Goal: Task Accomplishment & Management: Complete application form

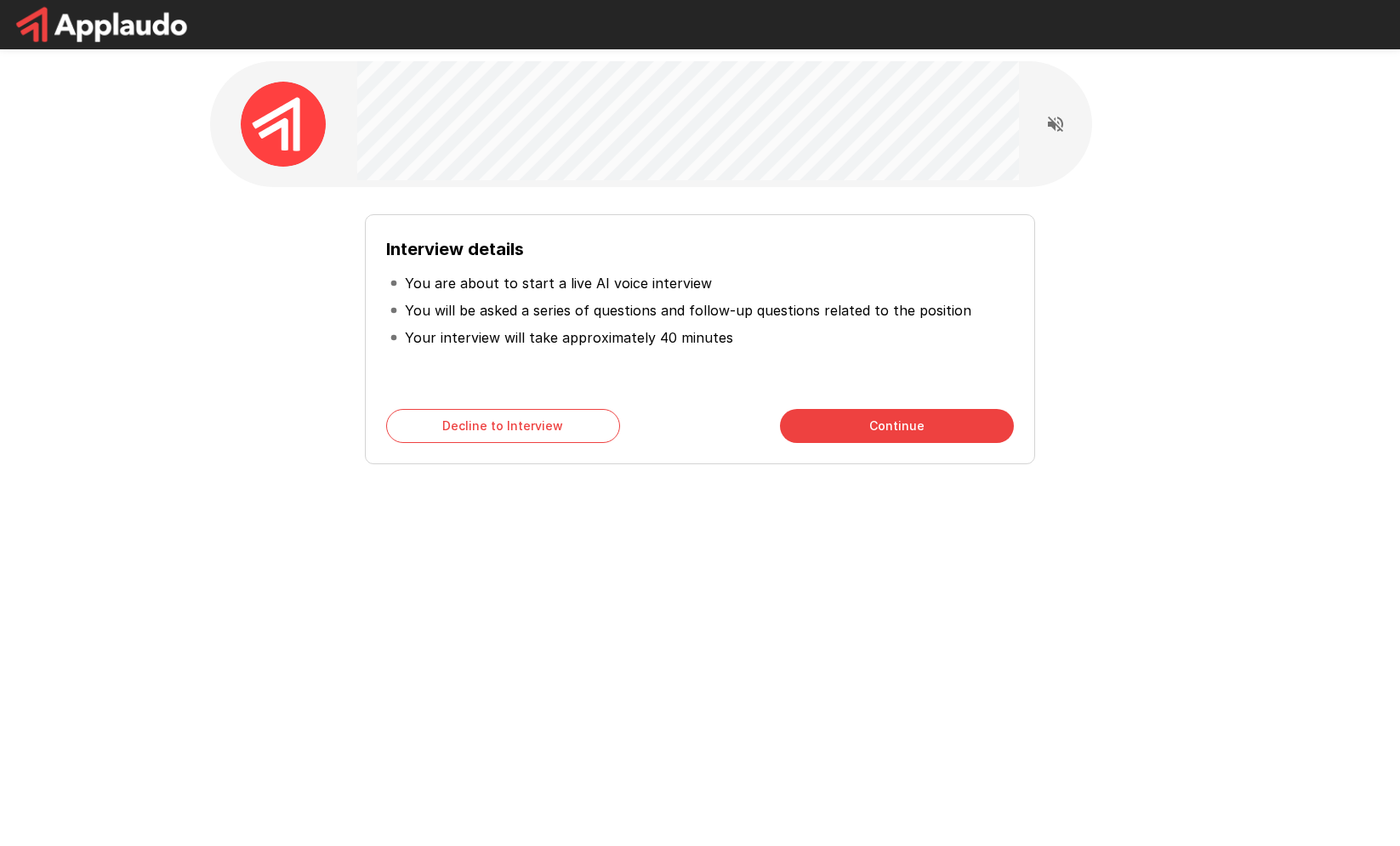
click at [929, 419] on button "Continue" at bounding box center [897, 425] width 234 height 34
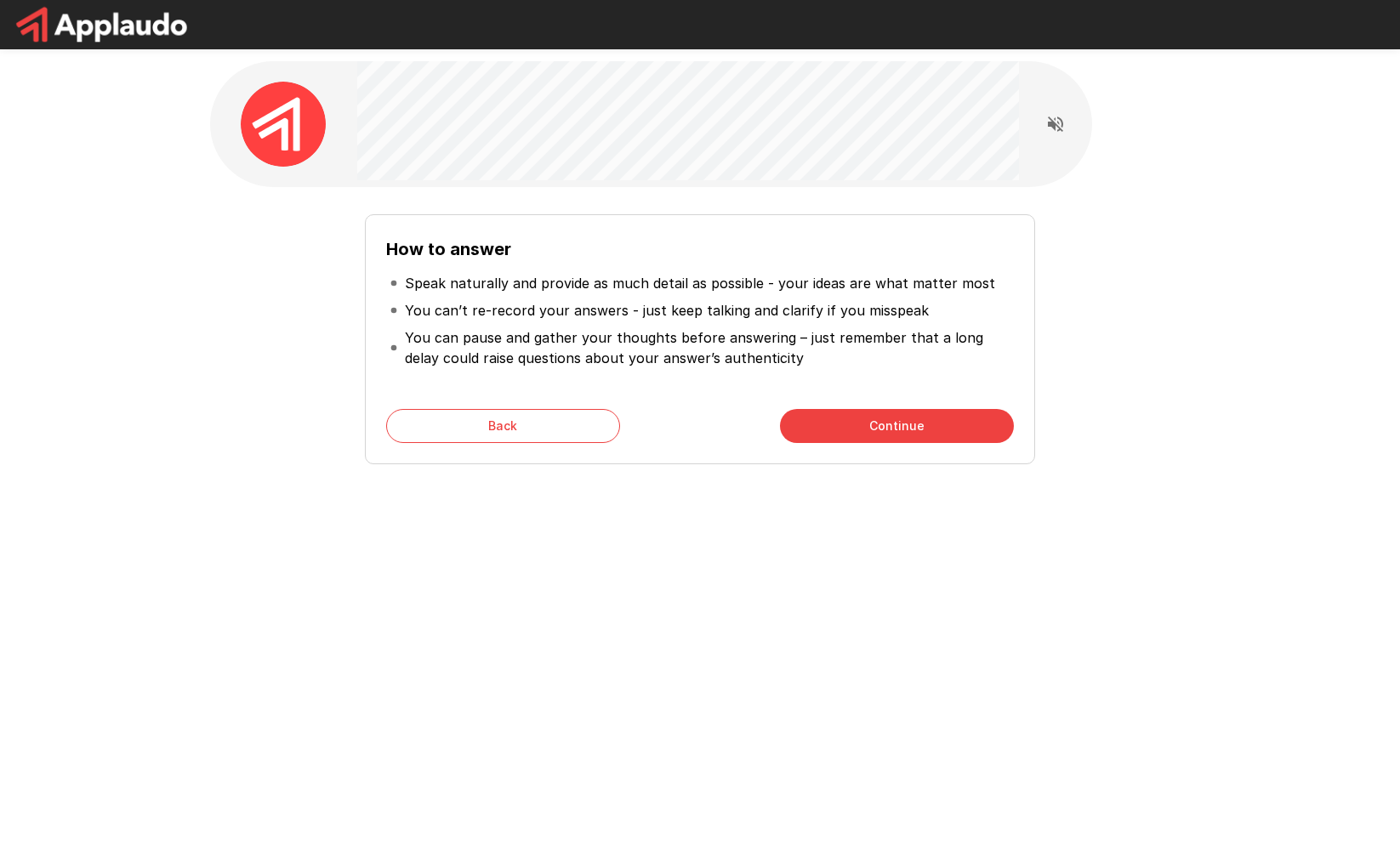
click at [929, 419] on button "Continue" at bounding box center [897, 425] width 234 height 34
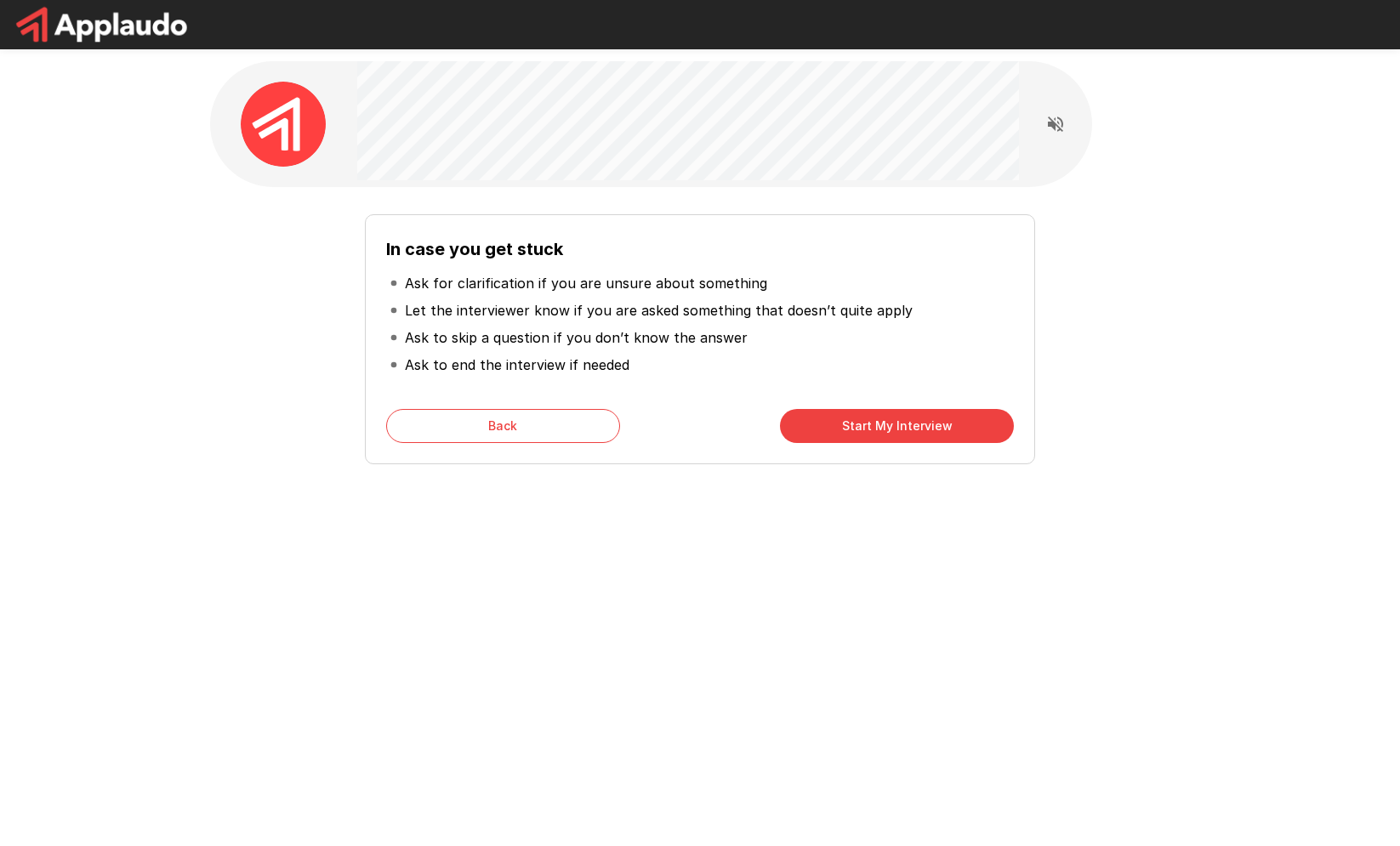
click at [929, 419] on button "Start My Interview" at bounding box center [897, 425] width 234 height 34
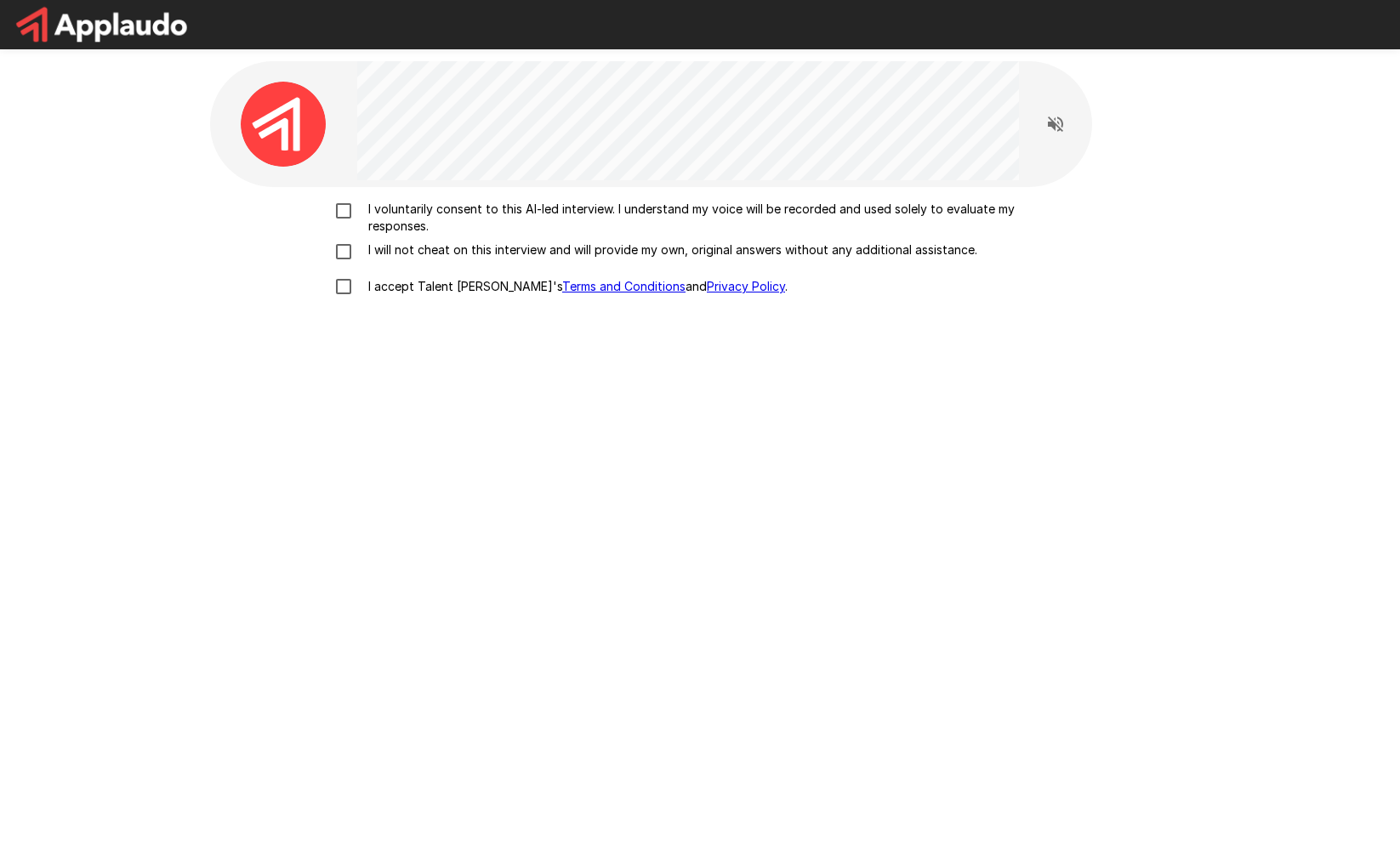
click at [387, 213] on p "I voluntarily consent to this AI-led interview. I understand my voice will be r…" at bounding box center [718, 217] width 713 height 34
click at [380, 256] on p "I will not cheat on this interview and will provide my own, original answers wi…" at bounding box center [669, 250] width 615 height 17
click at [402, 309] on div "I voluntarily consent to this AI-led interview. I understand my voice will be r…" at bounding box center [700, 410] width 979 height 446
click at [403, 294] on p "I accept Talent Llama's Terms and Conditions and Privacy Policy ." at bounding box center [574, 286] width 426 height 17
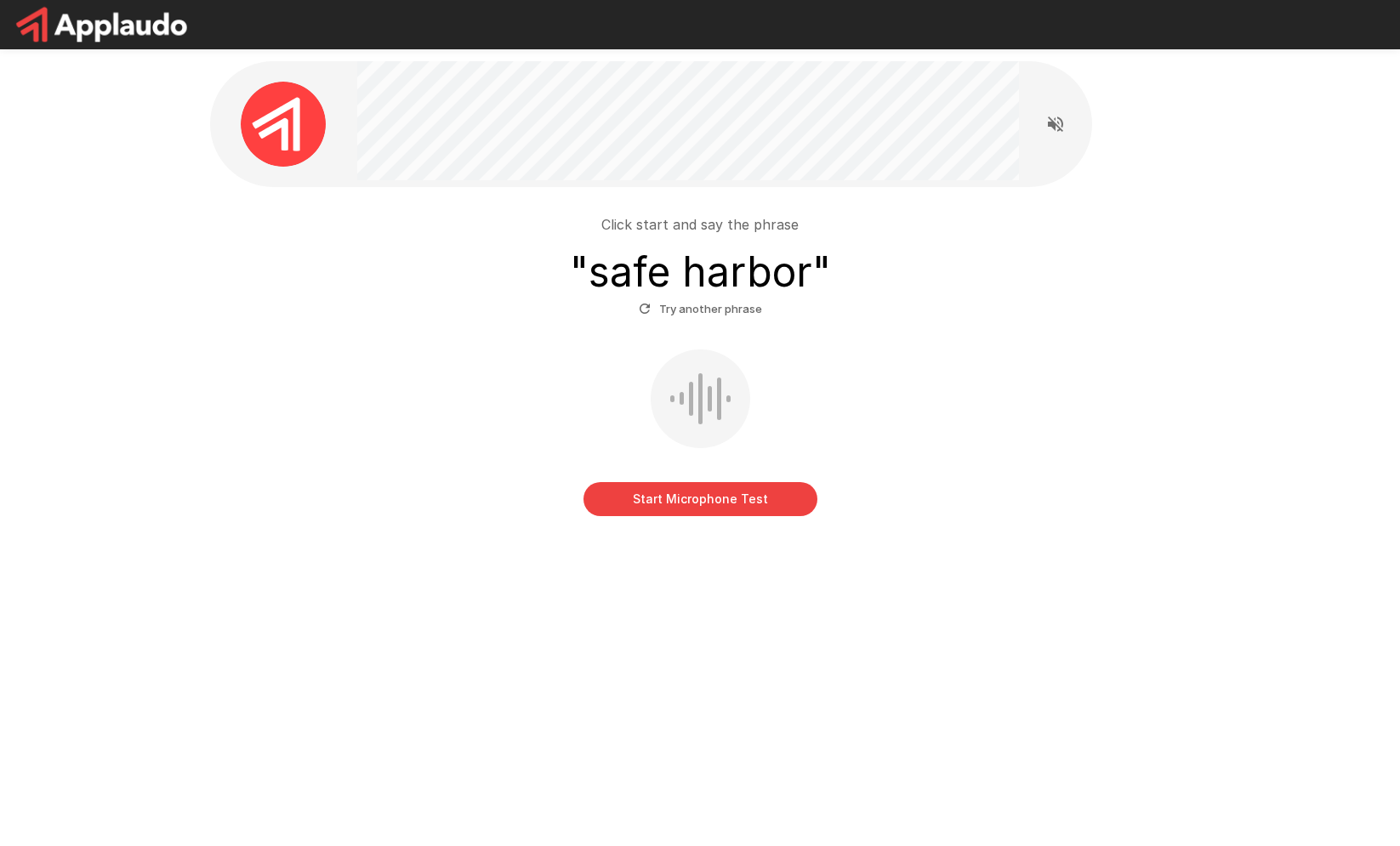
click at [713, 506] on button "Start Microphone Test" at bounding box center [700, 498] width 234 height 34
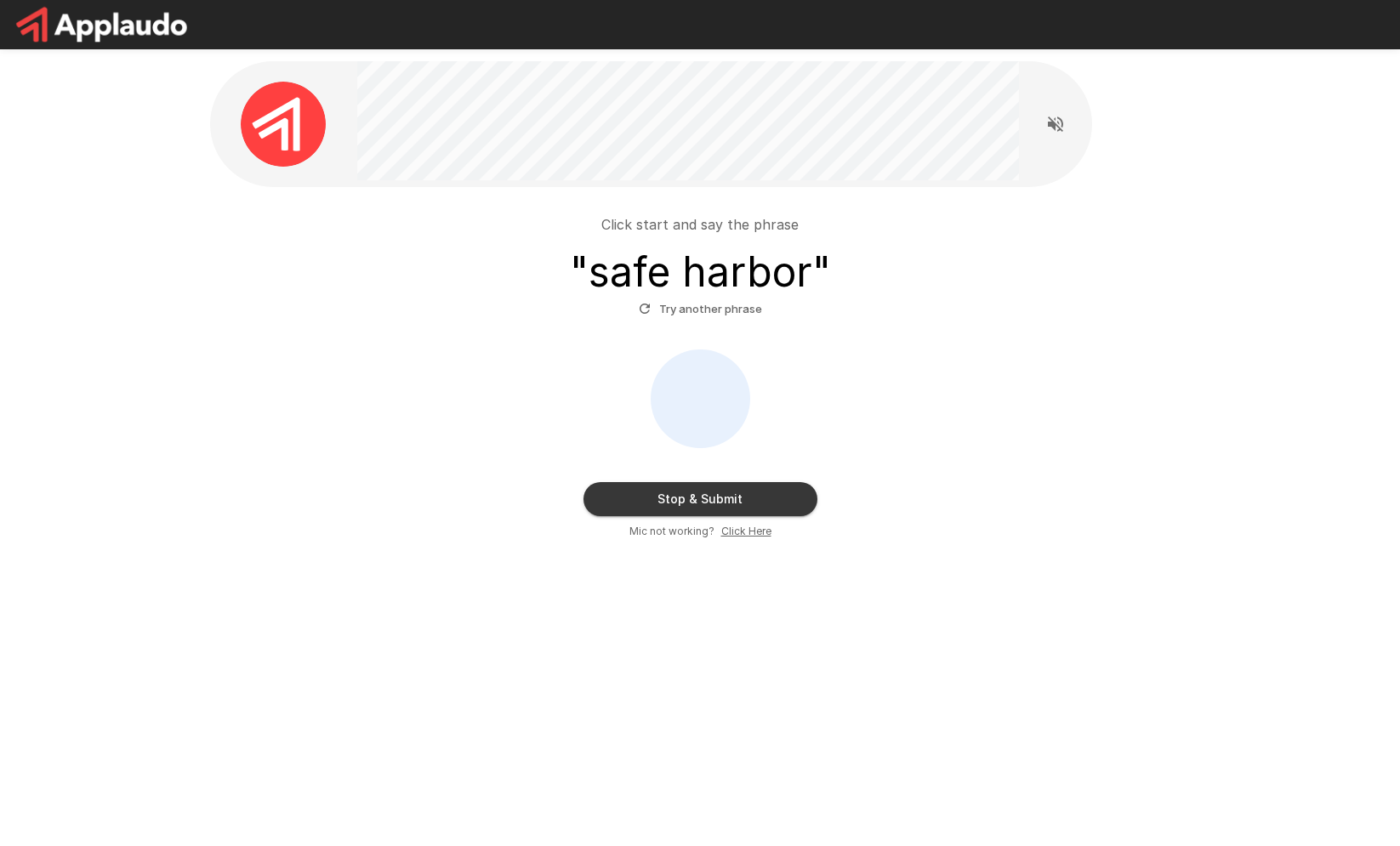
click at [752, 483] on button "Stop & Submit" at bounding box center [700, 498] width 234 height 34
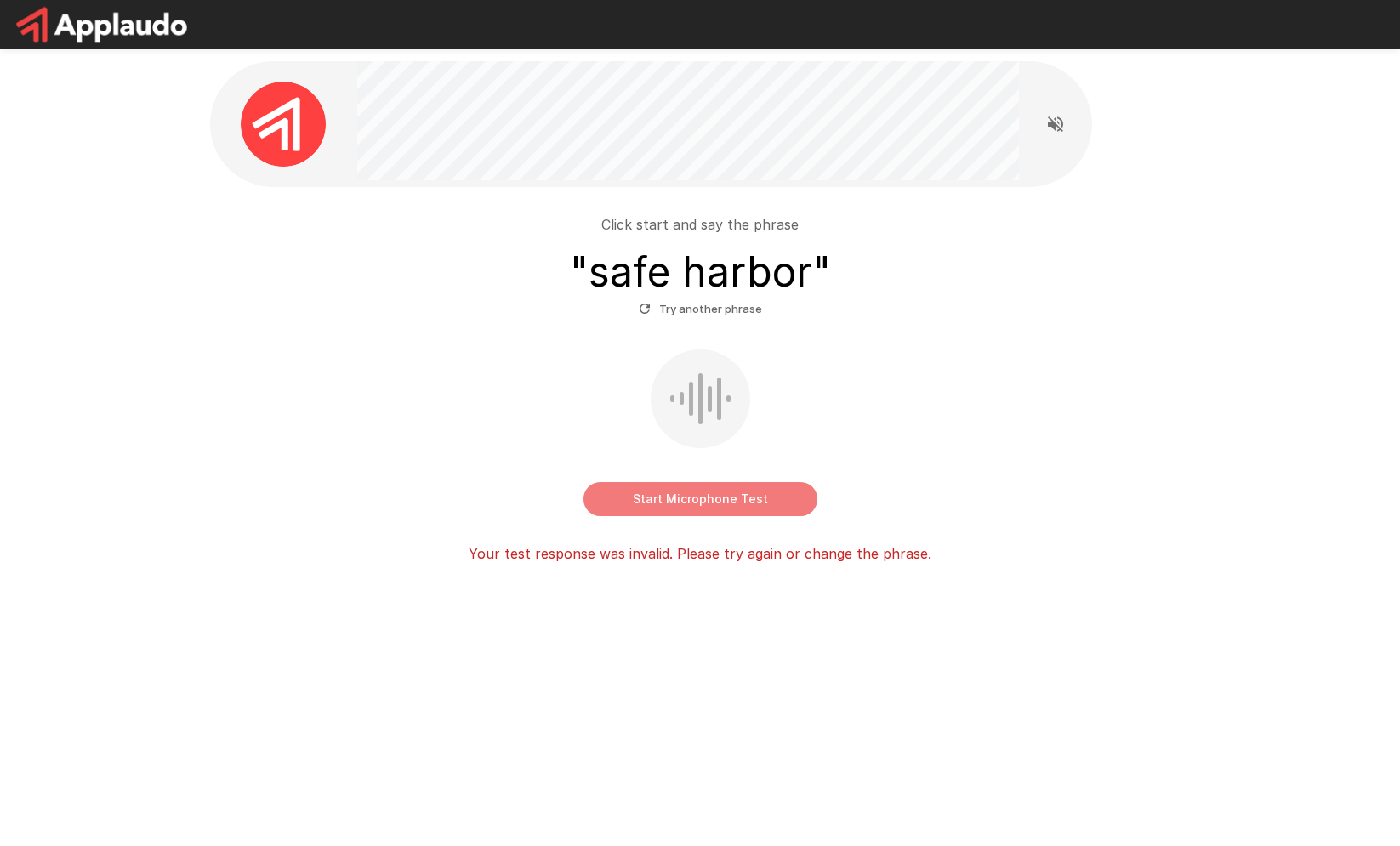
click at [753, 483] on button "Start Microphone Test" at bounding box center [700, 498] width 234 height 34
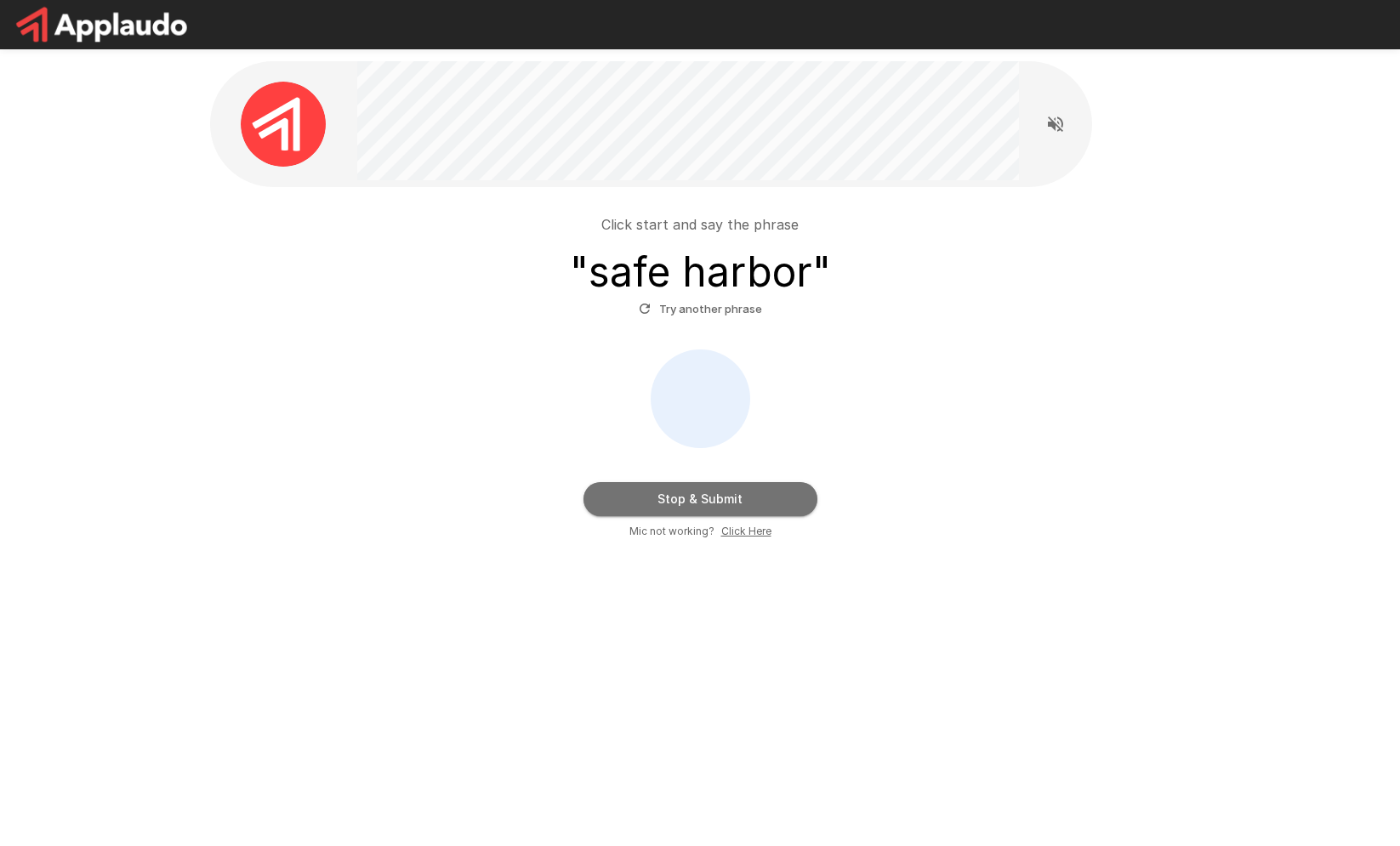
click at [753, 483] on button "Stop & Submit" at bounding box center [700, 498] width 234 height 34
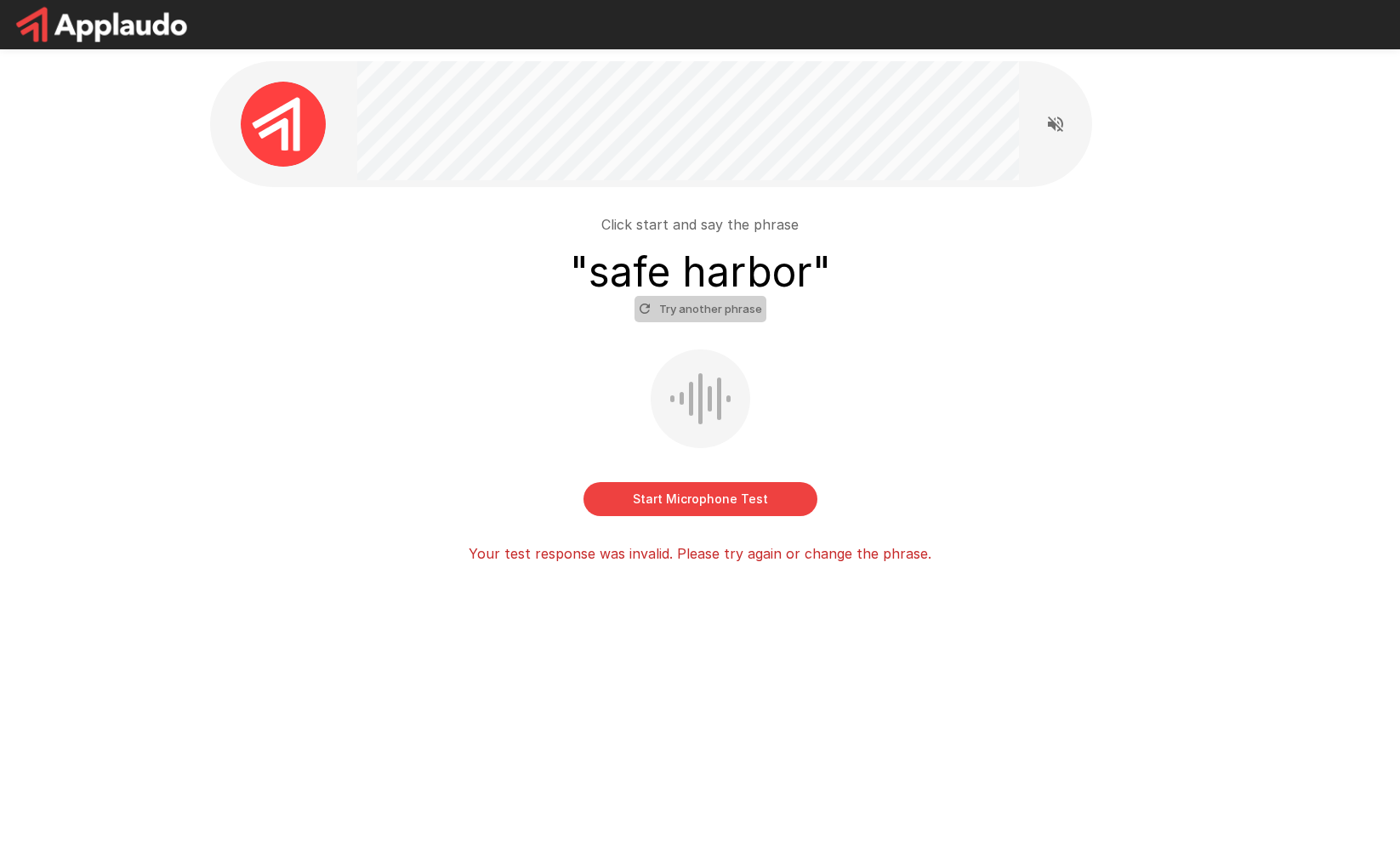
click at [703, 316] on button "Try another phrase" at bounding box center [700, 309] width 132 height 27
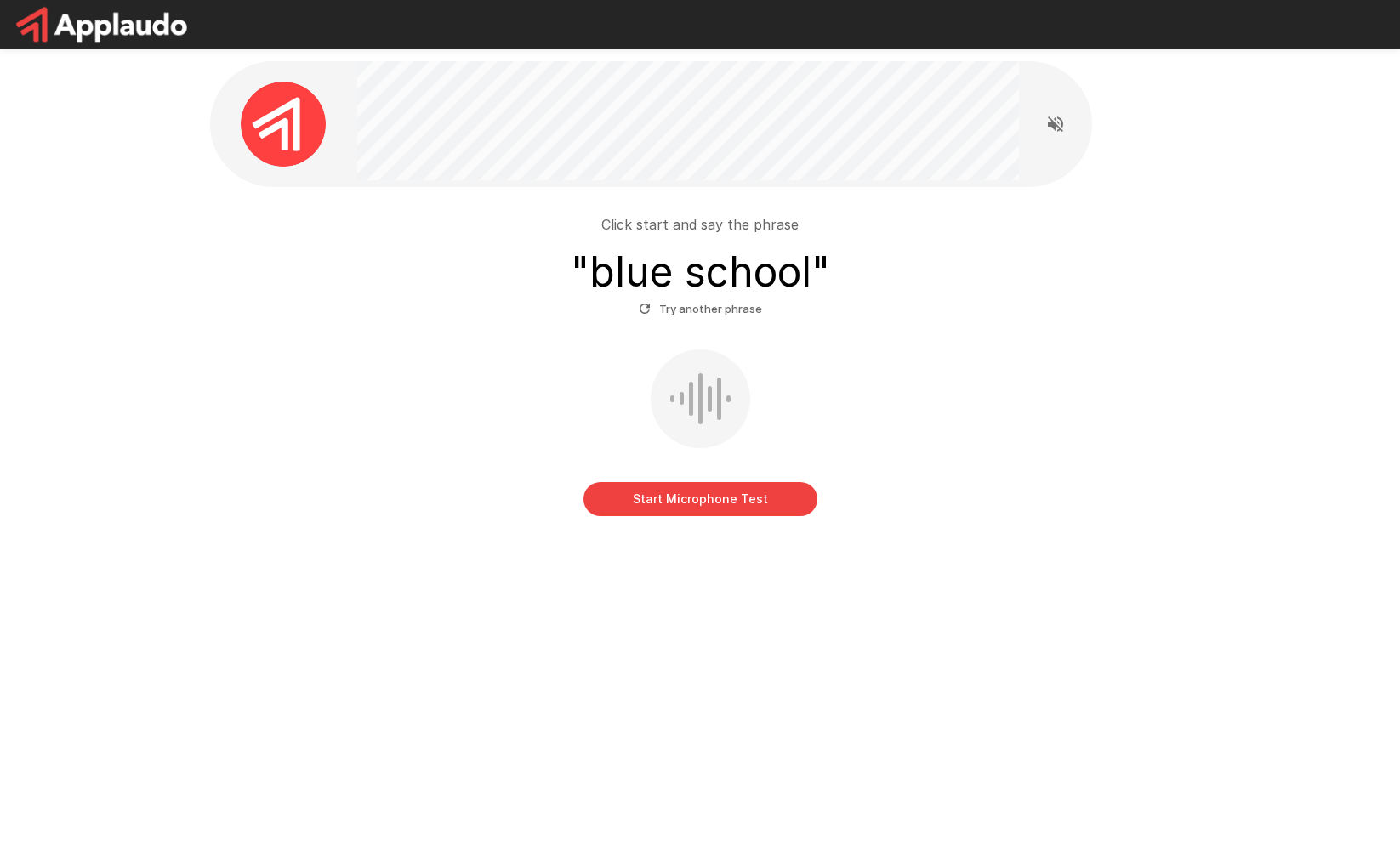
click at [752, 500] on button "Start Microphone Test" at bounding box center [700, 498] width 234 height 34
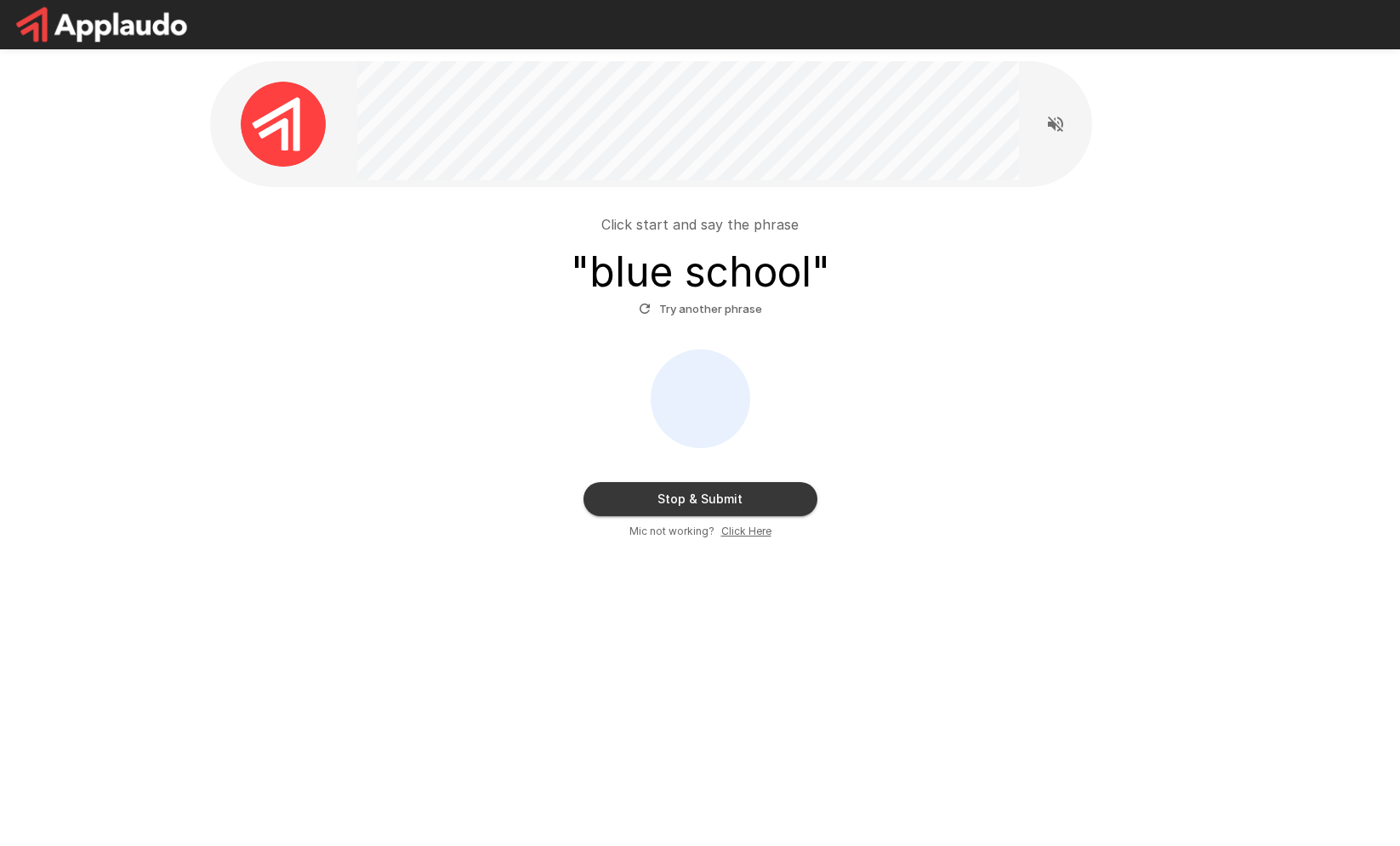
click at [752, 500] on button "Stop & Submit" at bounding box center [700, 498] width 234 height 34
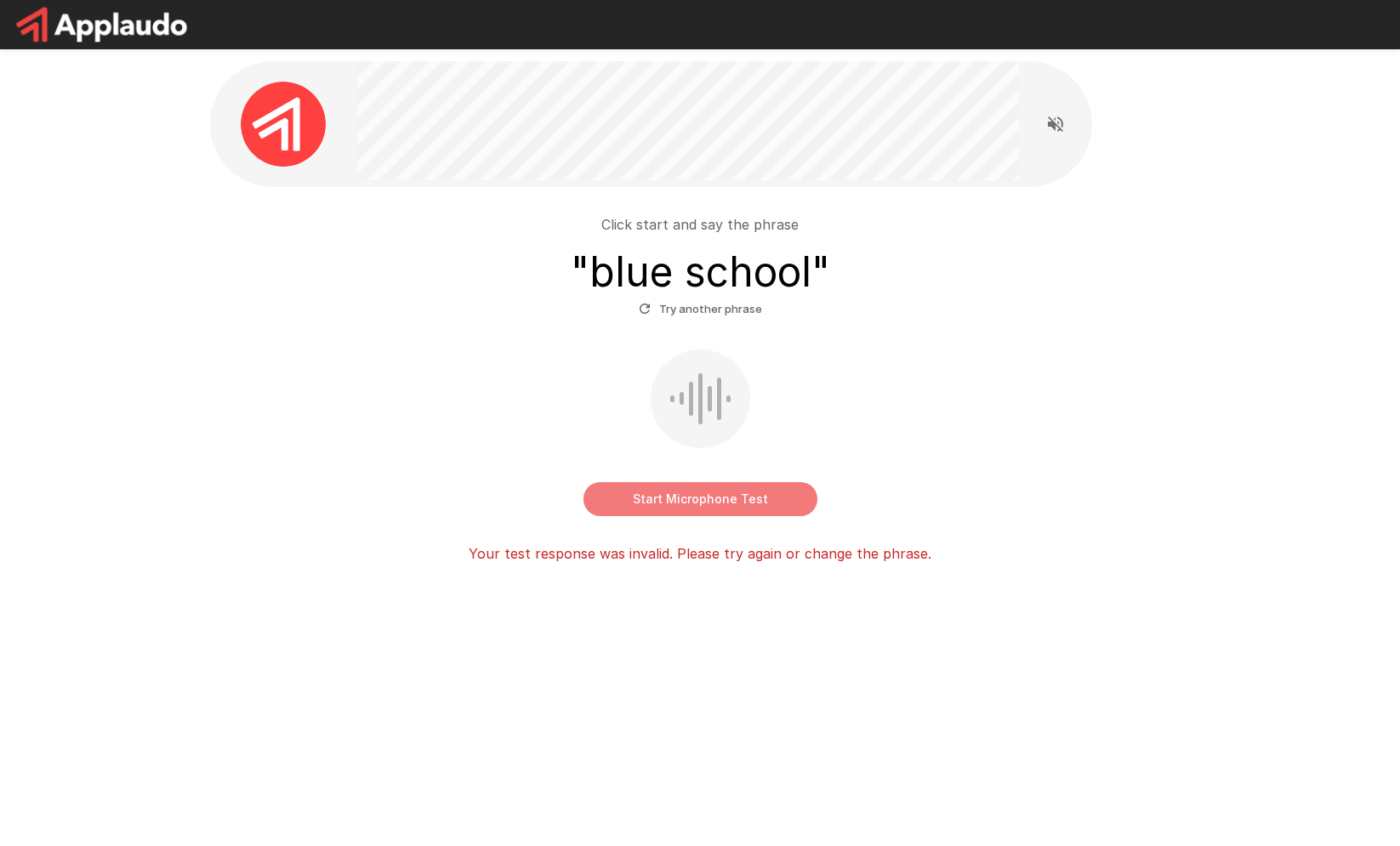
click at [728, 487] on button "Start Microphone Test" at bounding box center [700, 498] width 234 height 34
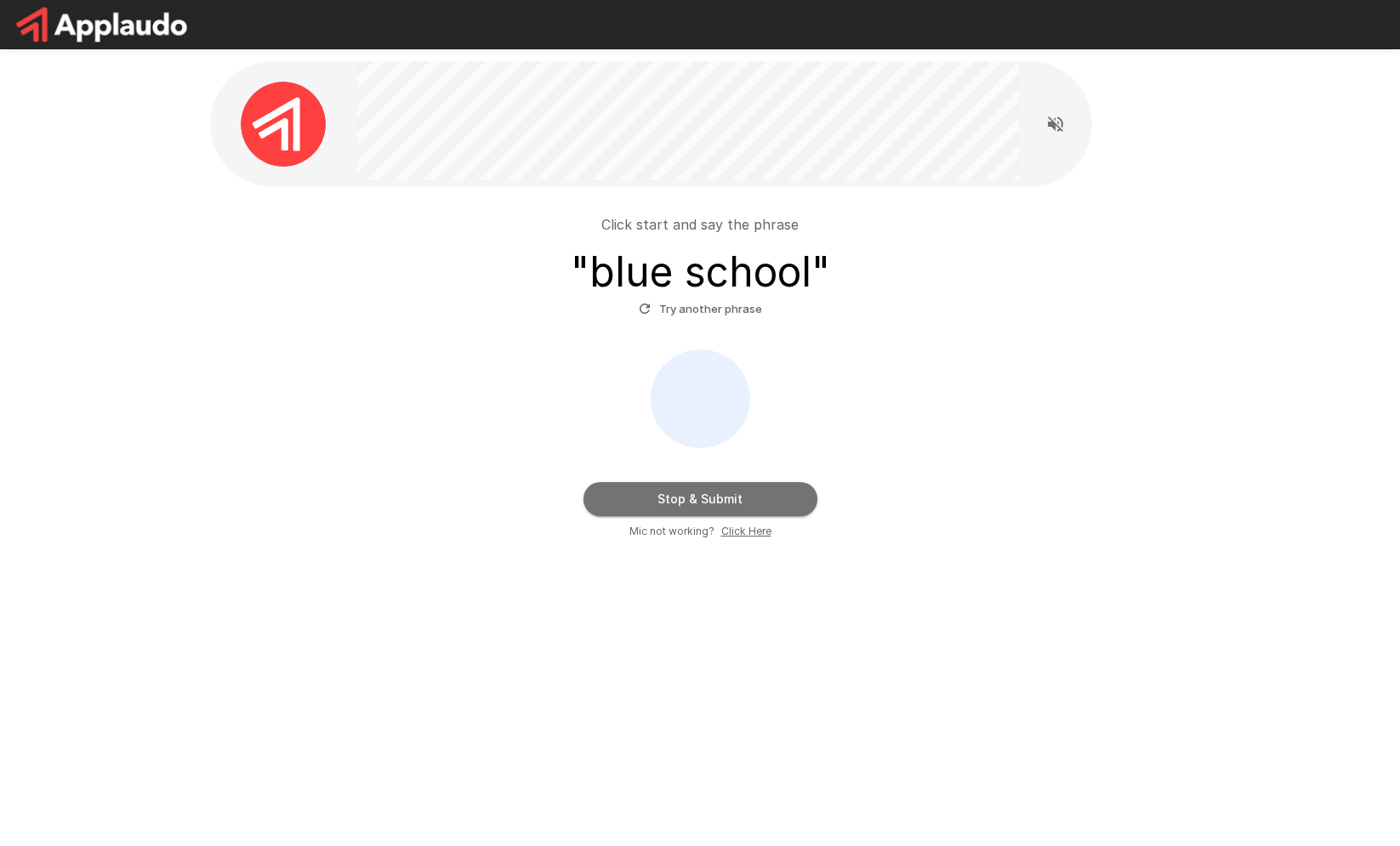
click at [728, 487] on button "Stop & Submit" at bounding box center [700, 498] width 234 height 34
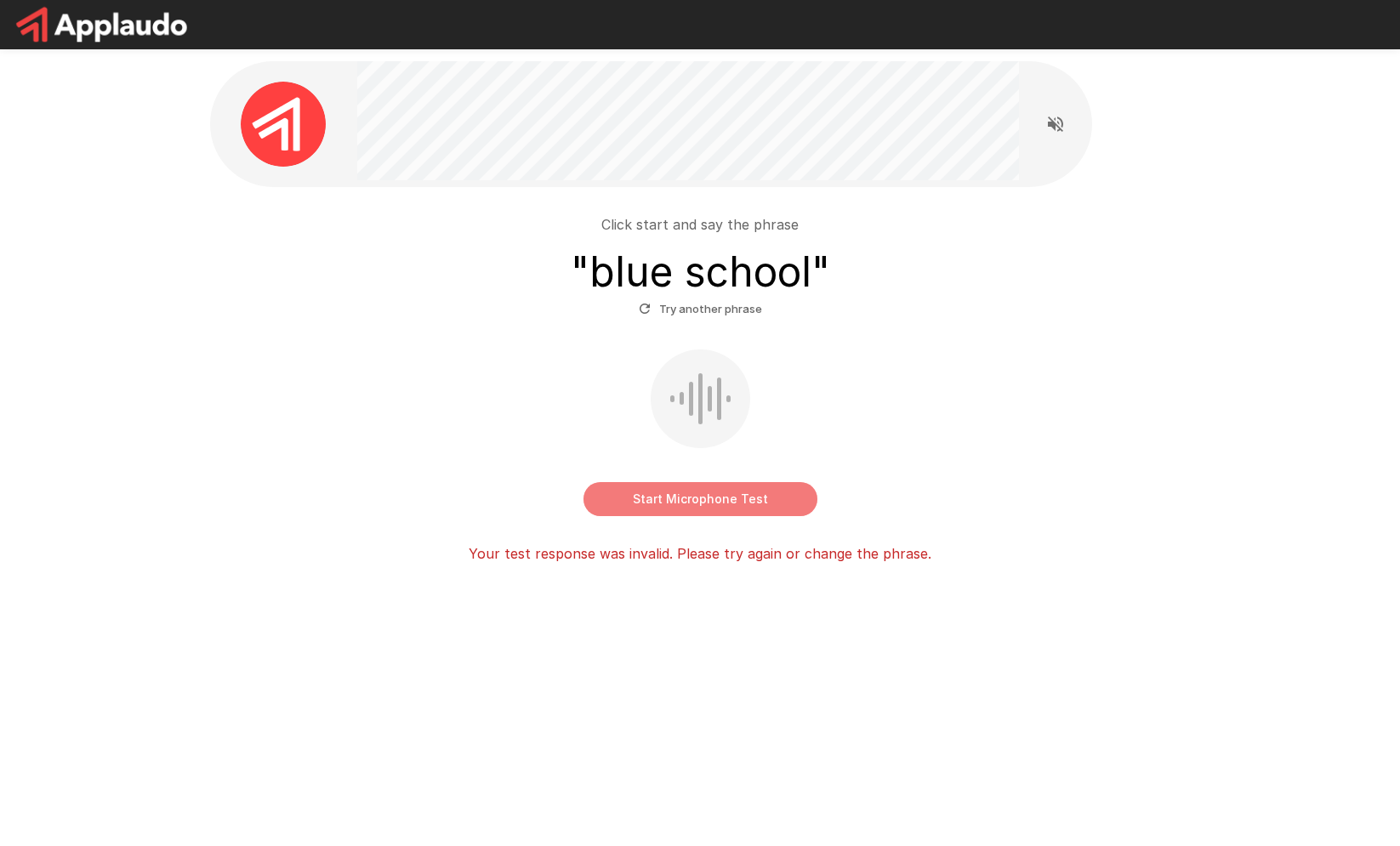
click at [728, 487] on button "Start Microphone Test" at bounding box center [700, 498] width 234 height 34
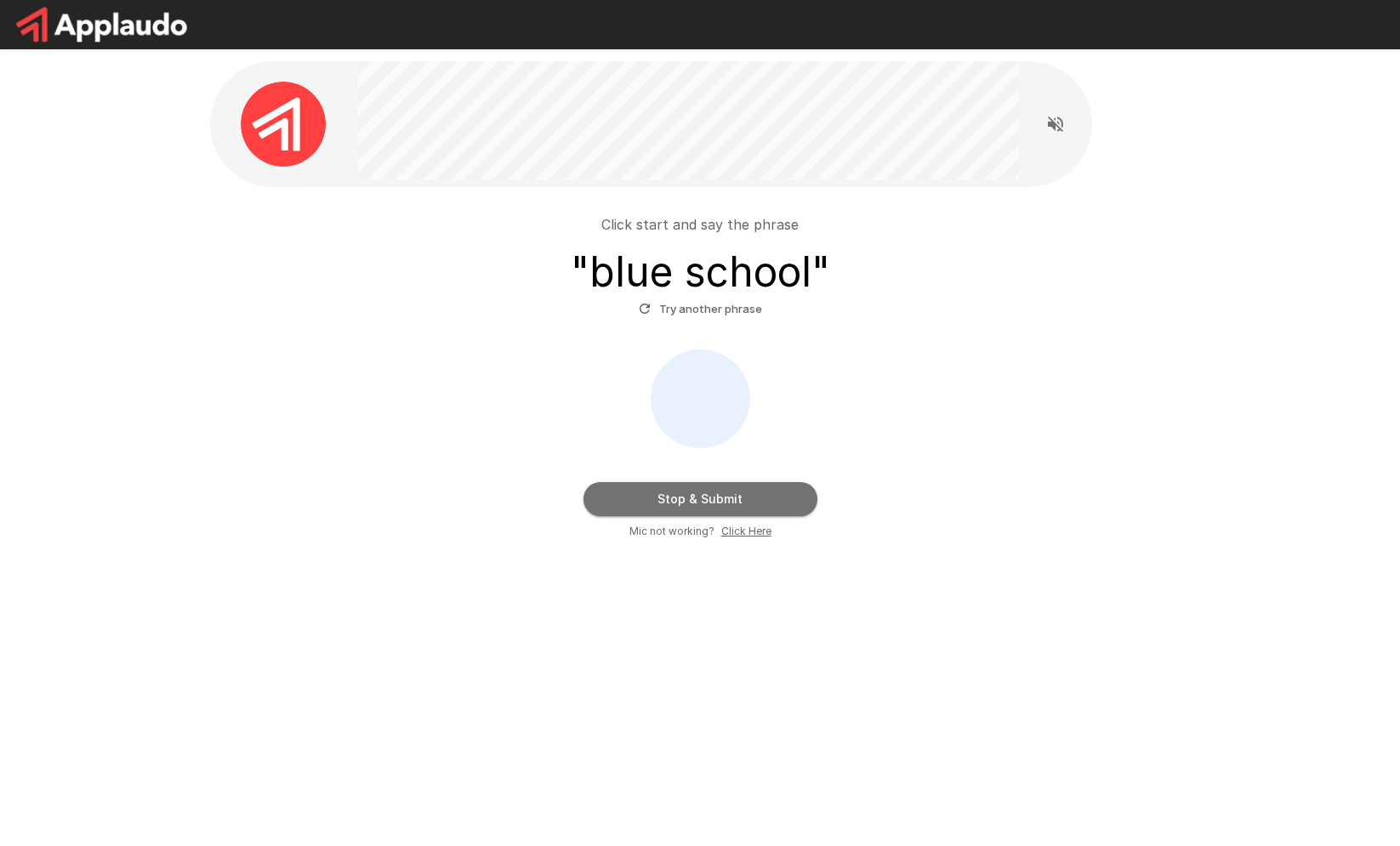
click at [728, 487] on button "Stop & Submit" at bounding box center [700, 498] width 234 height 34
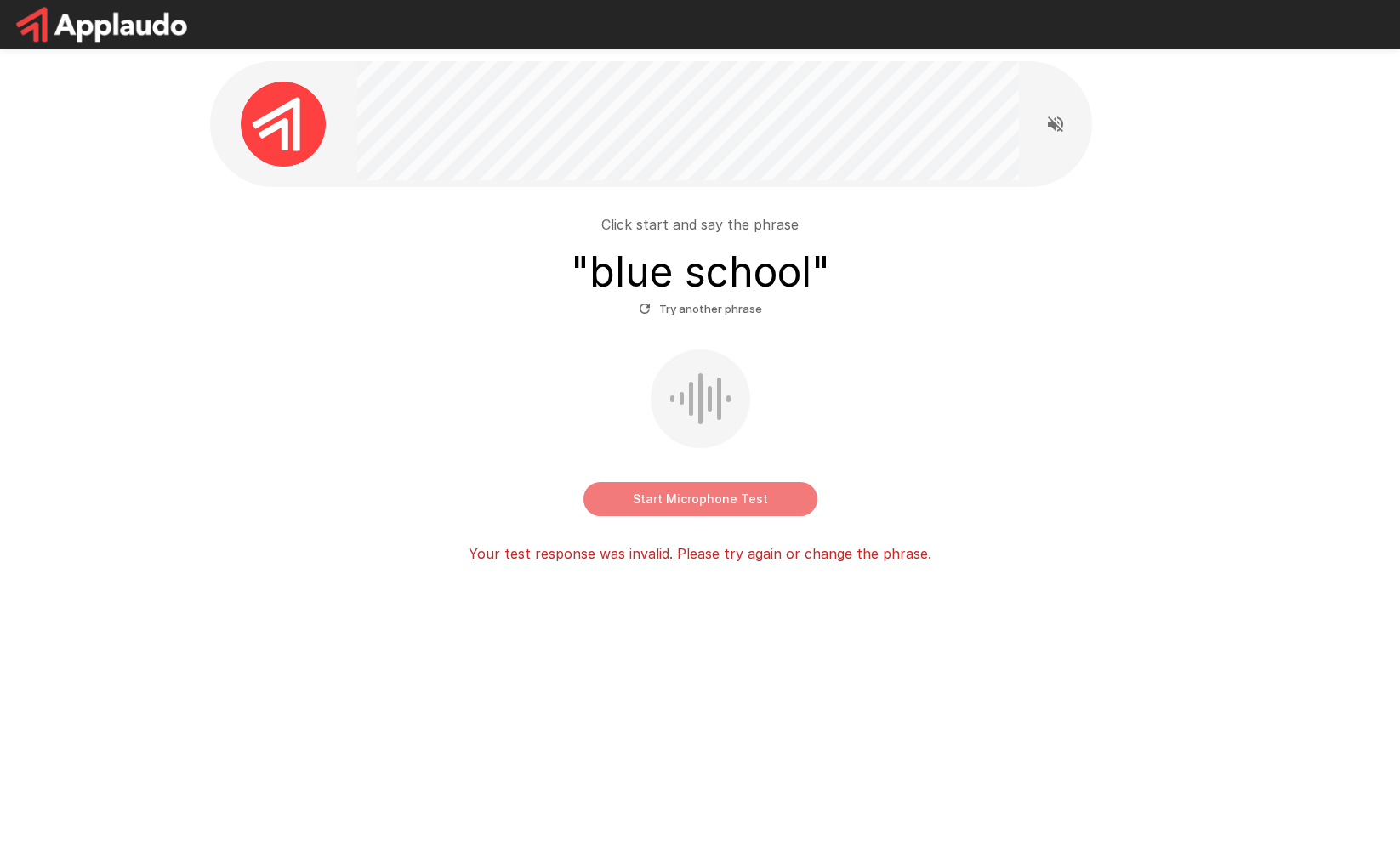
click at [735, 498] on button "Start Microphone Test" at bounding box center [700, 498] width 234 height 34
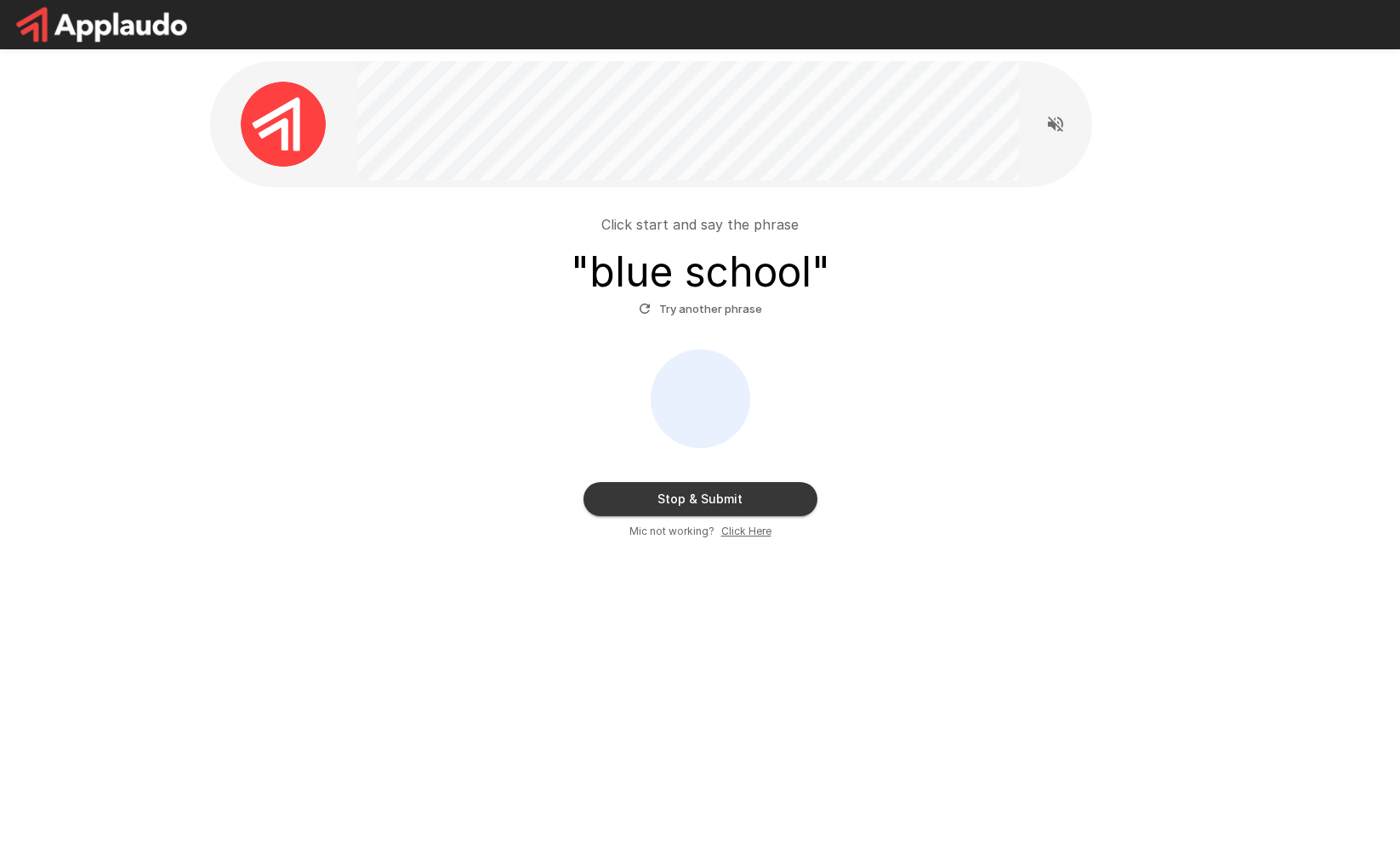
click at [736, 499] on button "Stop & Submit" at bounding box center [700, 498] width 234 height 34
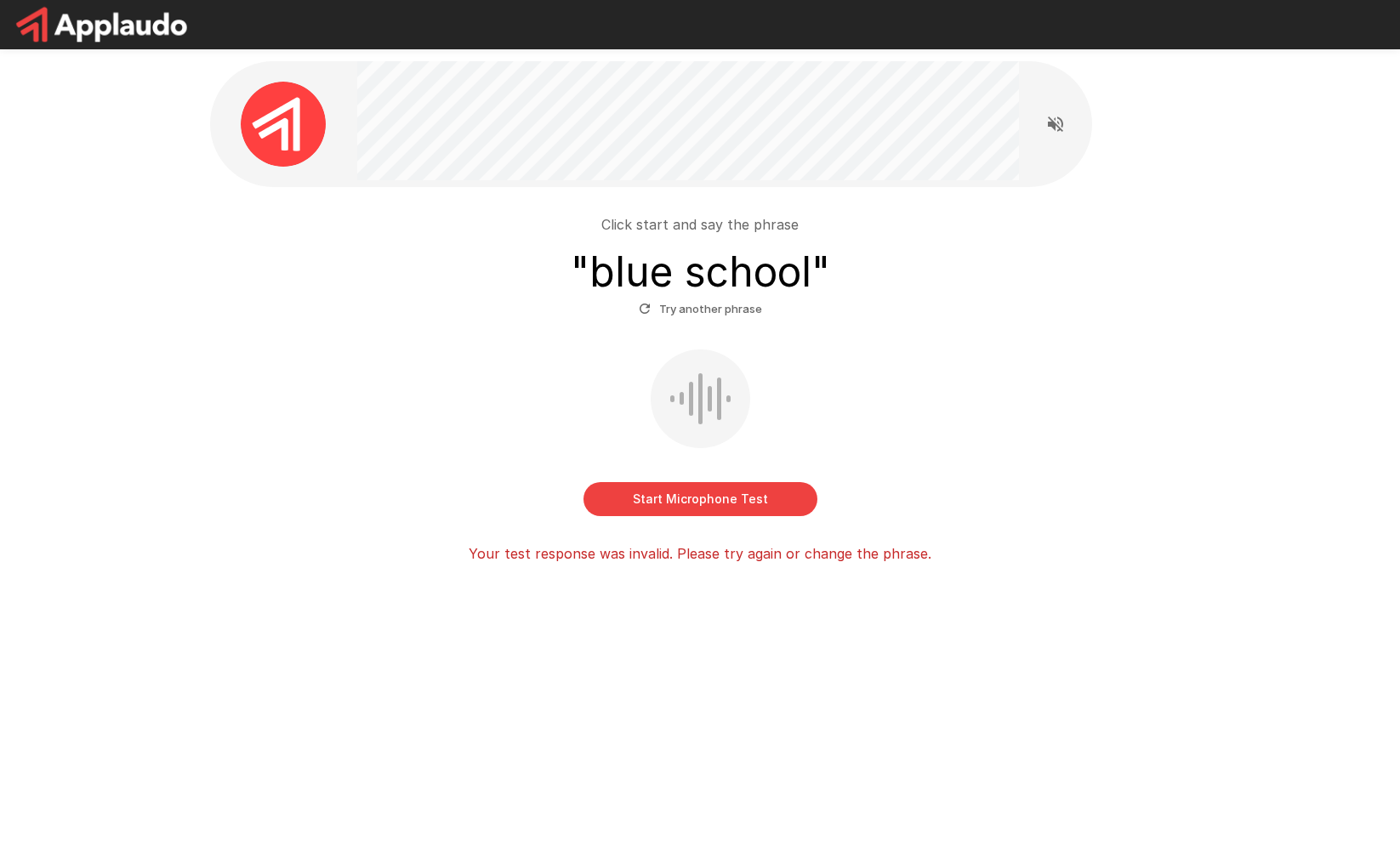
click at [736, 499] on button "Start Microphone Test" at bounding box center [700, 498] width 234 height 34
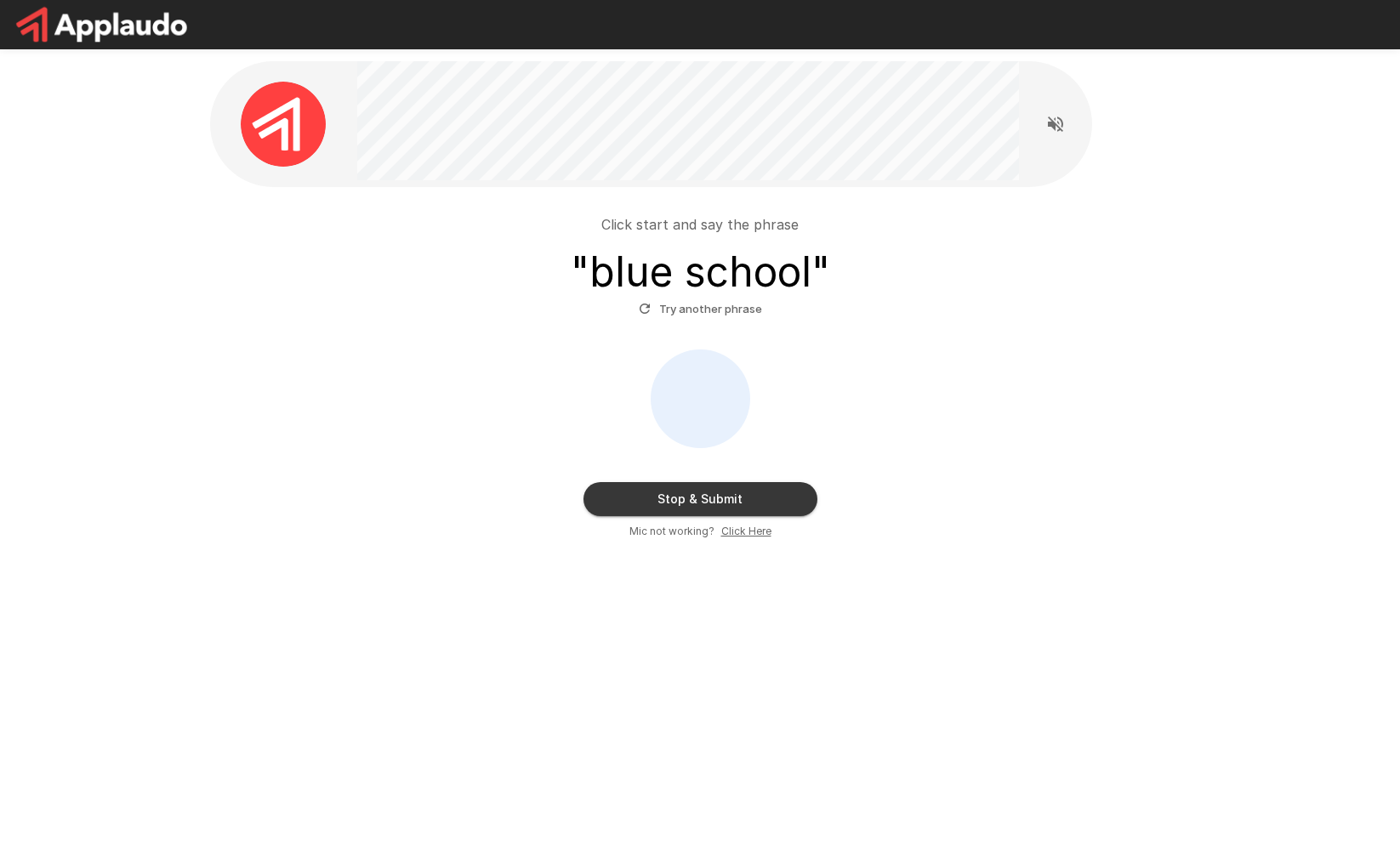
click at [736, 500] on button "Stop & Submit" at bounding box center [700, 498] width 234 height 34
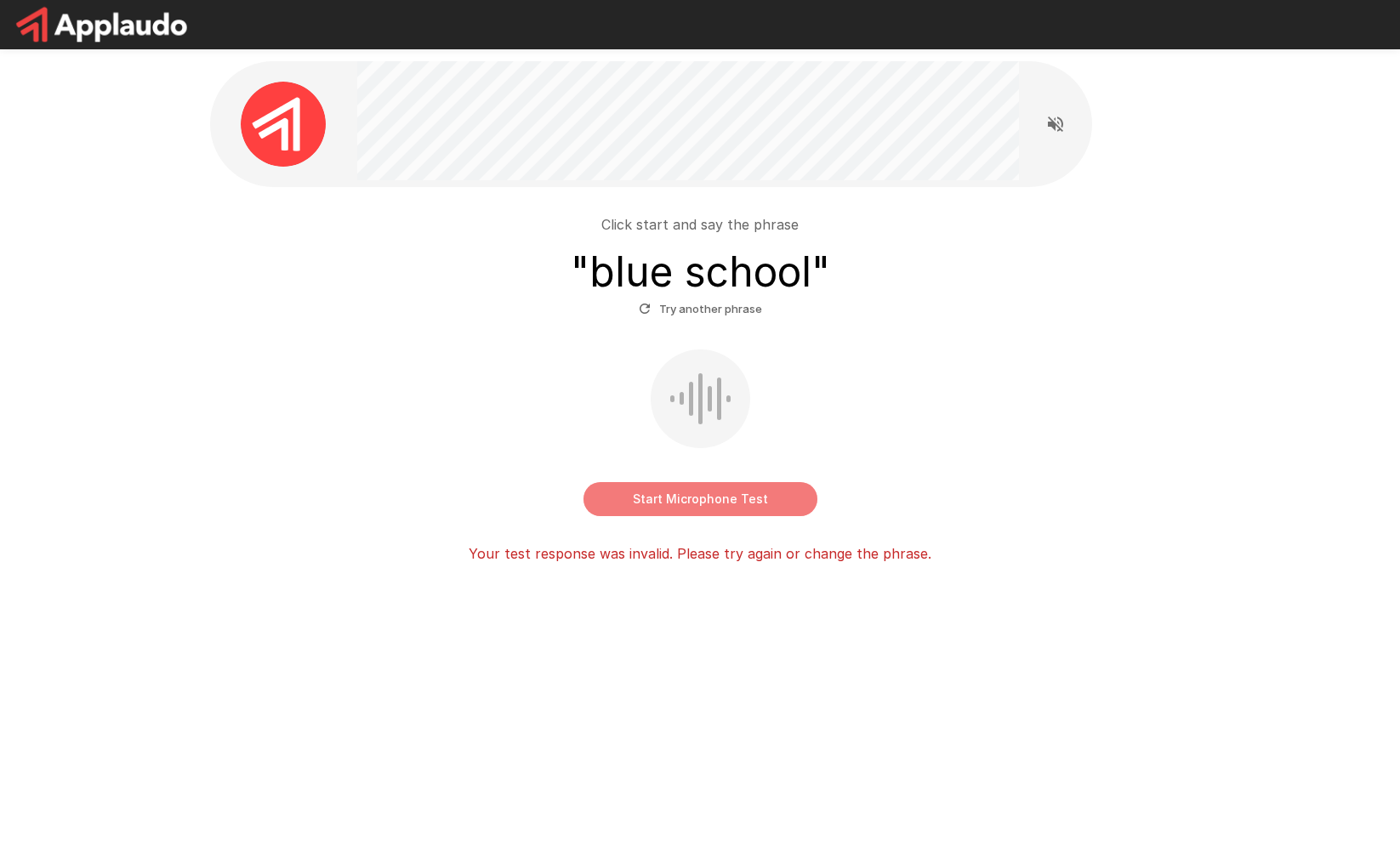
click at [759, 501] on button "Start Microphone Test" at bounding box center [700, 498] width 234 height 34
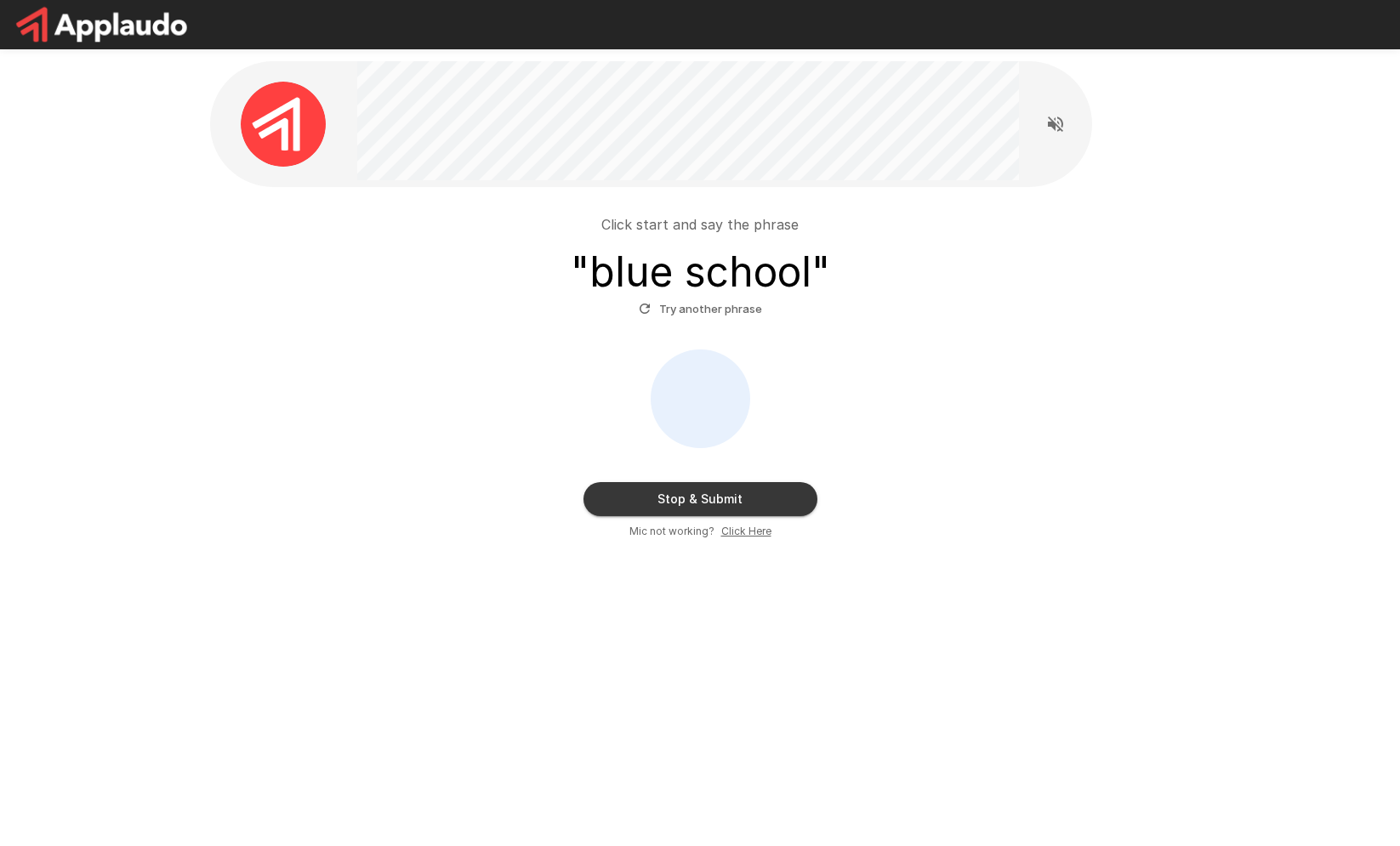
click at [757, 544] on div "Click start and say the phrase " blue school " Try another phrase Stop & Submit…" at bounding box center [700, 366] width 979 height 359
click at [757, 538] on span "Click Here" at bounding box center [746, 532] width 50 height 17
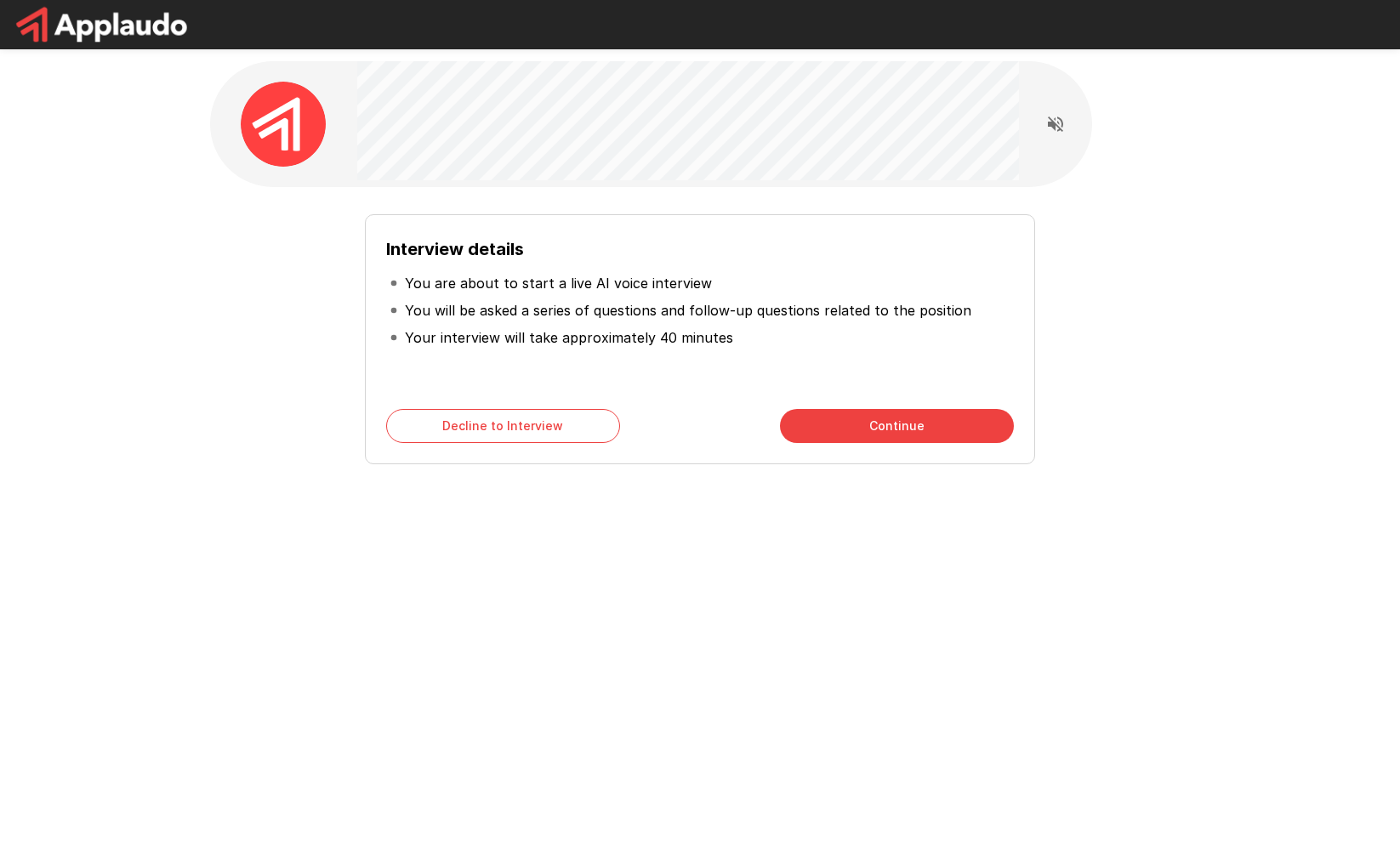
click at [915, 416] on button "Continue" at bounding box center [897, 425] width 234 height 34
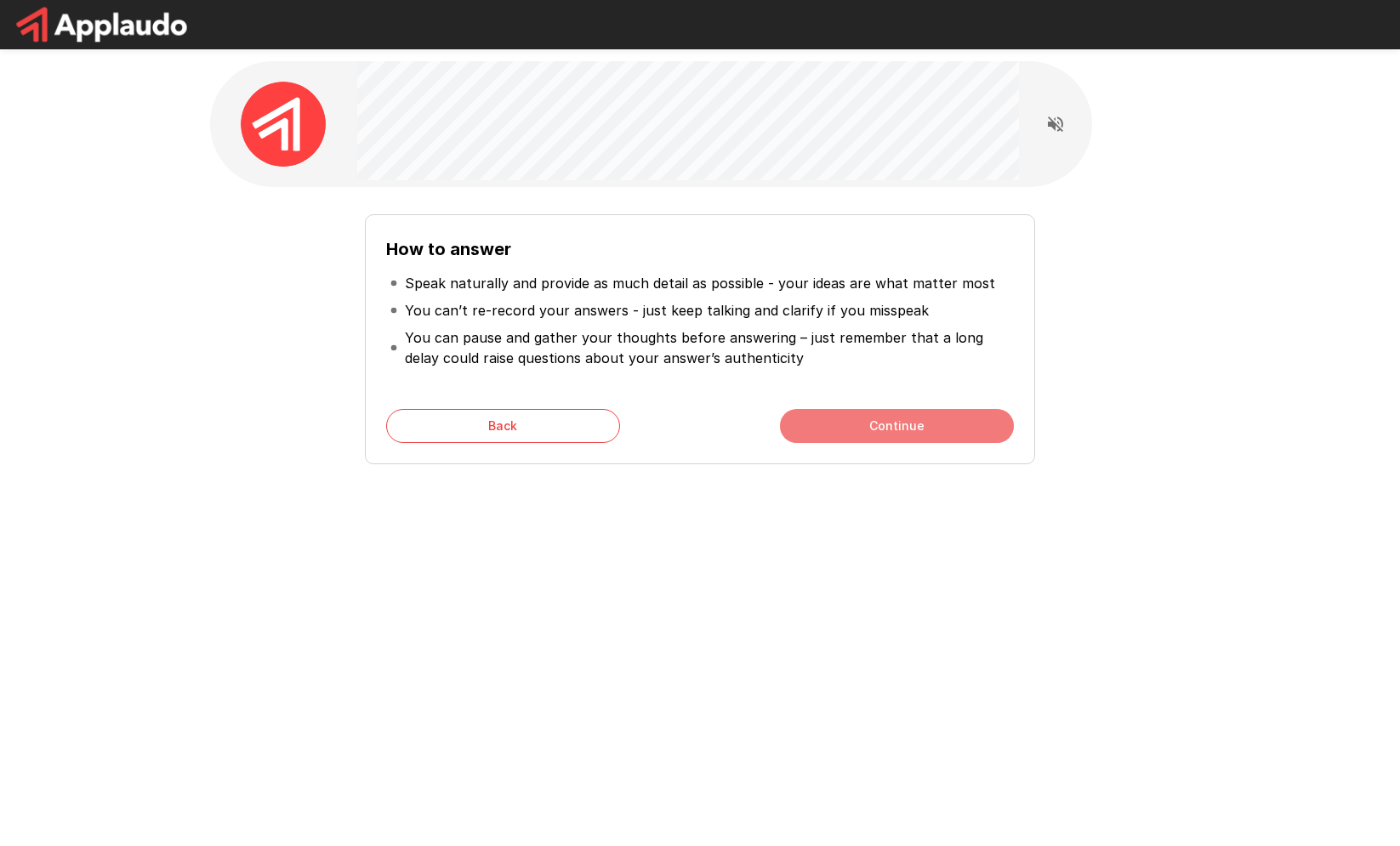
click at [915, 416] on button "Continue" at bounding box center [897, 425] width 234 height 34
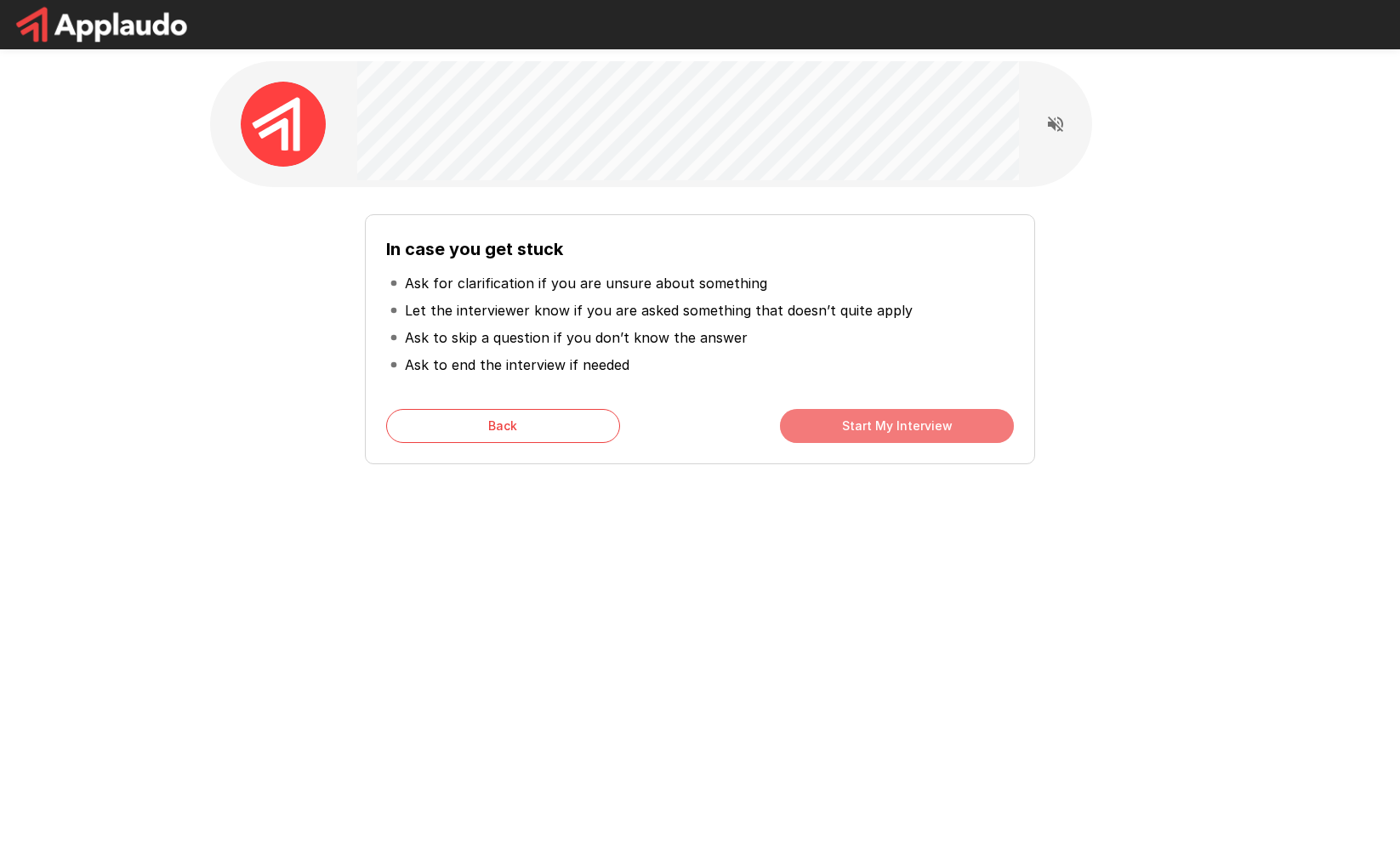
click at [915, 416] on button "Start My Interview" at bounding box center [897, 425] width 234 height 34
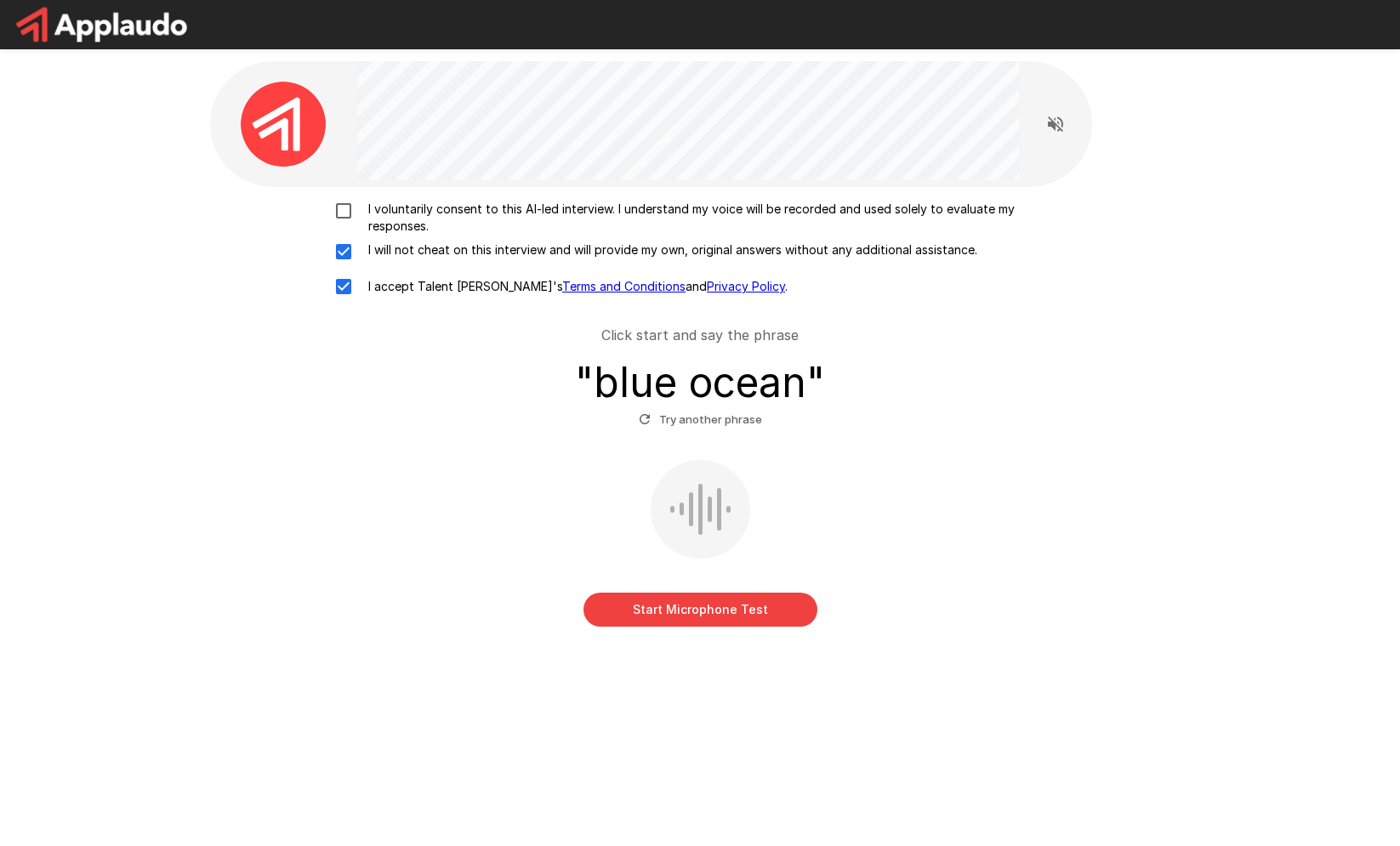
click at [350, 225] on label "I voluntarily consent to this AI-led interview. I understand my voice will be r…" at bounding box center [700, 217] width 748 height 34
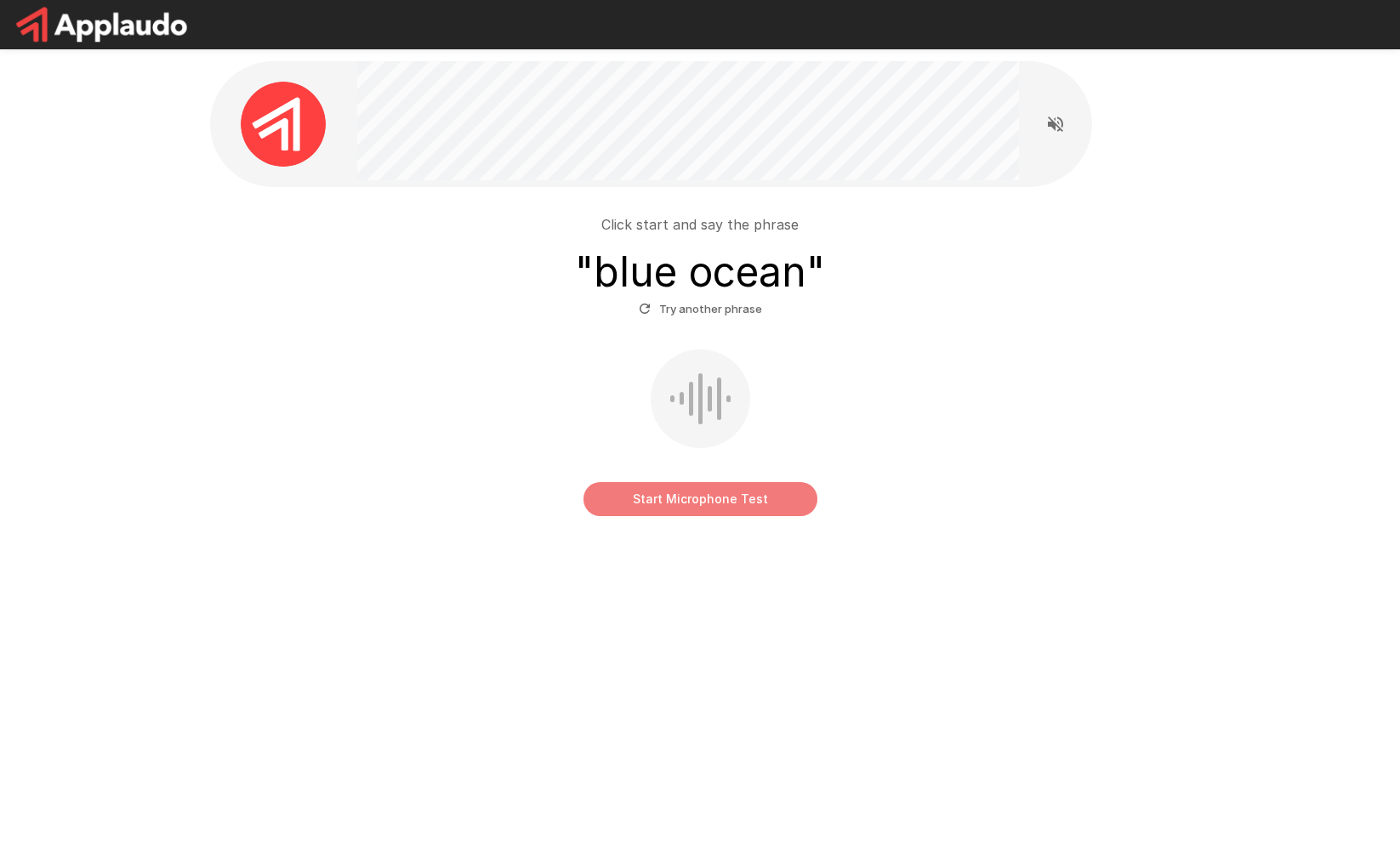
click at [686, 493] on button "Start Microphone Test" at bounding box center [700, 498] width 234 height 34
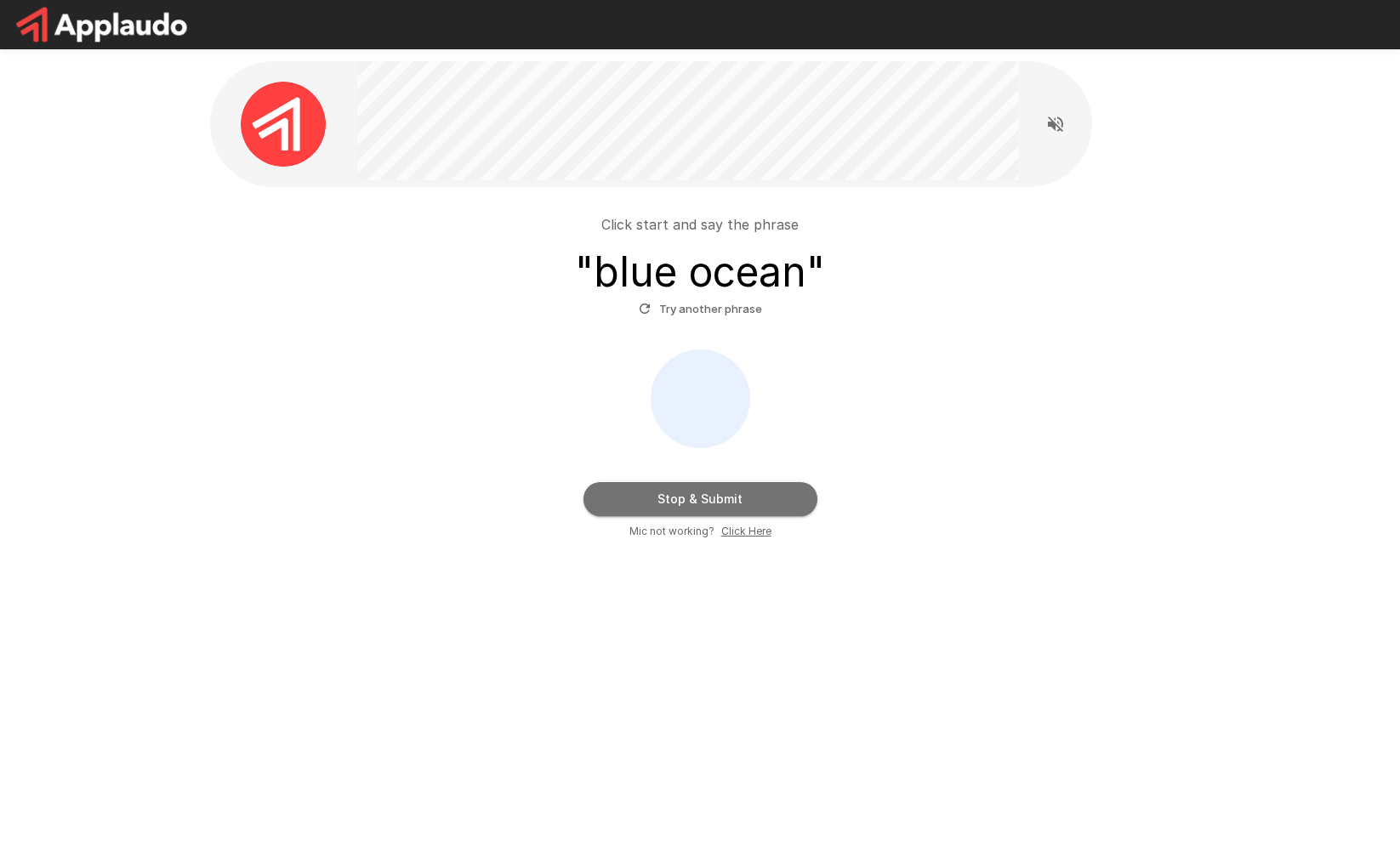
click at [686, 494] on button "Stop & Submit" at bounding box center [700, 498] width 234 height 34
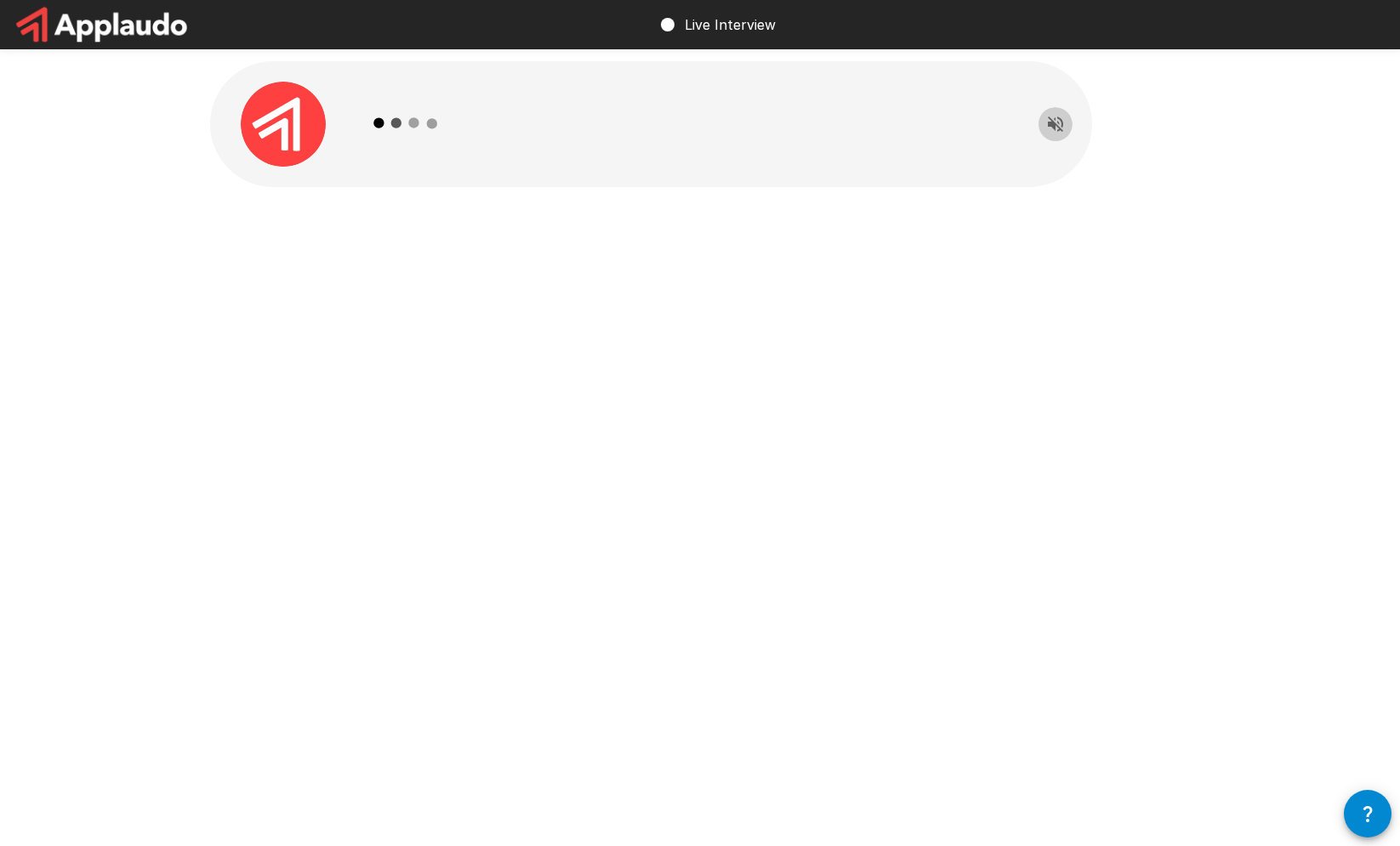
click at [1060, 126] on icon "Read questions aloud" at bounding box center [1055, 124] width 20 height 20
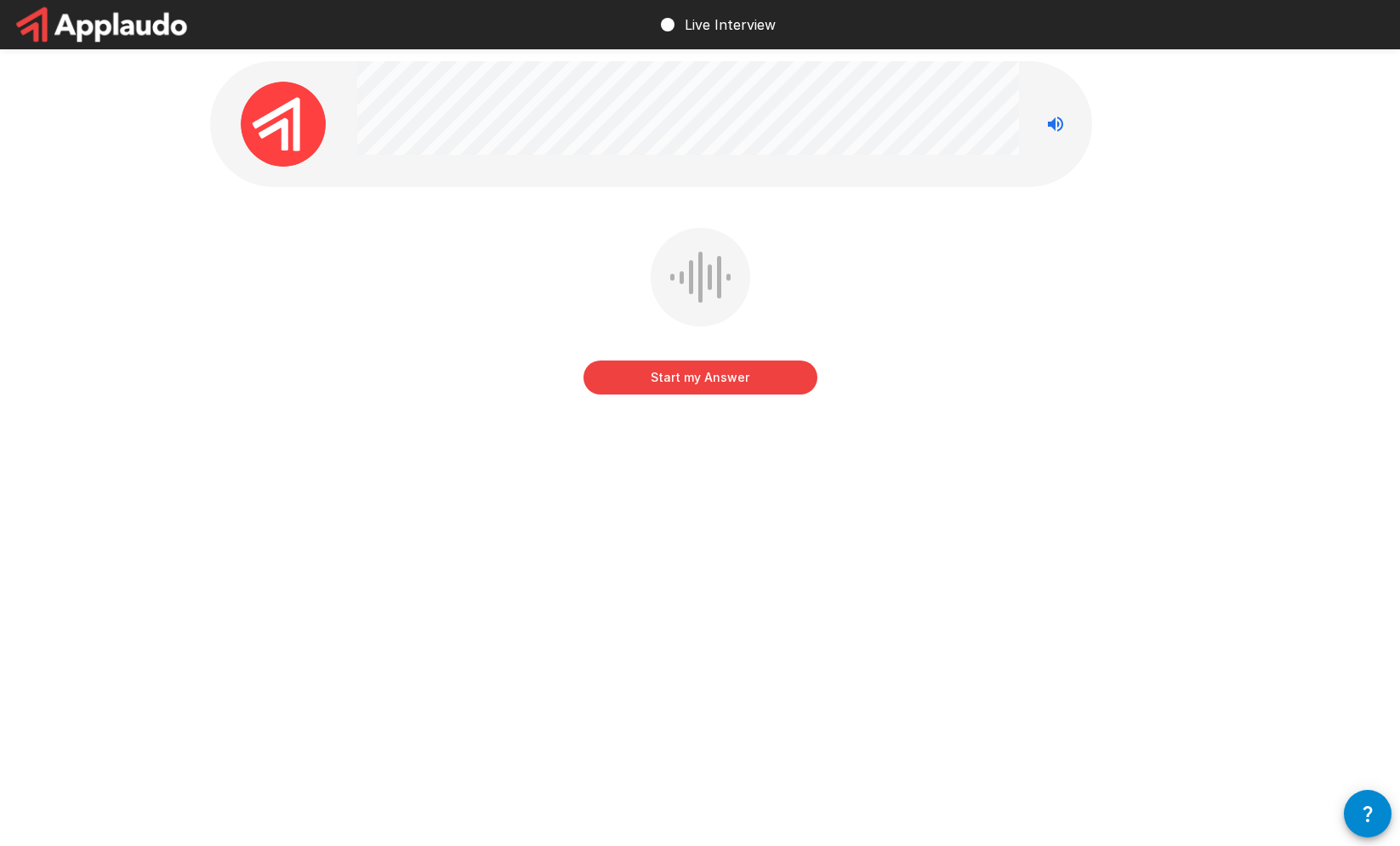
click at [1188, 295] on div "Start my Answer" at bounding box center [700, 324] width 979 height 192
click at [759, 381] on button "Start my Answer" at bounding box center [700, 377] width 234 height 34
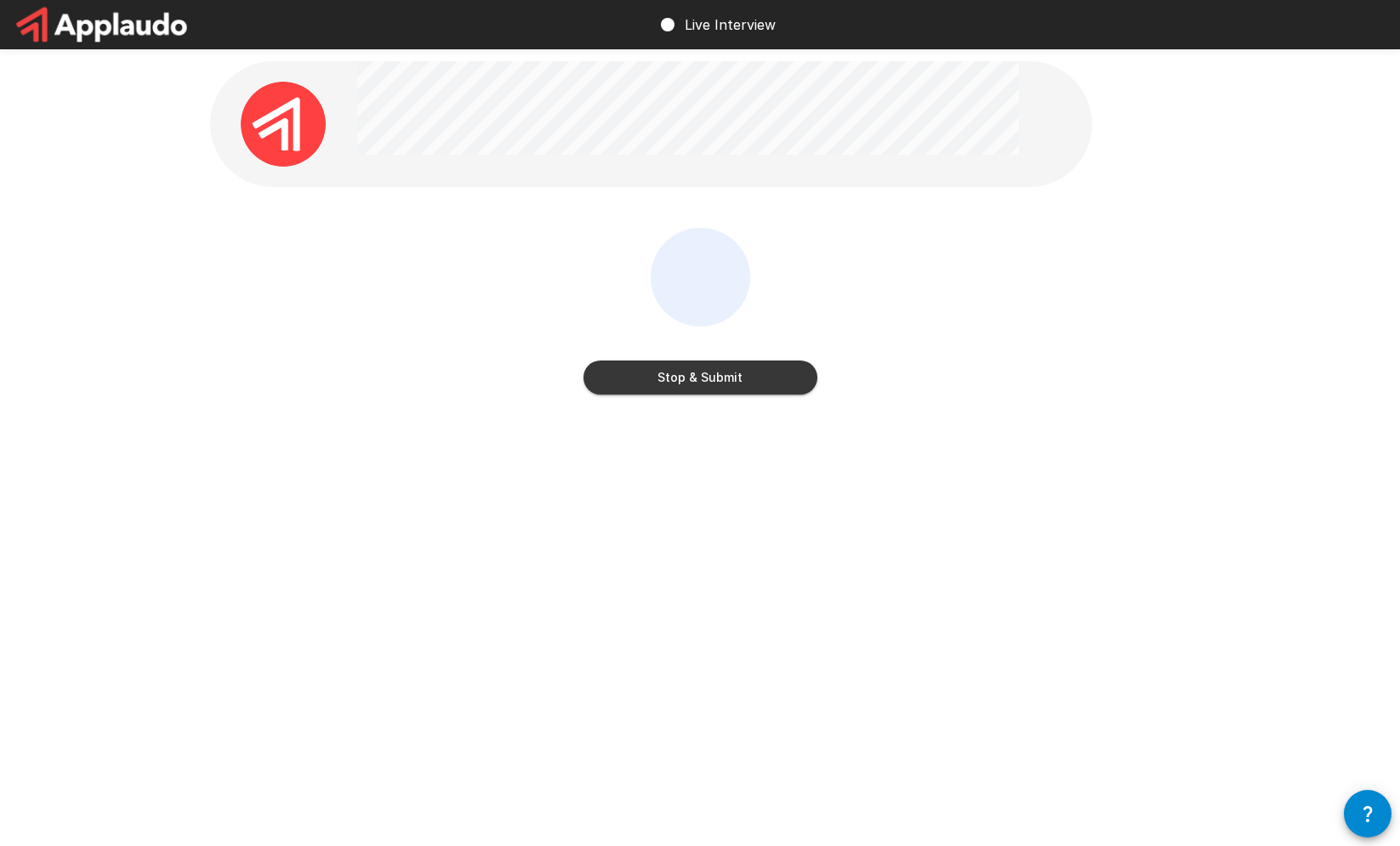
click at [759, 381] on button "Stop & Submit" at bounding box center [700, 377] width 234 height 34
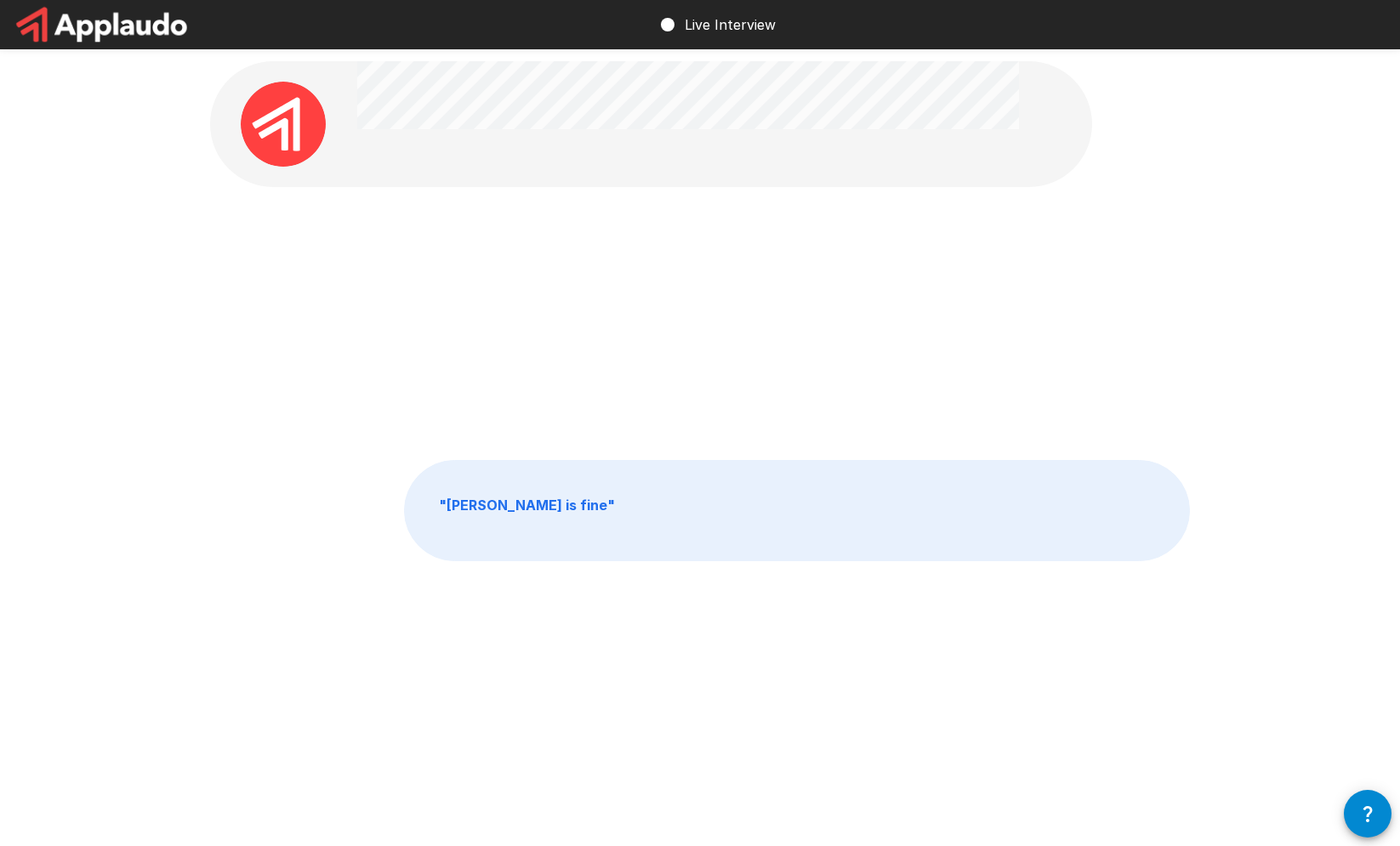
click at [855, 310] on div at bounding box center [700, 324] width 979 height 192
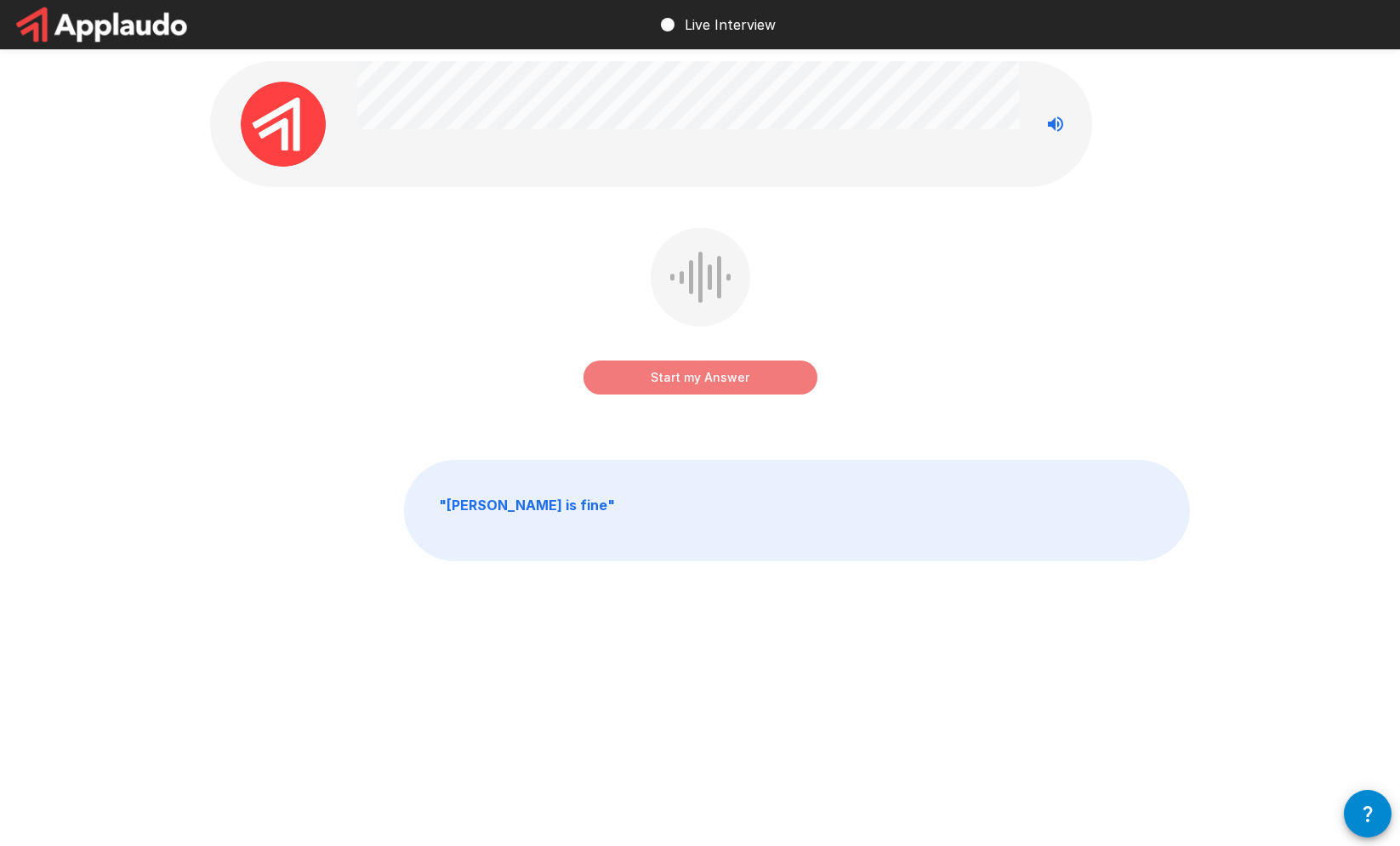
click at [766, 375] on button "Start my Answer" at bounding box center [700, 377] width 234 height 34
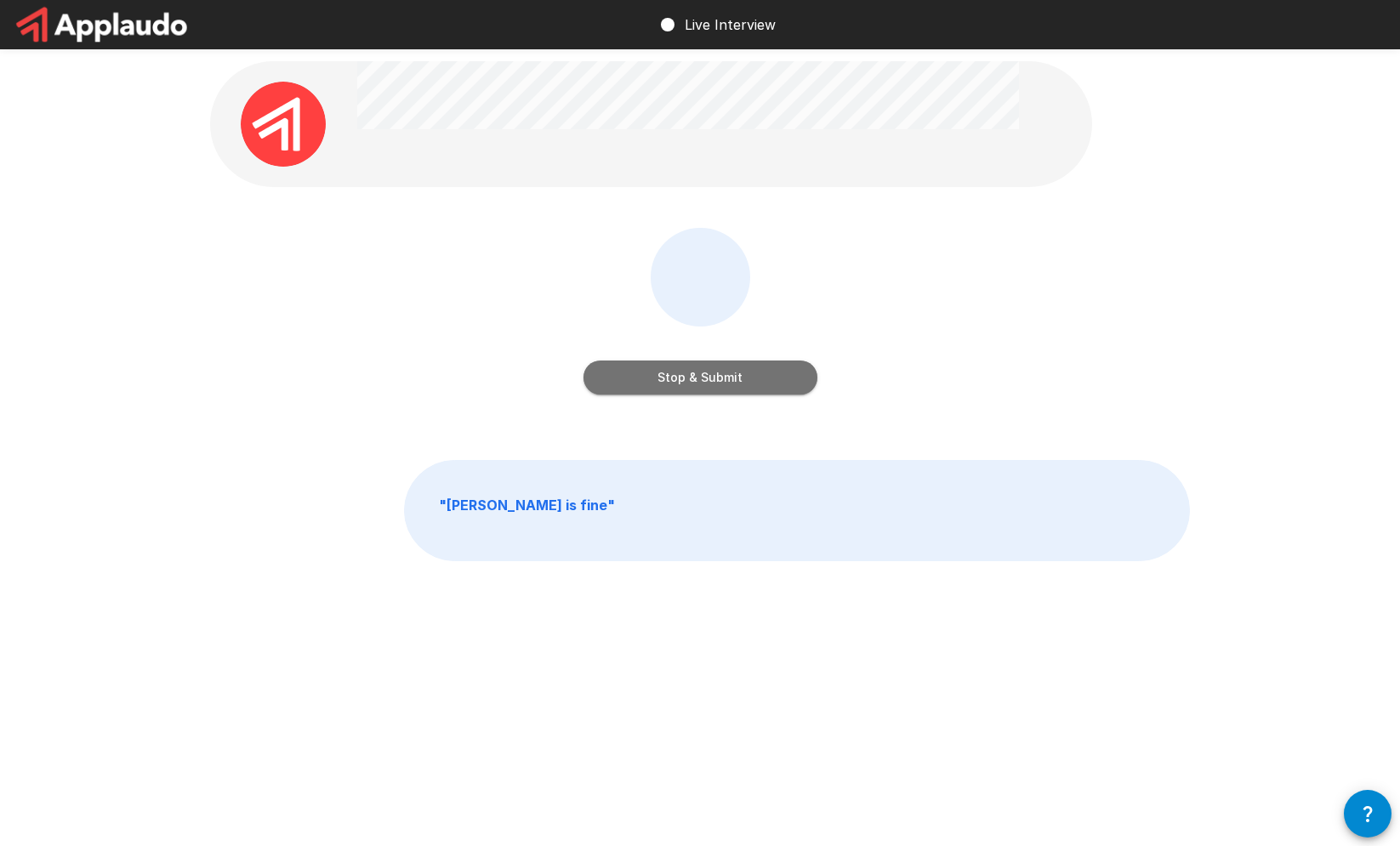
click at [766, 375] on button "Stop & Submit" at bounding box center [700, 377] width 234 height 34
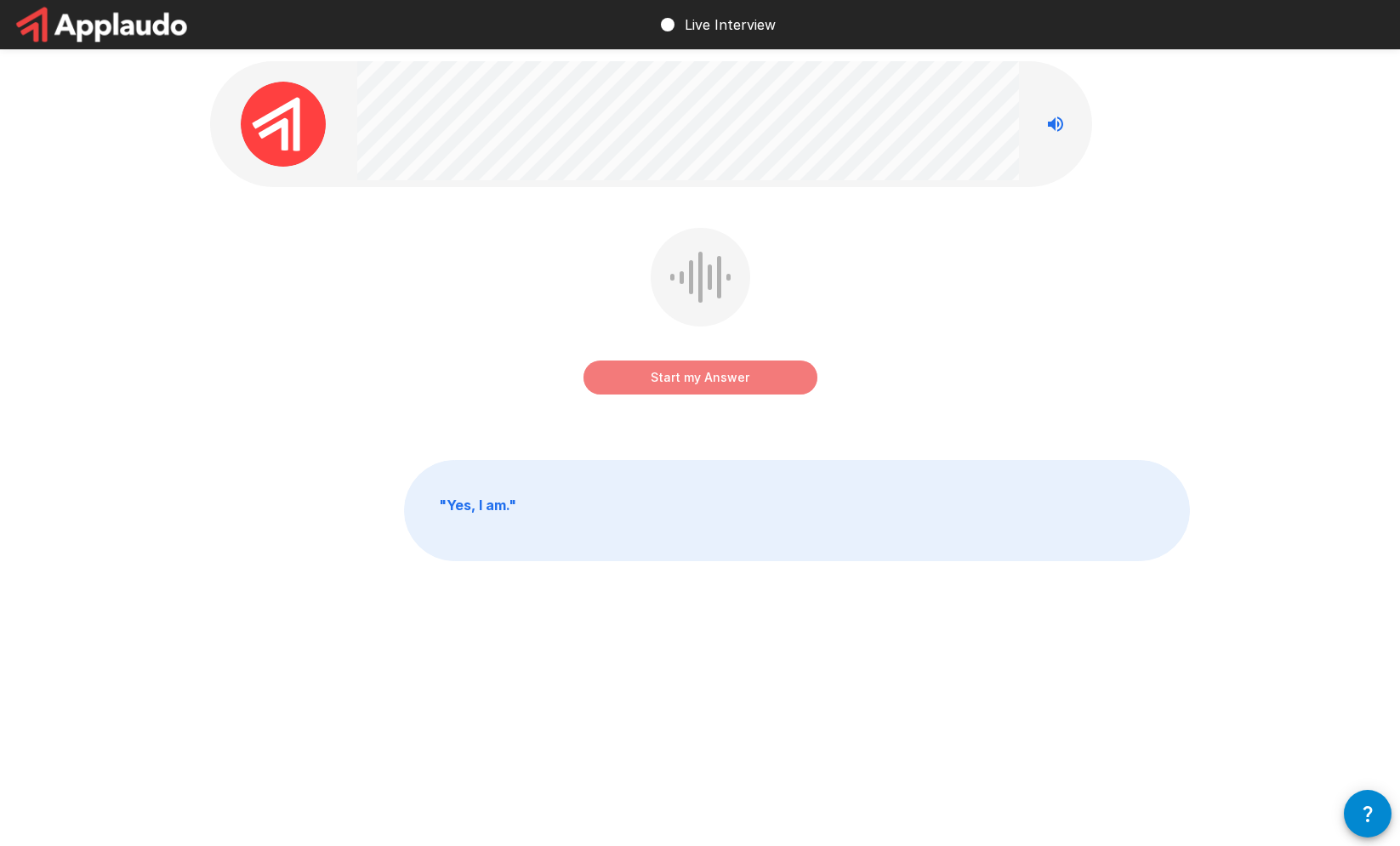
click at [766, 375] on button "Start my Answer" at bounding box center [700, 377] width 234 height 34
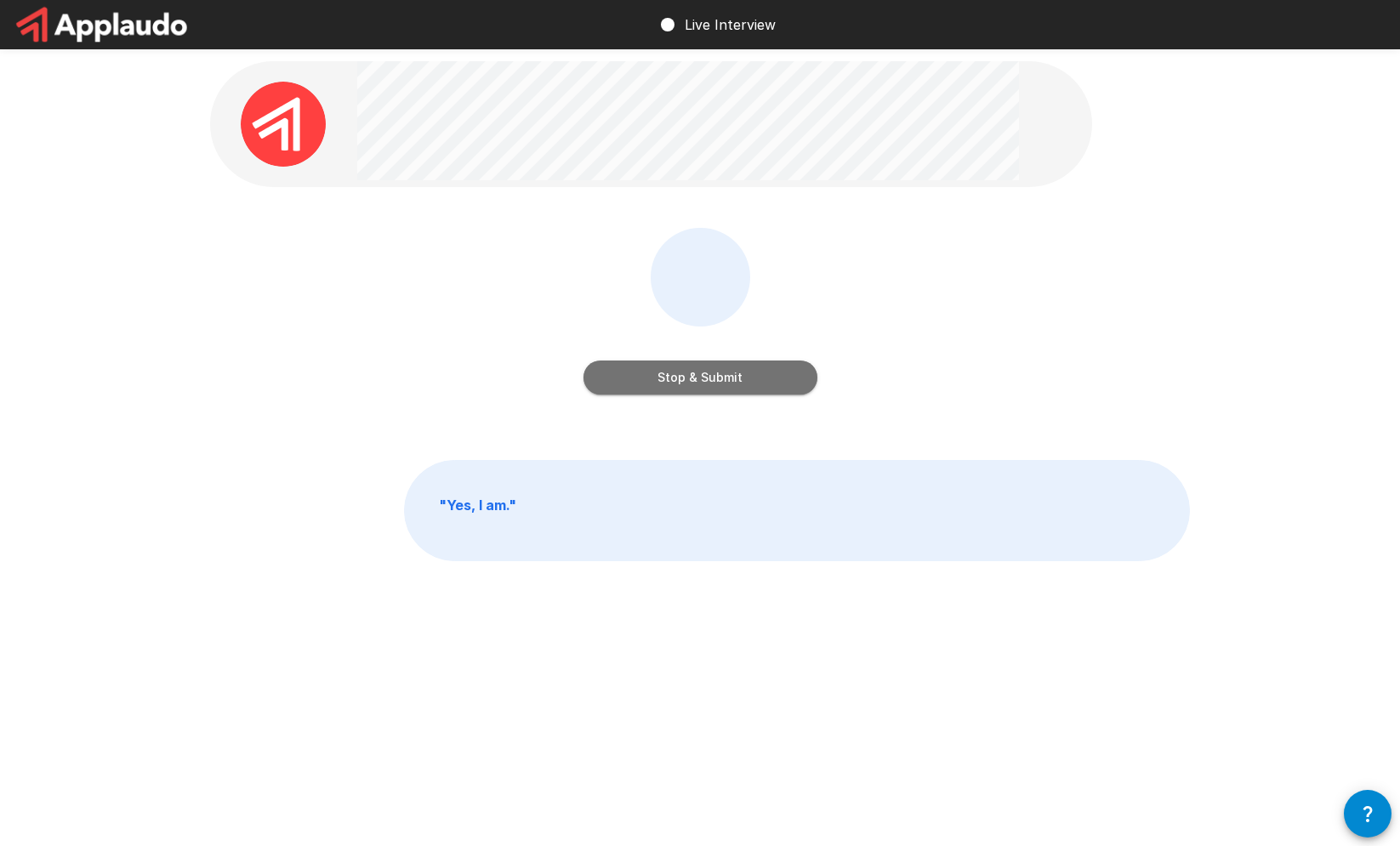
click at [766, 375] on button "Stop & Submit" at bounding box center [700, 377] width 234 height 34
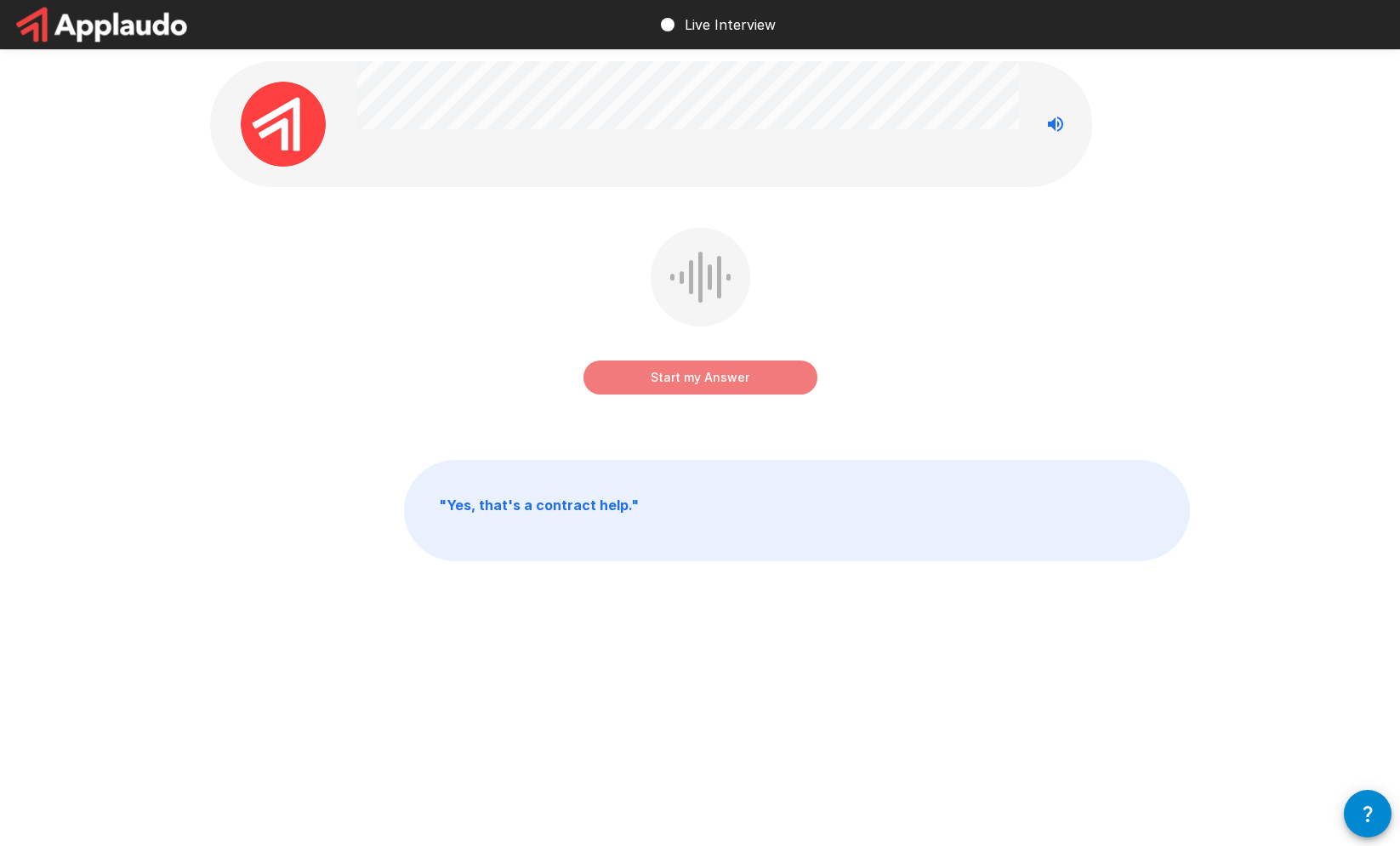
click at [766, 374] on button "Start my Answer" at bounding box center [700, 377] width 234 height 34
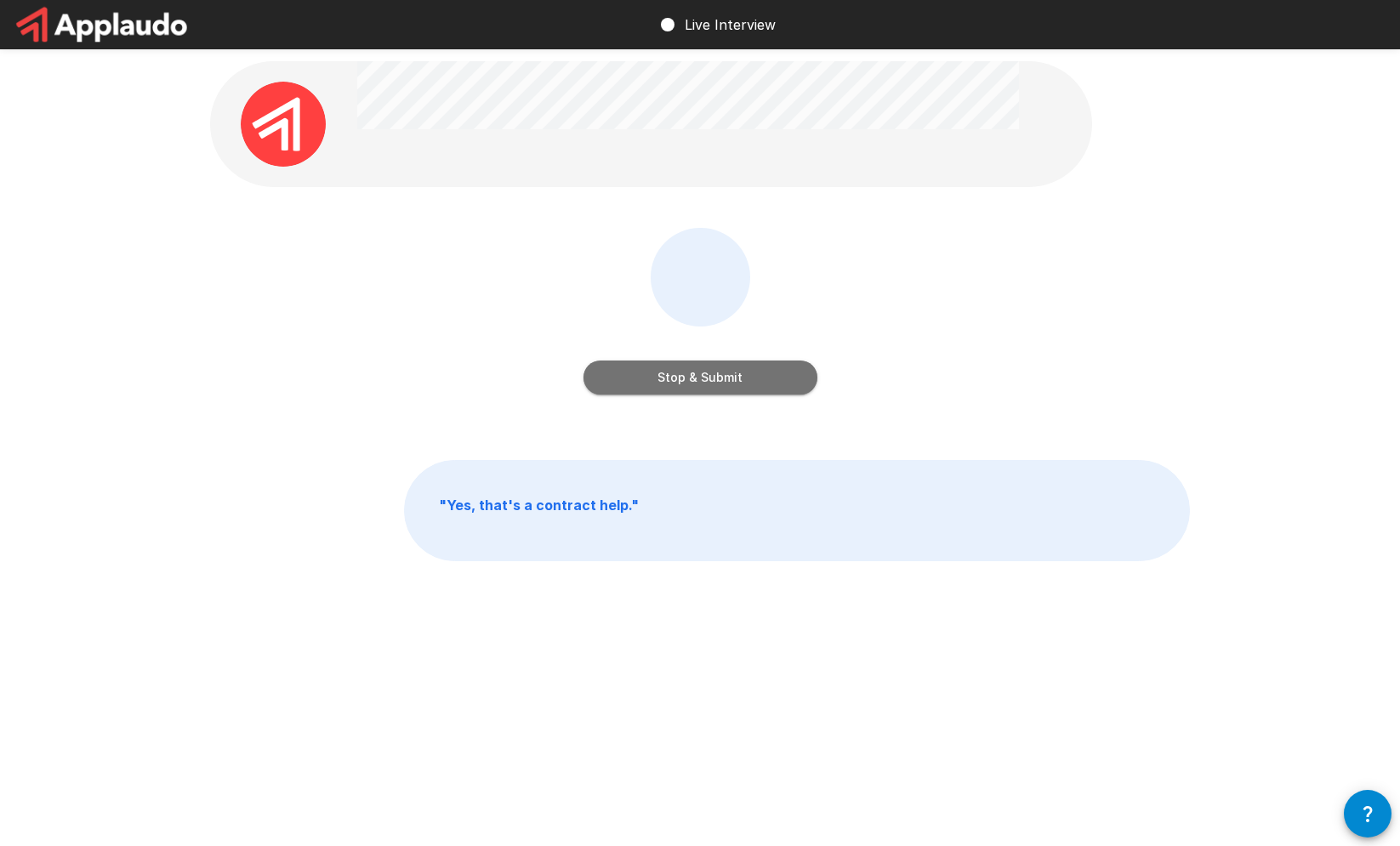
click at [766, 374] on button "Stop & Submit" at bounding box center [700, 377] width 234 height 34
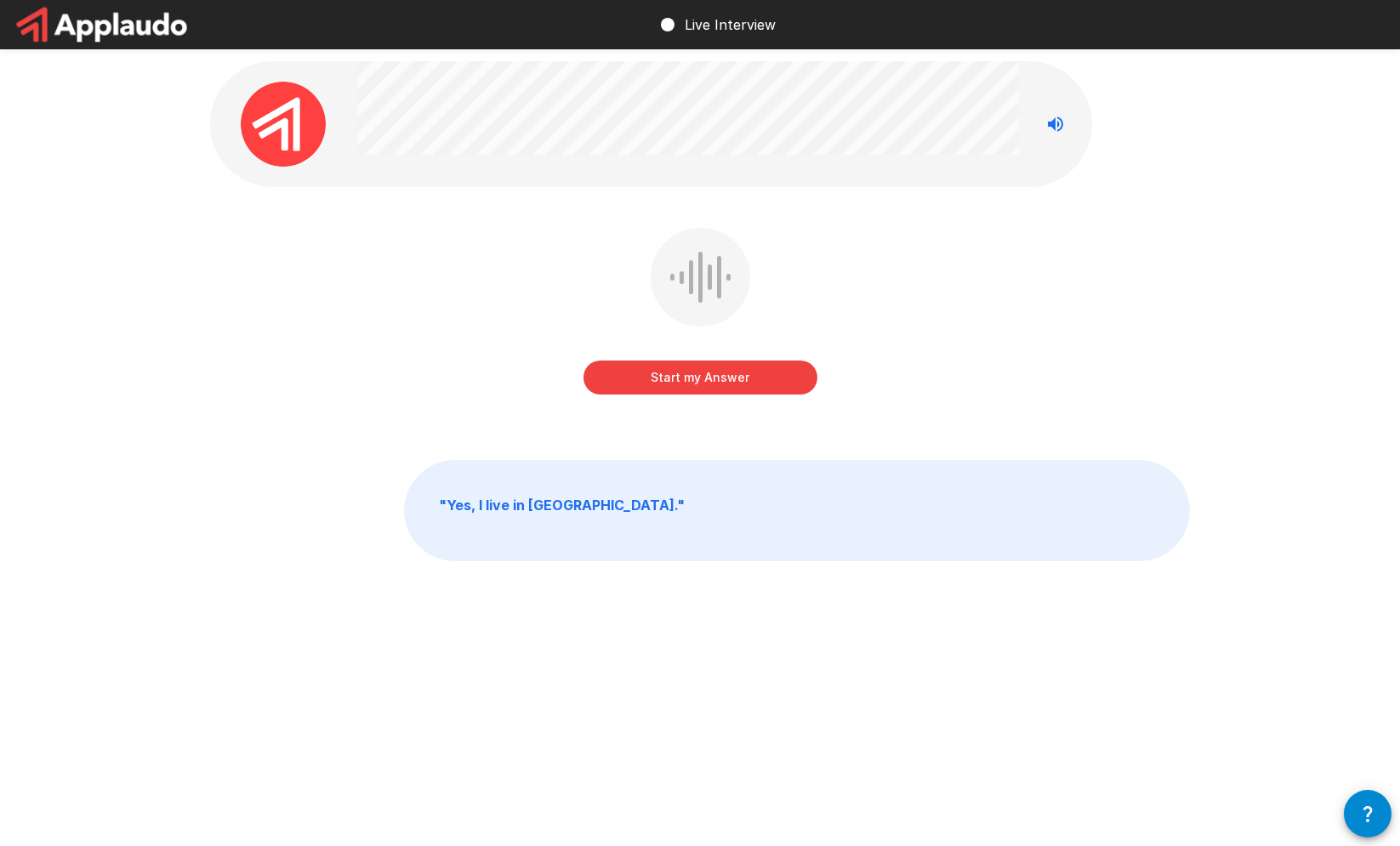
click at [1053, 121] on icon "Stop reading questions aloud" at bounding box center [1055, 125] width 15 height 15
click at [687, 372] on button "Start my Answer" at bounding box center [700, 377] width 234 height 34
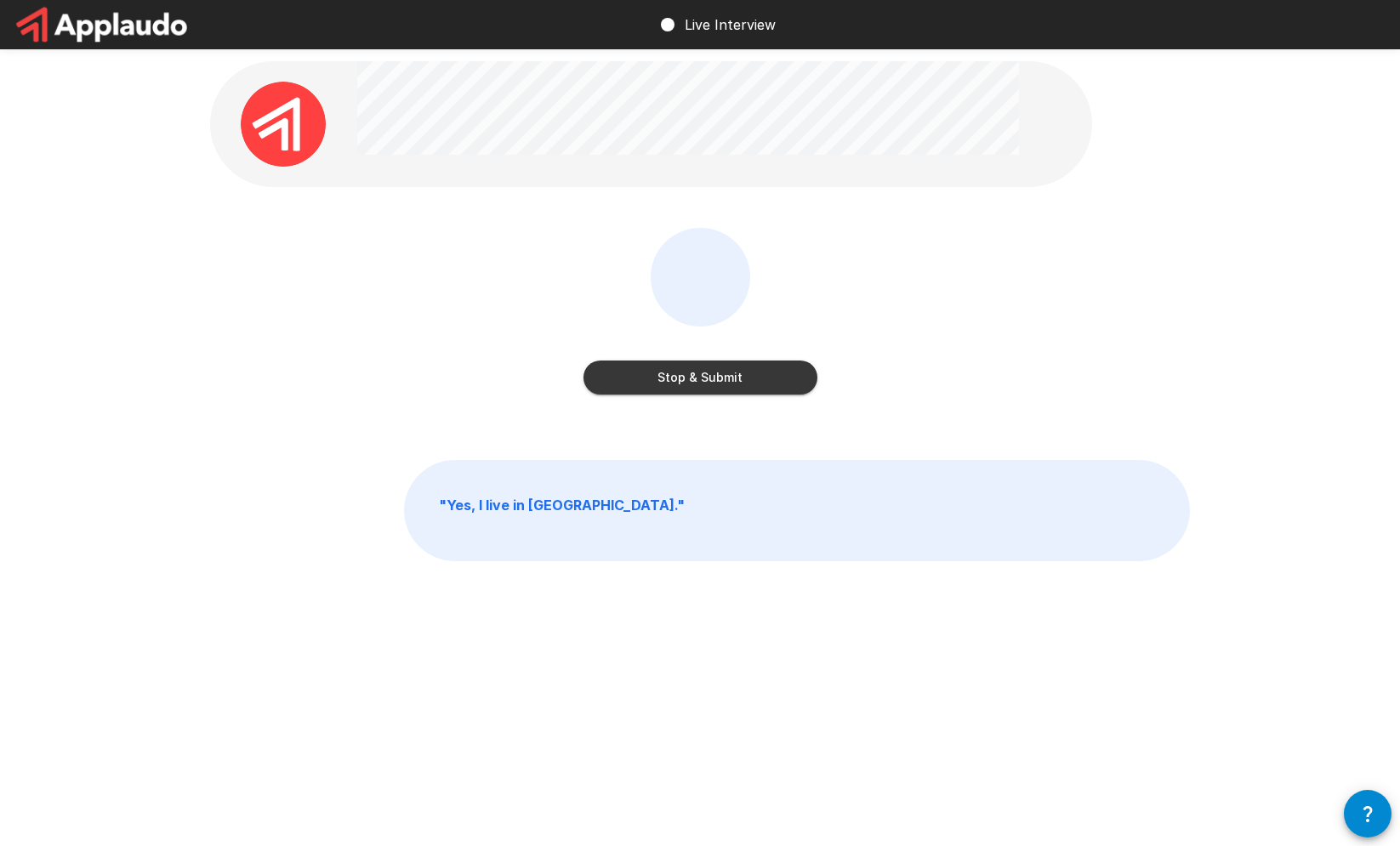
click at [687, 372] on button "Stop & Submit" at bounding box center [700, 377] width 234 height 34
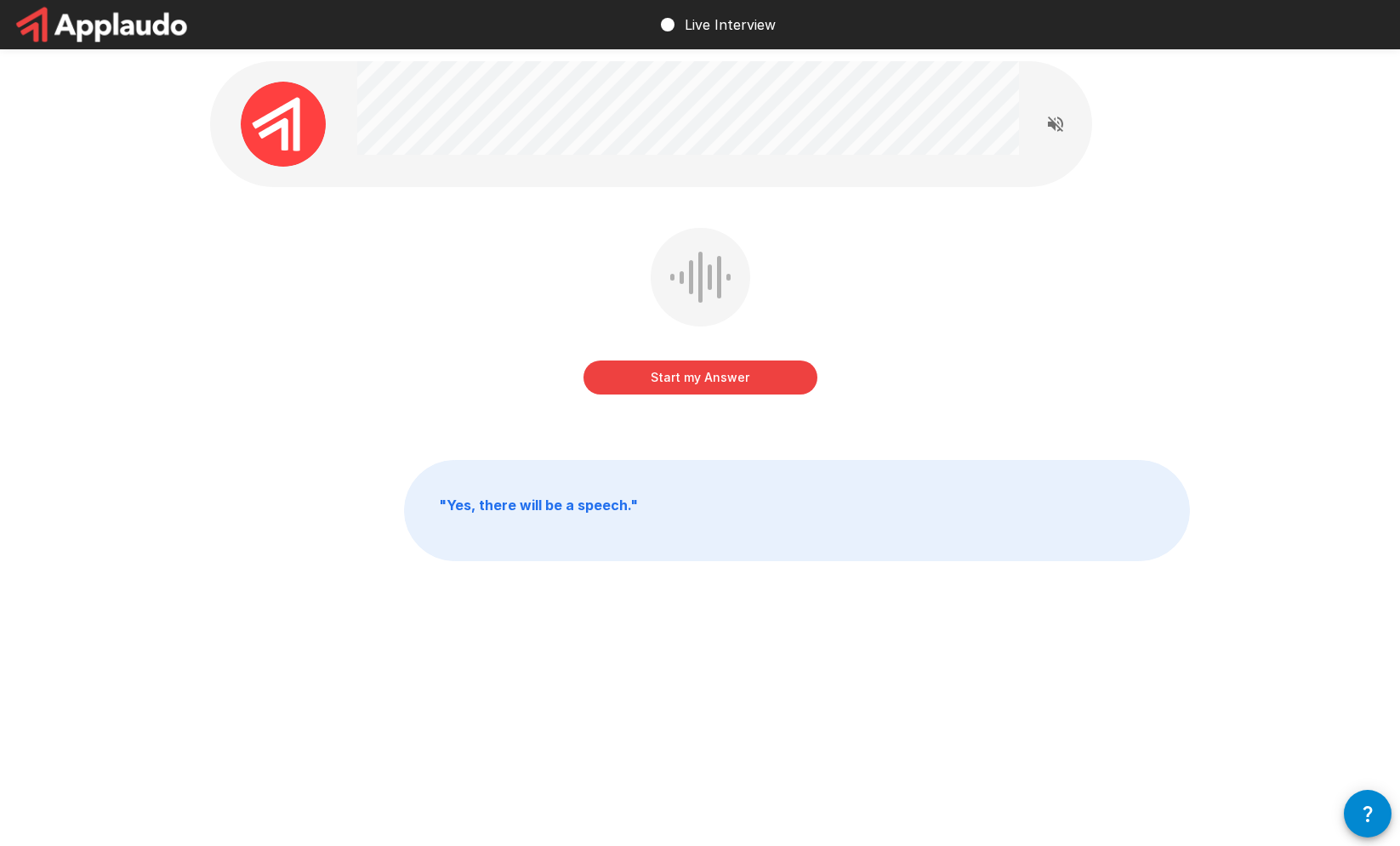
click at [687, 372] on button "Start my Answer" at bounding box center [700, 377] width 234 height 34
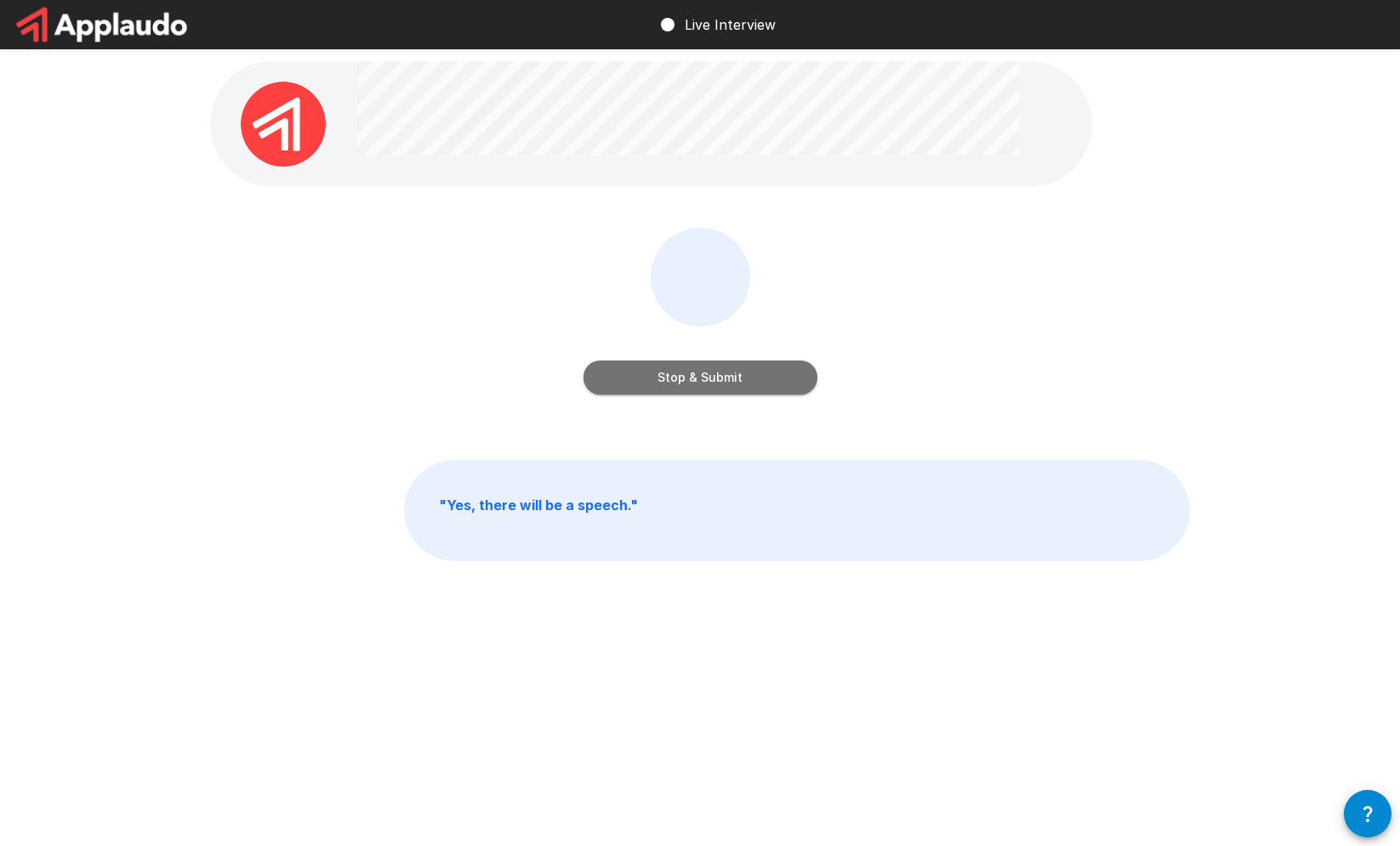
click at [687, 372] on button "Stop & Submit" at bounding box center [700, 377] width 234 height 34
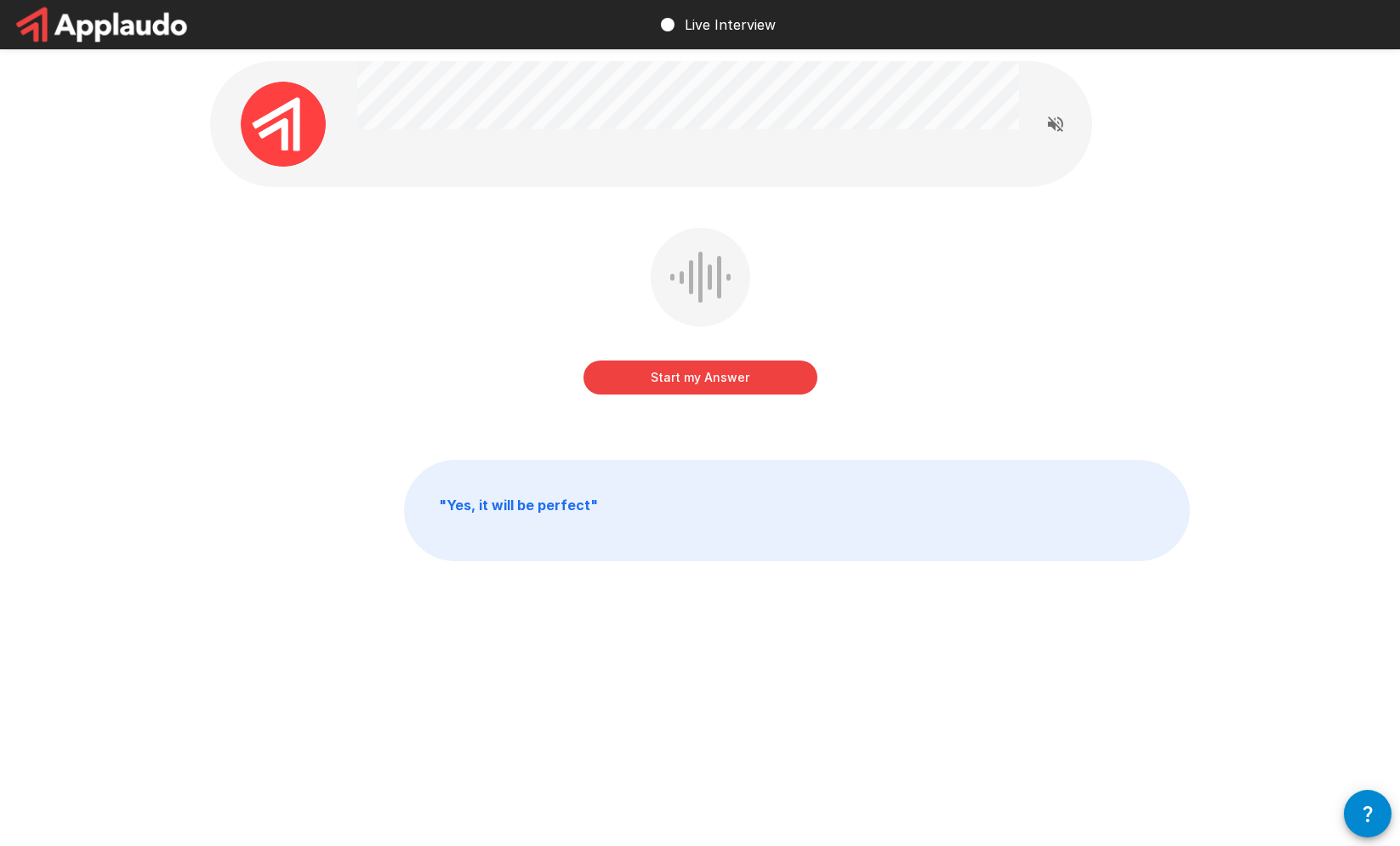
click at [706, 359] on div "Start my Answer" at bounding box center [700, 360] width 234 height 68
click at [706, 369] on button "Start my Answer" at bounding box center [700, 377] width 234 height 34
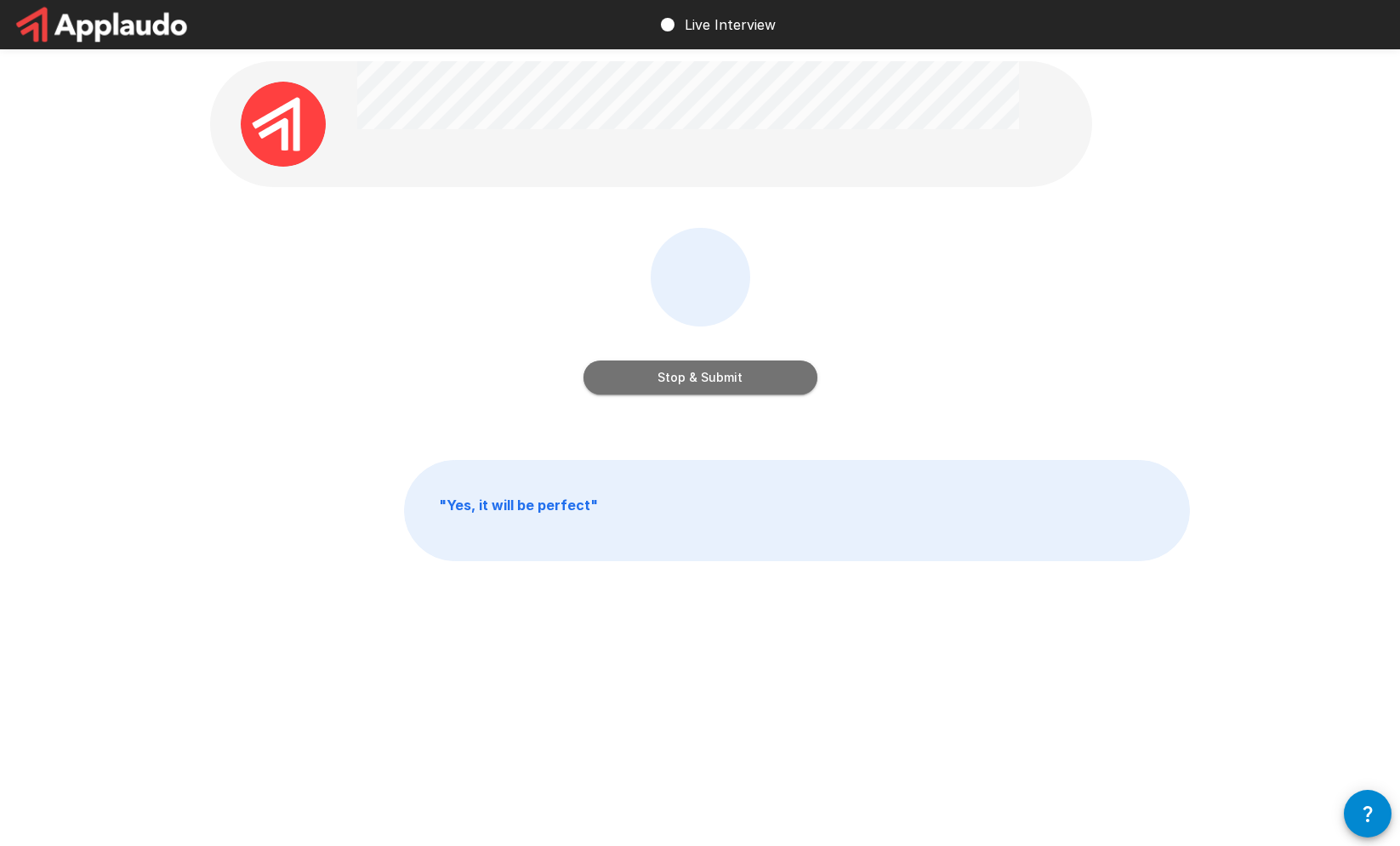
click at [712, 372] on button "Stop & Submit" at bounding box center [700, 377] width 234 height 34
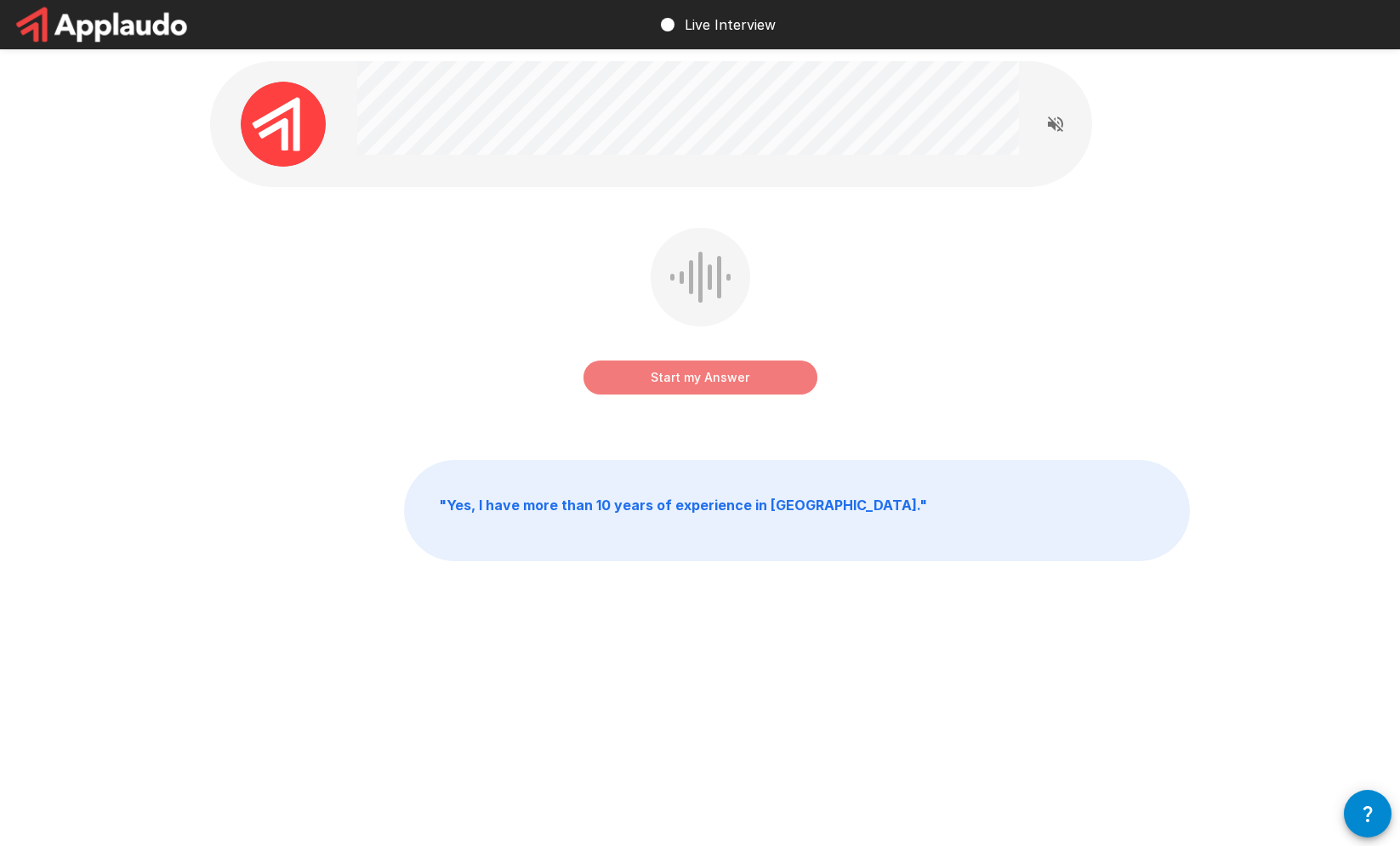
click at [714, 366] on button "Start my Answer" at bounding box center [700, 377] width 234 height 34
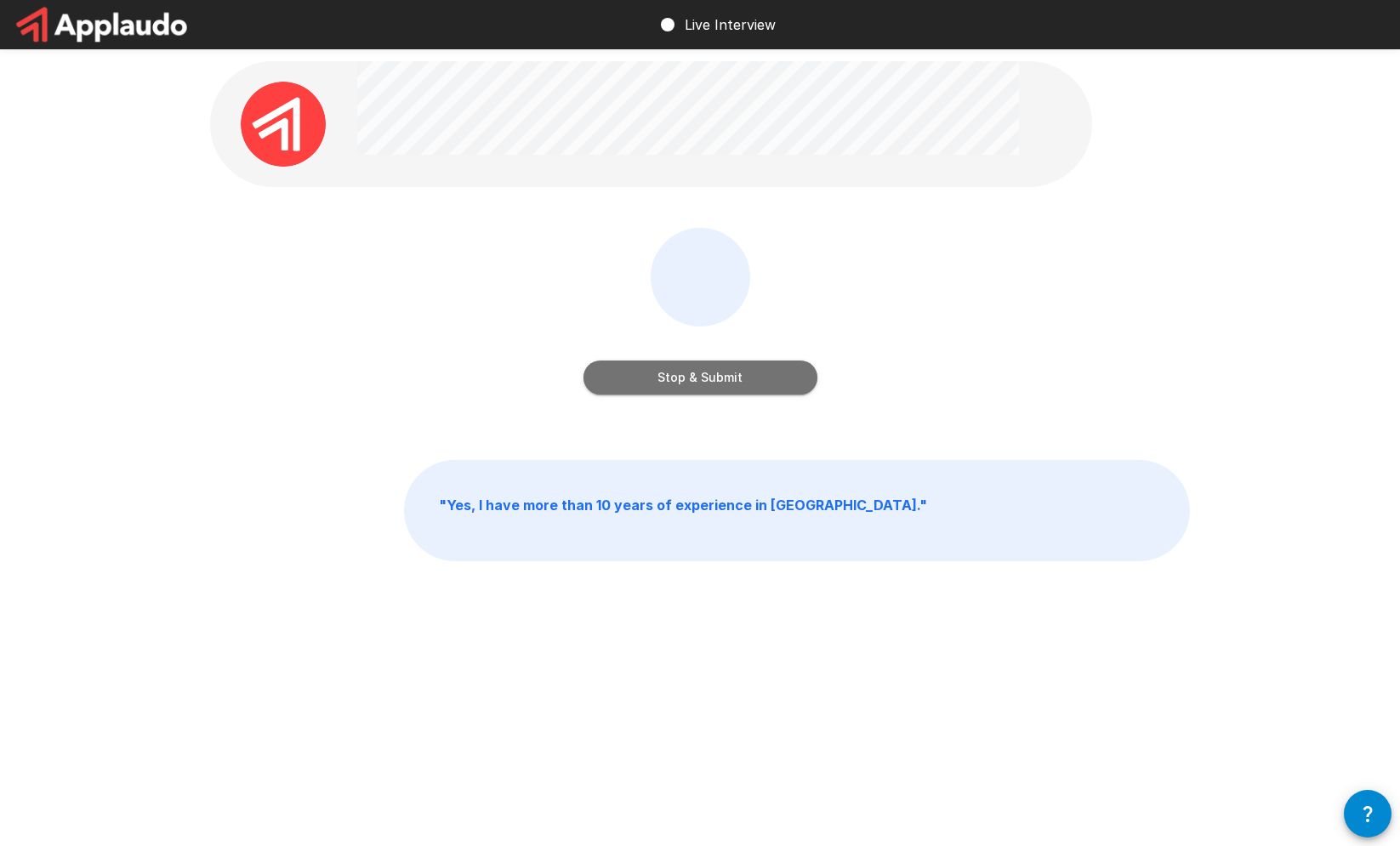
click at [718, 369] on button "Stop & Submit" at bounding box center [700, 377] width 234 height 34
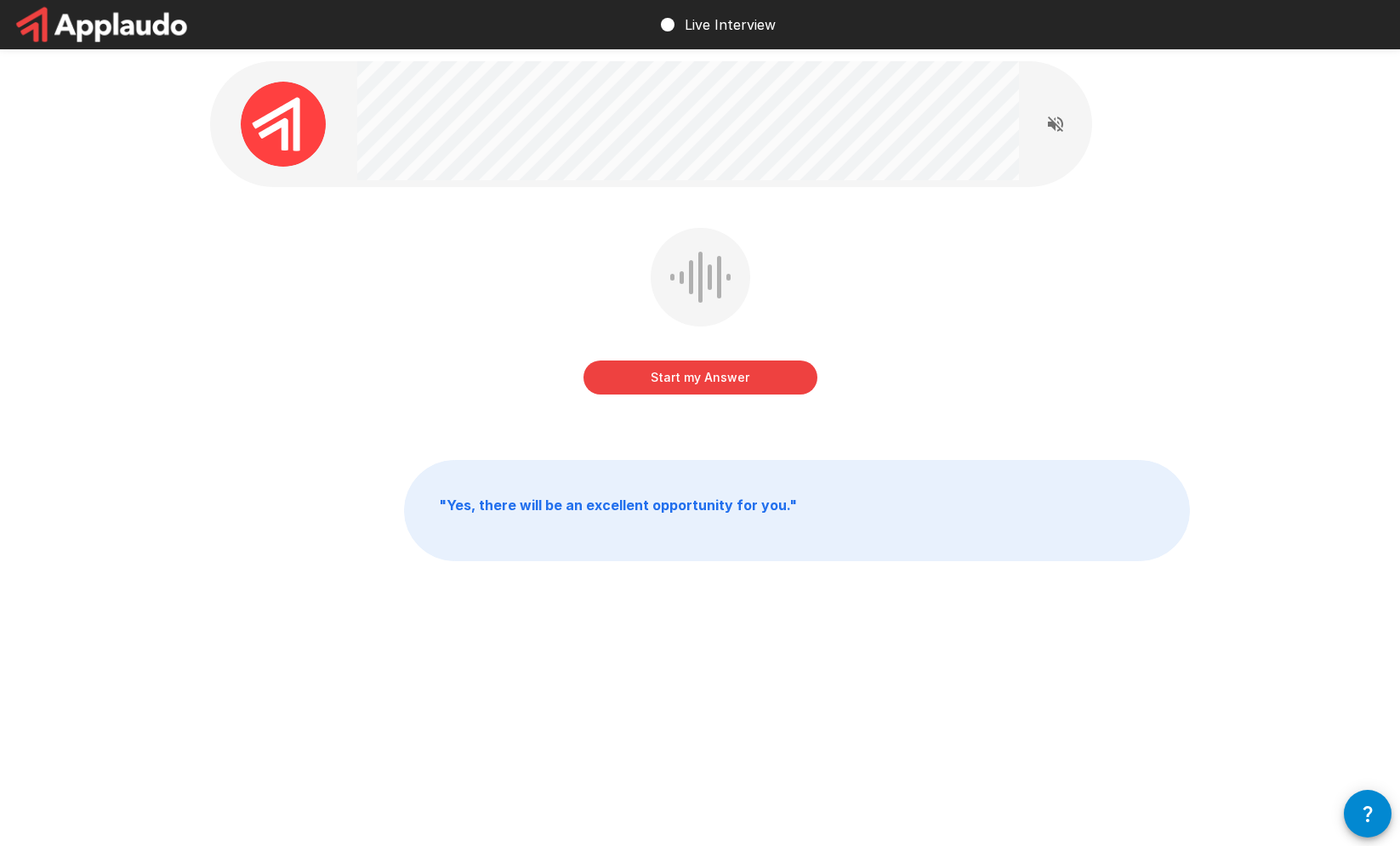
click at [706, 385] on button "Start my Answer" at bounding box center [700, 377] width 234 height 34
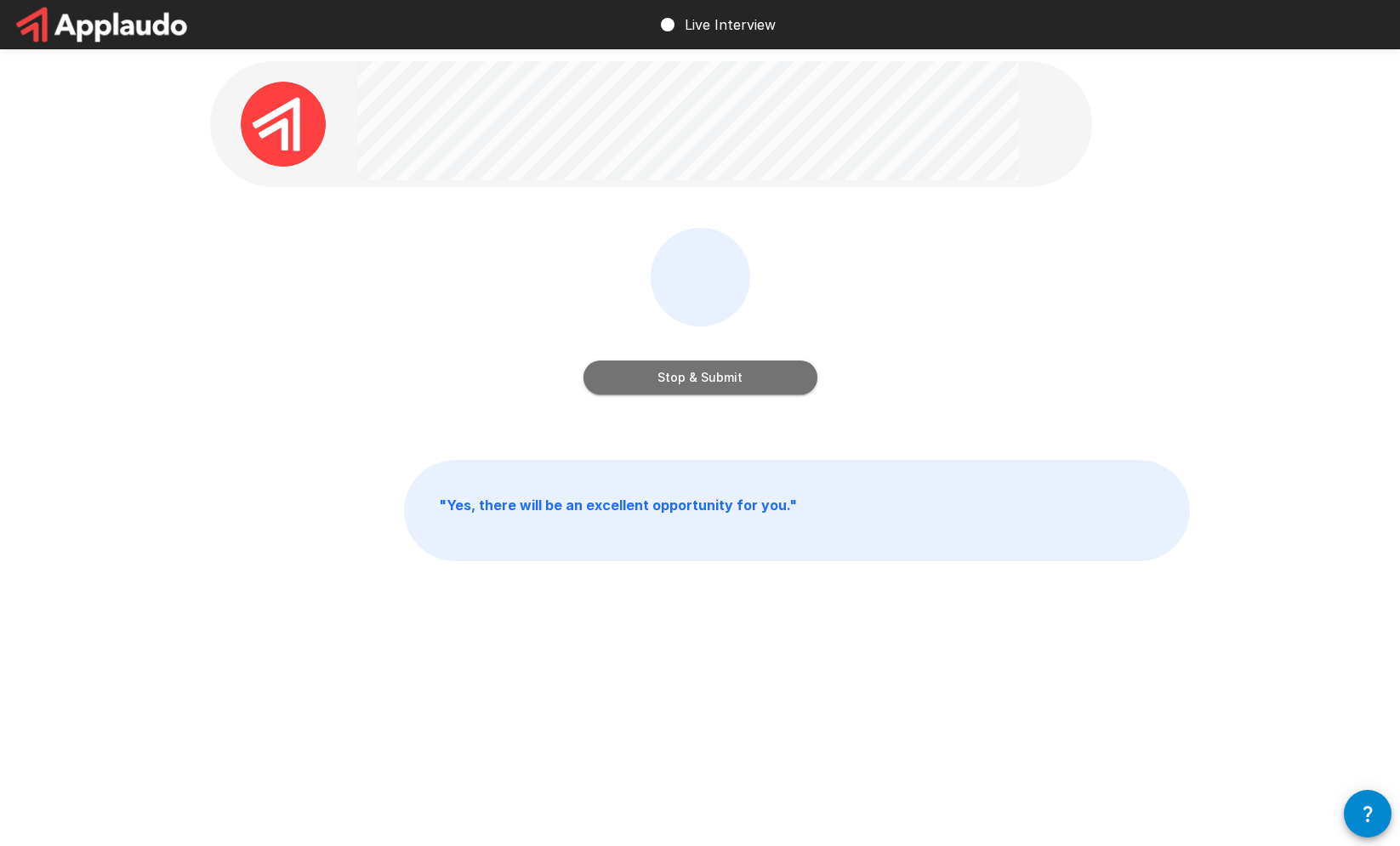
click at [706, 385] on button "Stop & Submit" at bounding box center [700, 377] width 234 height 34
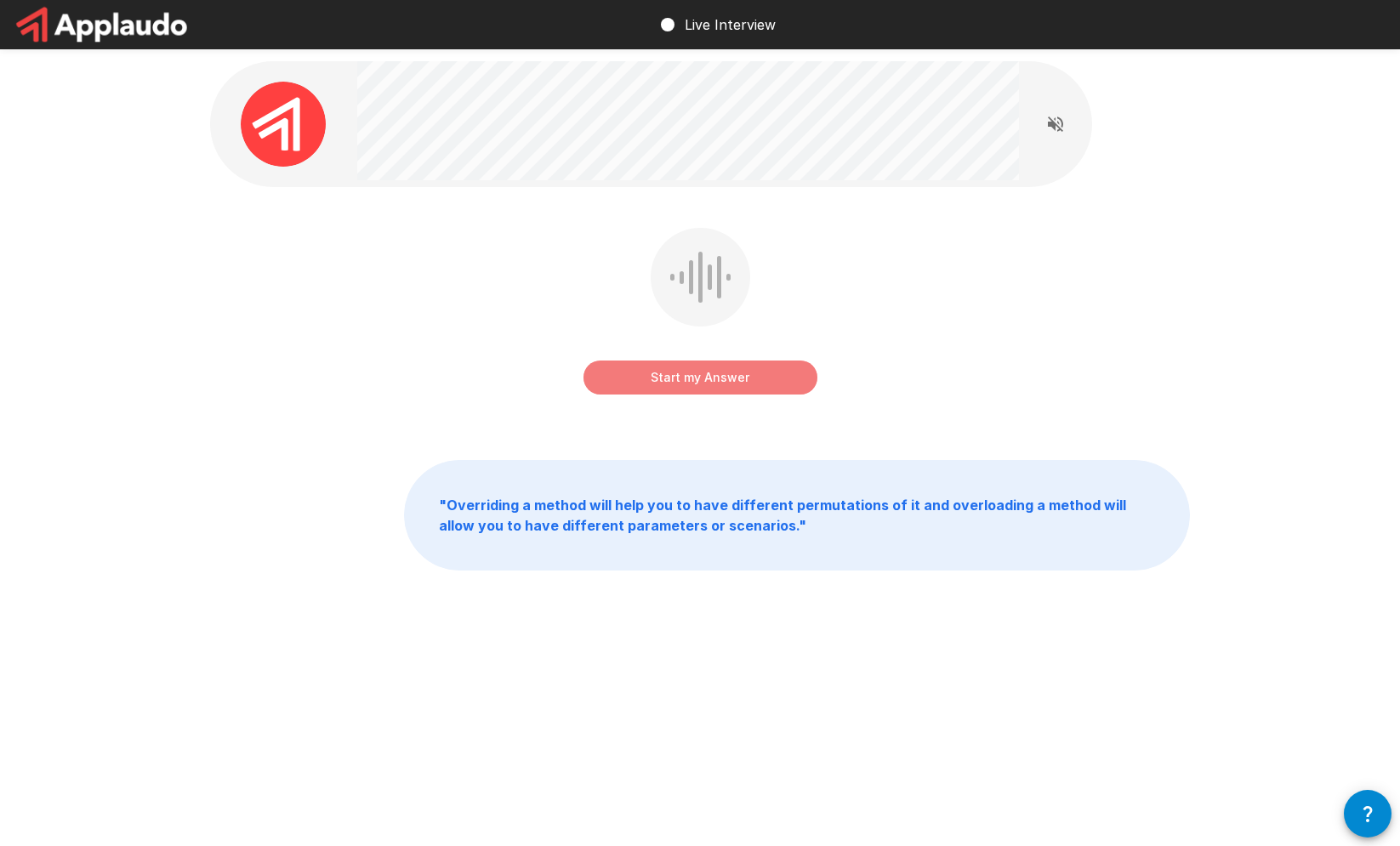
click at [705, 373] on button "Start my Answer" at bounding box center [700, 377] width 234 height 34
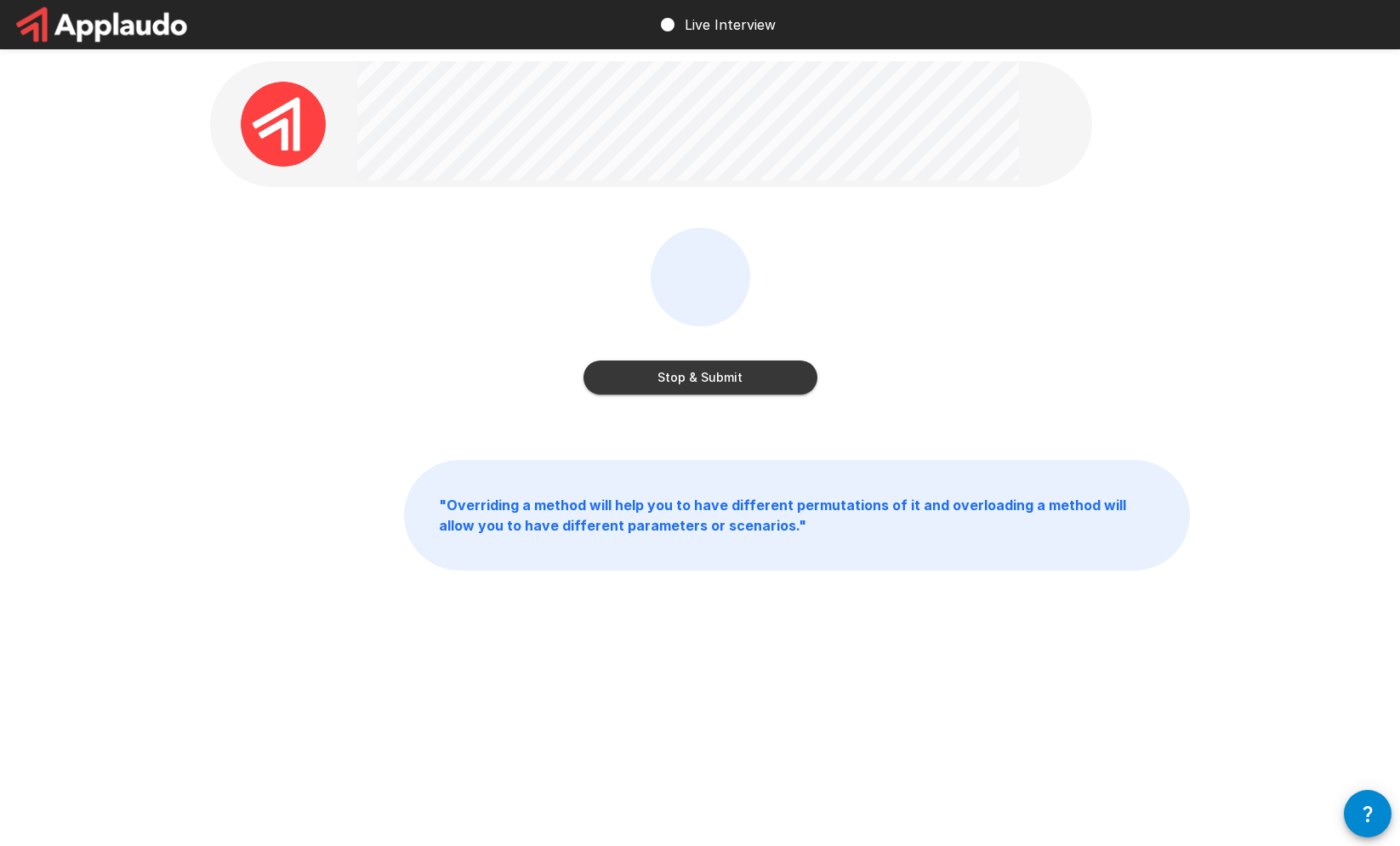
click at [705, 374] on button "Stop & Submit" at bounding box center [700, 377] width 234 height 34
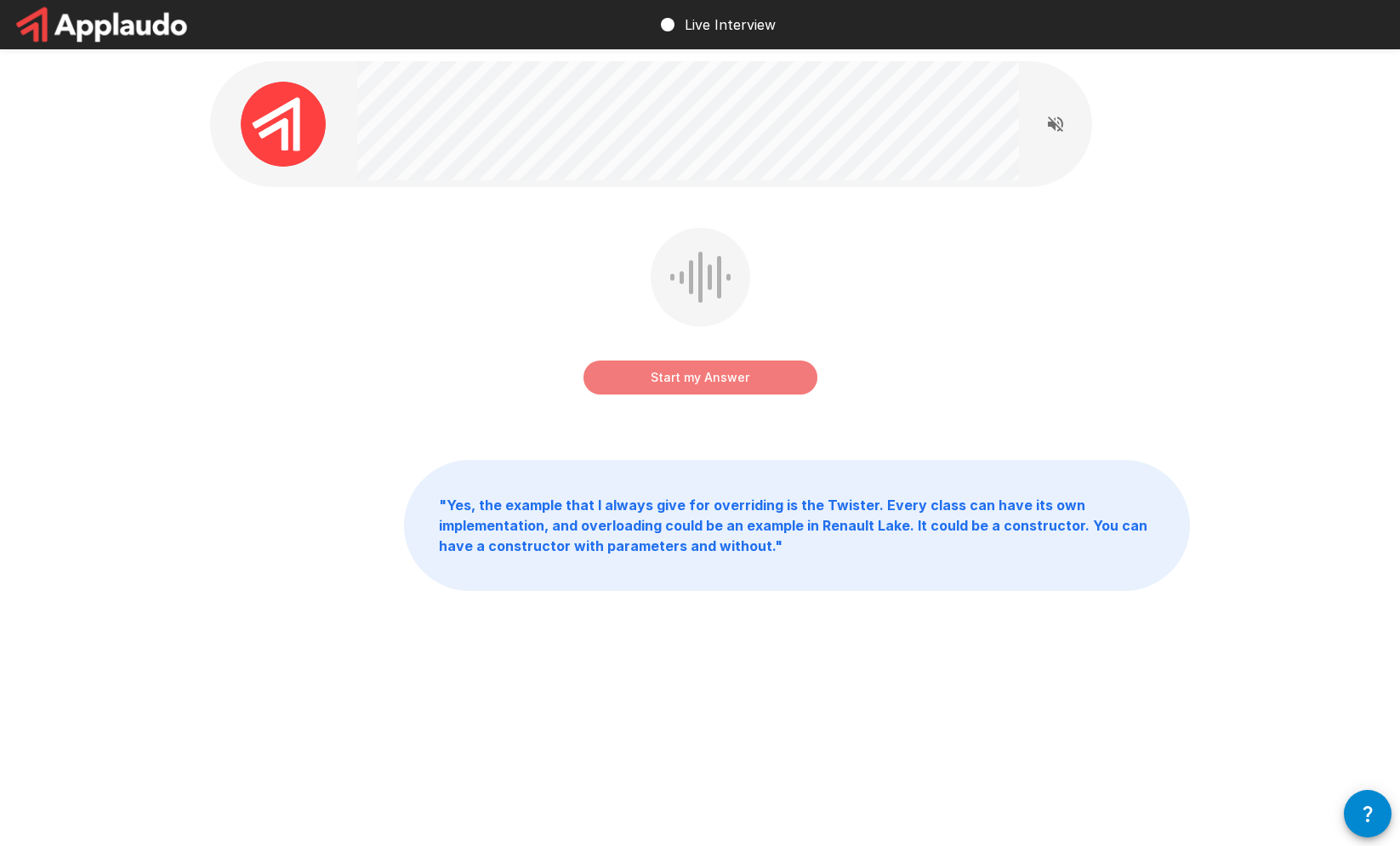
click at [705, 374] on button "Start my Answer" at bounding box center [700, 377] width 234 height 34
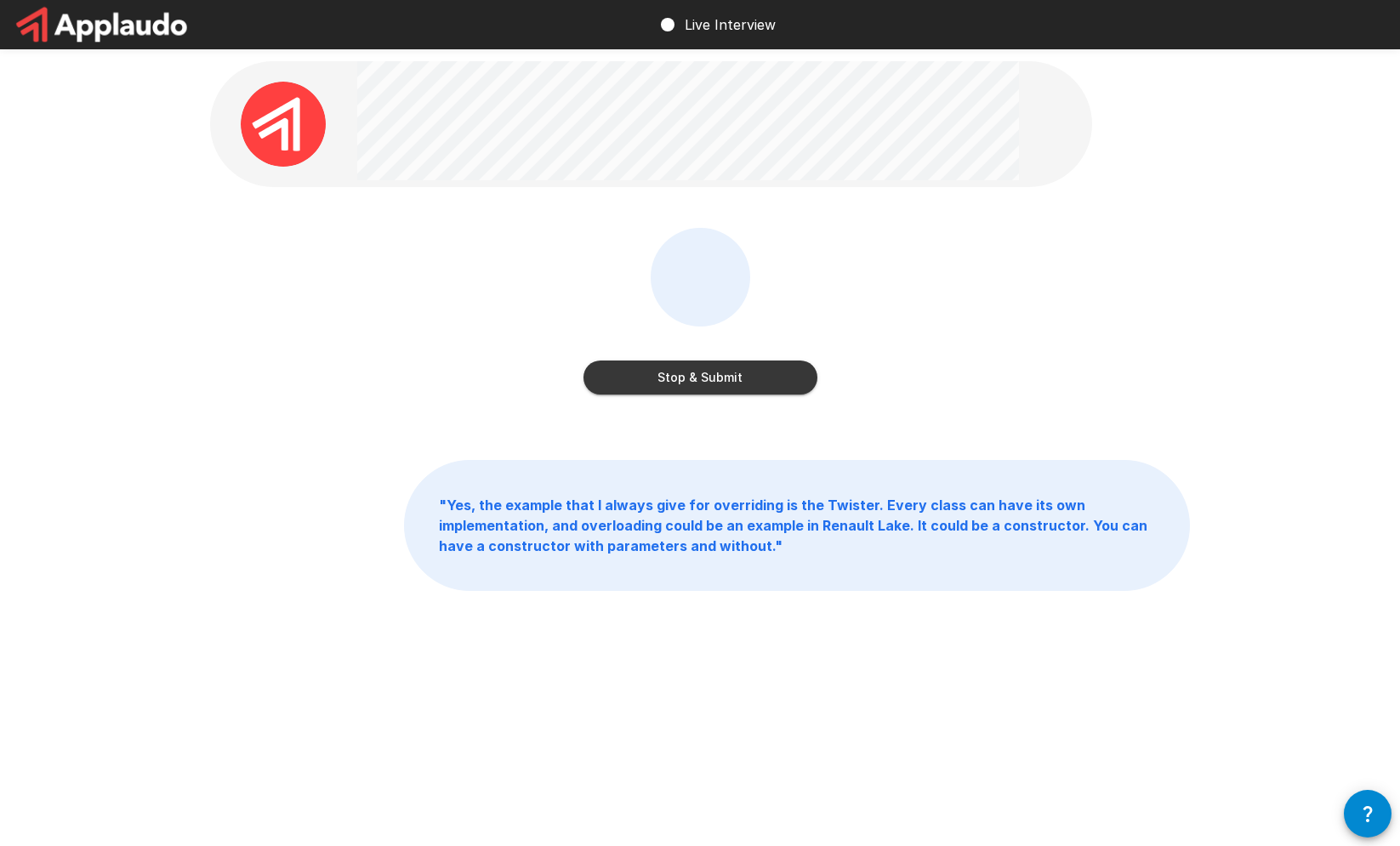
click at [705, 374] on button "Stop & Submit" at bounding box center [700, 377] width 234 height 34
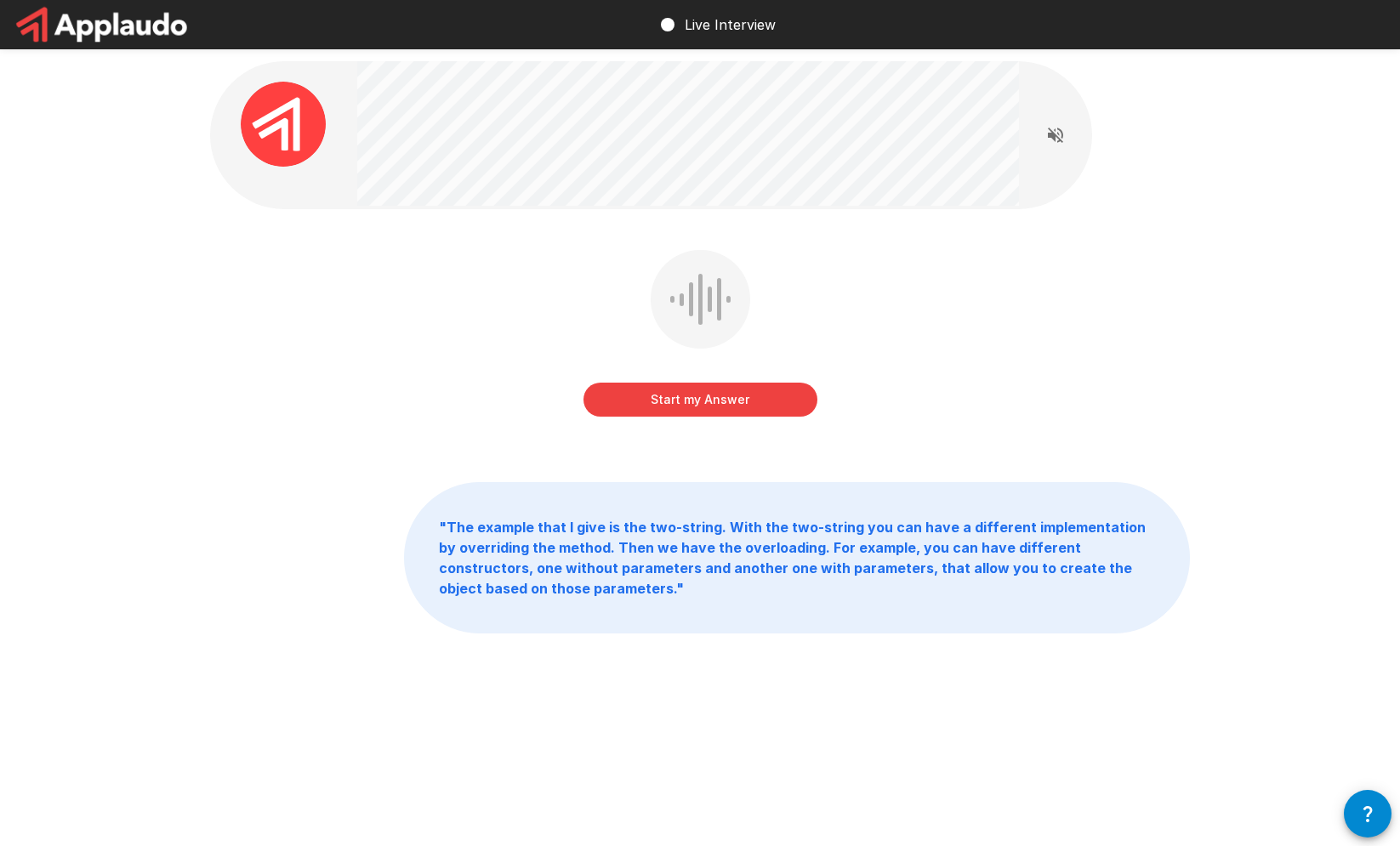
click at [719, 388] on button "Start my Answer" at bounding box center [700, 399] width 234 height 34
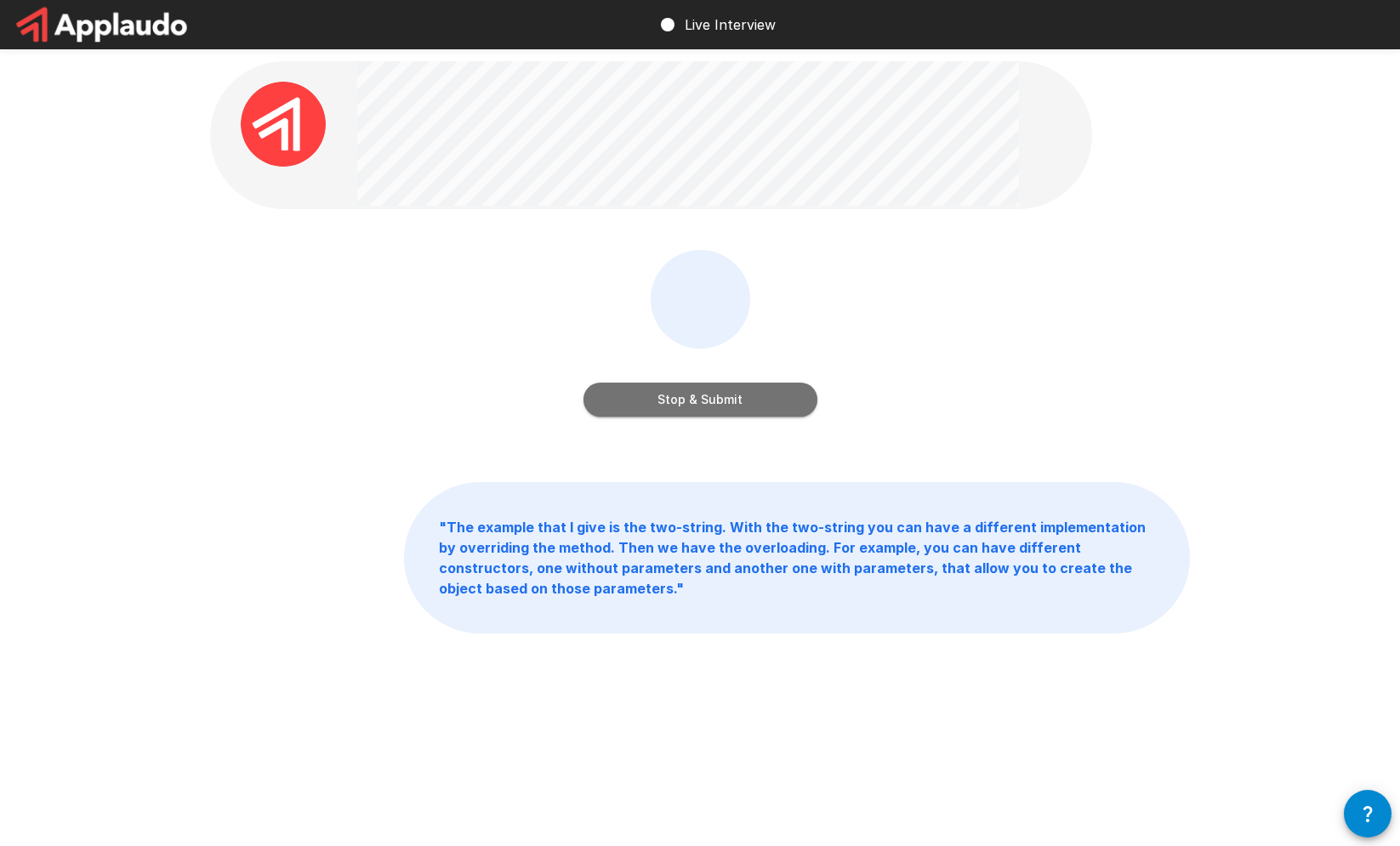
click at [736, 407] on button "Stop & Submit" at bounding box center [700, 399] width 234 height 34
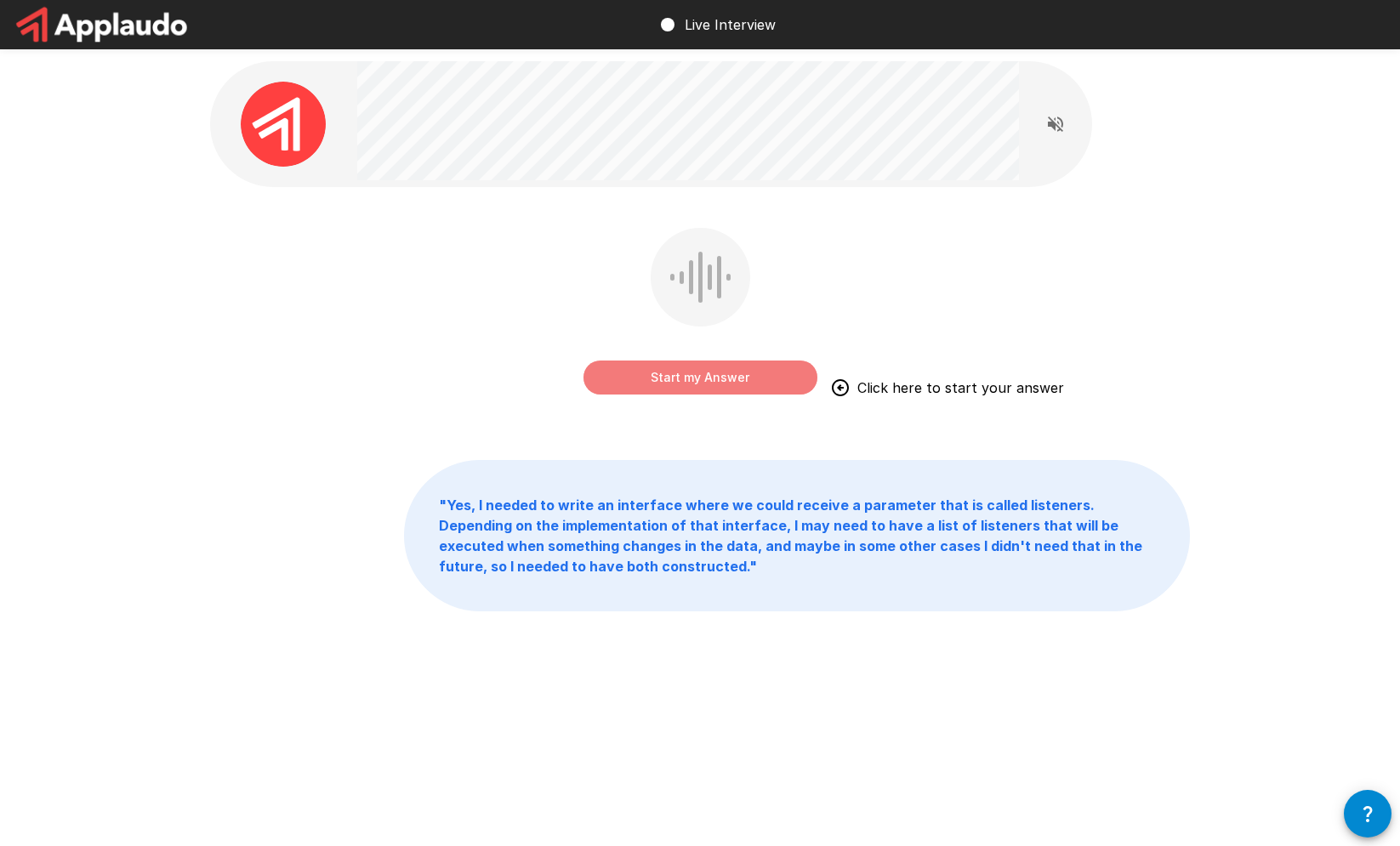
click at [728, 386] on button "Start my Answer" at bounding box center [700, 377] width 234 height 34
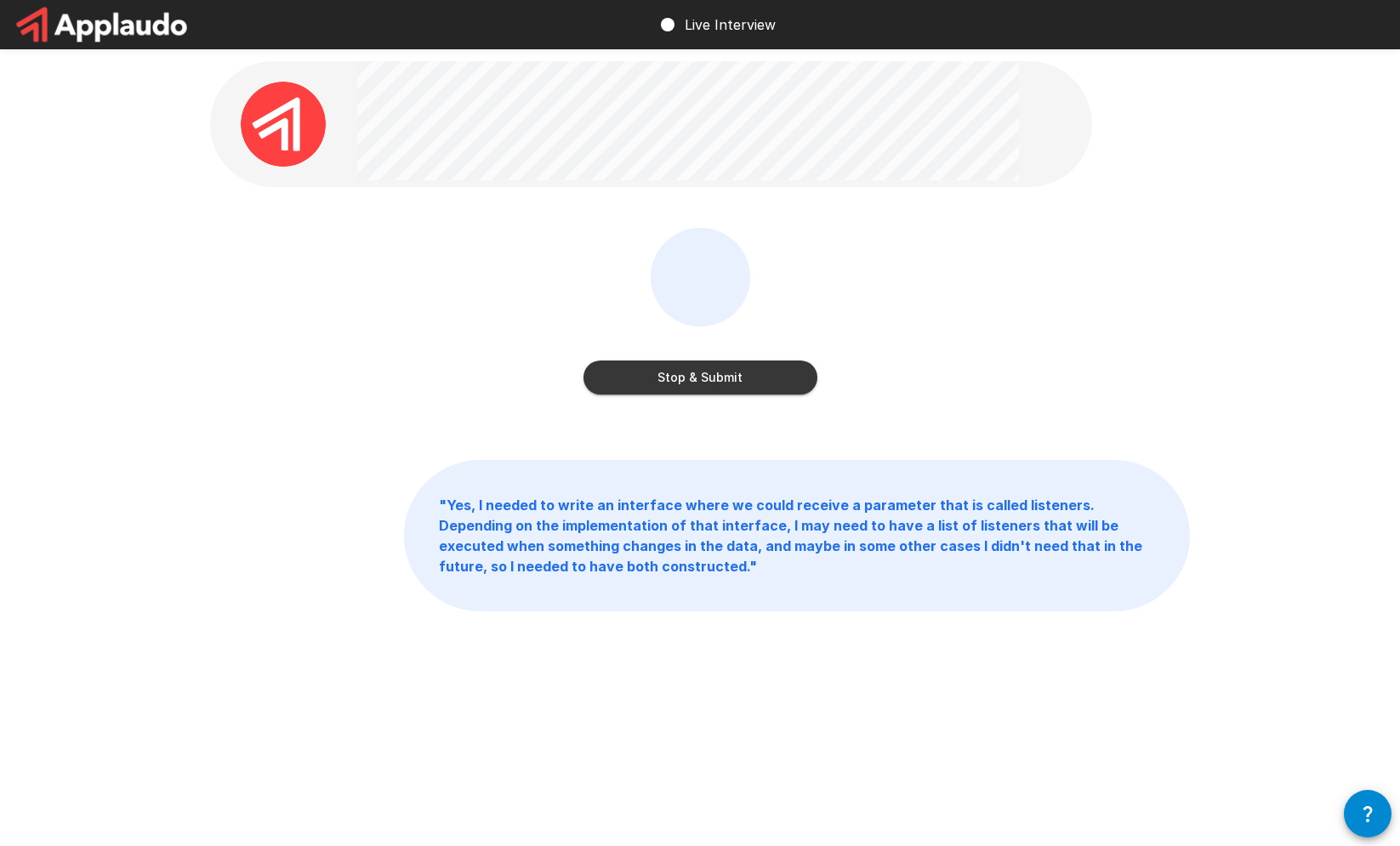
click at [728, 385] on button "Stop & Submit" at bounding box center [700, 377] width 234 height 34
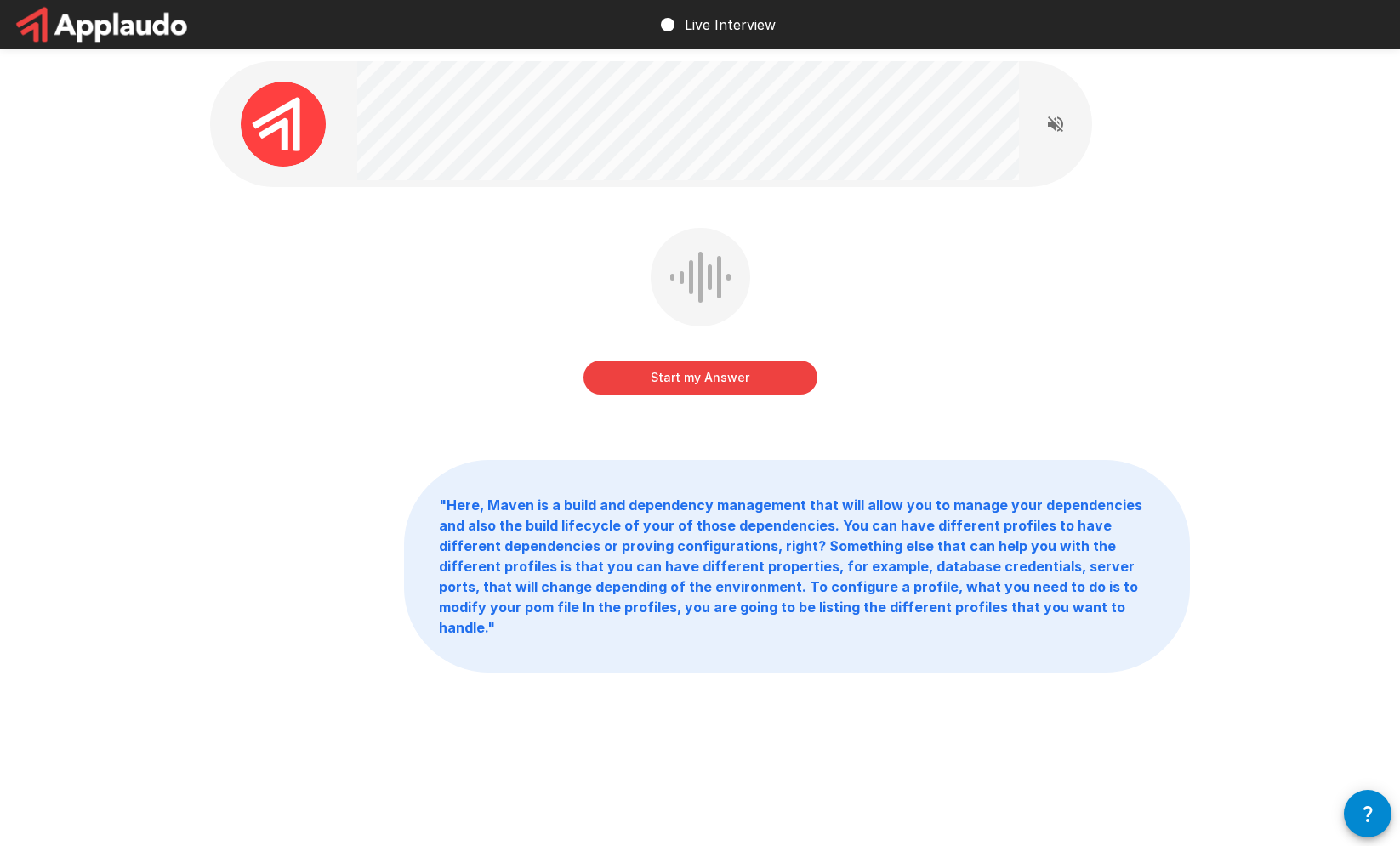
click at [712, 396] on div "Start my Answer" at bounding box center [700, 314] width 234 height 173
click at [712, 387] on button "Start my Answer" at bounding box center [700, 377] width 234 height 34
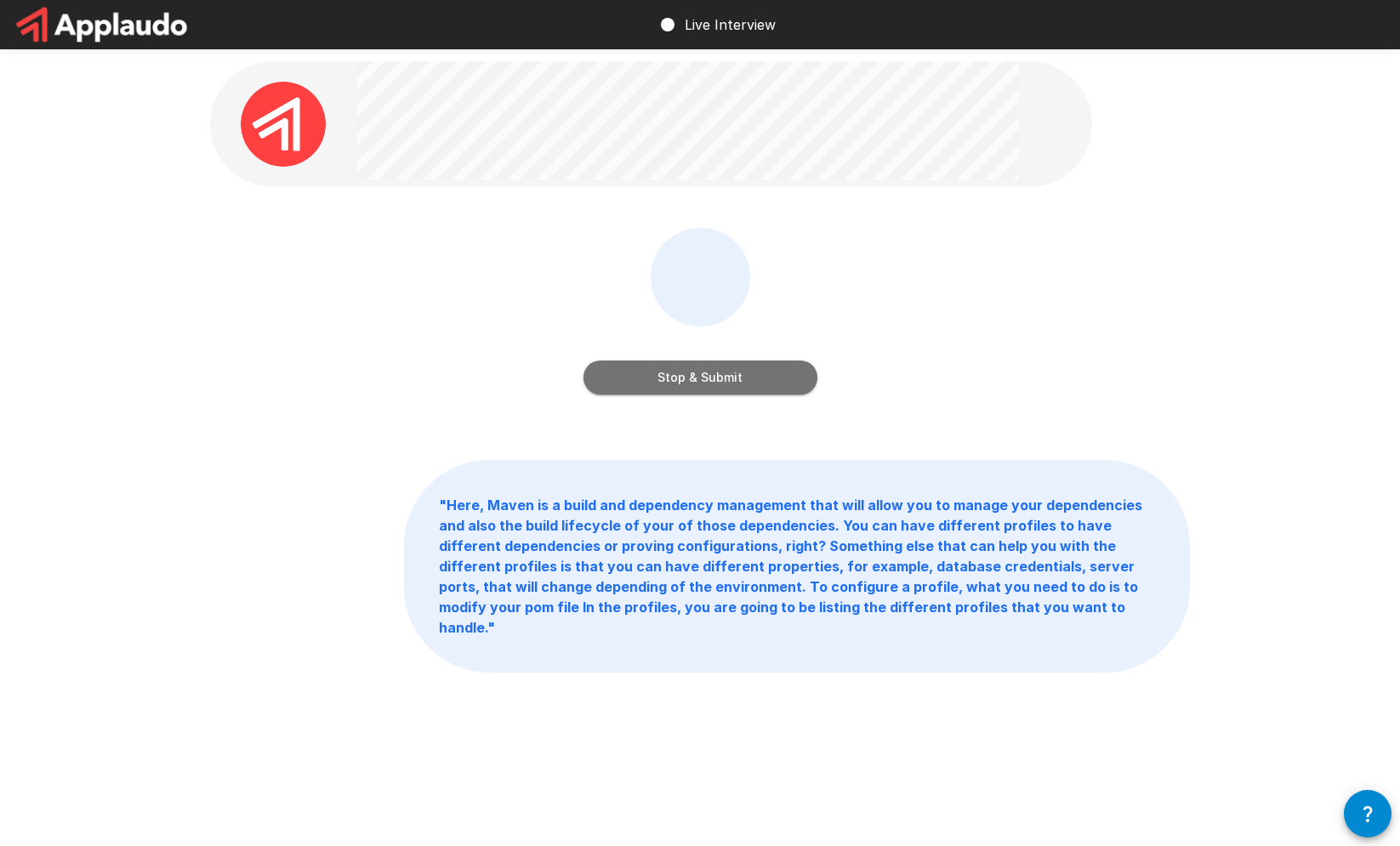
click at [712, 387] on button "Stop & Submit" at bounding box center [700, 377] width 234 height 34
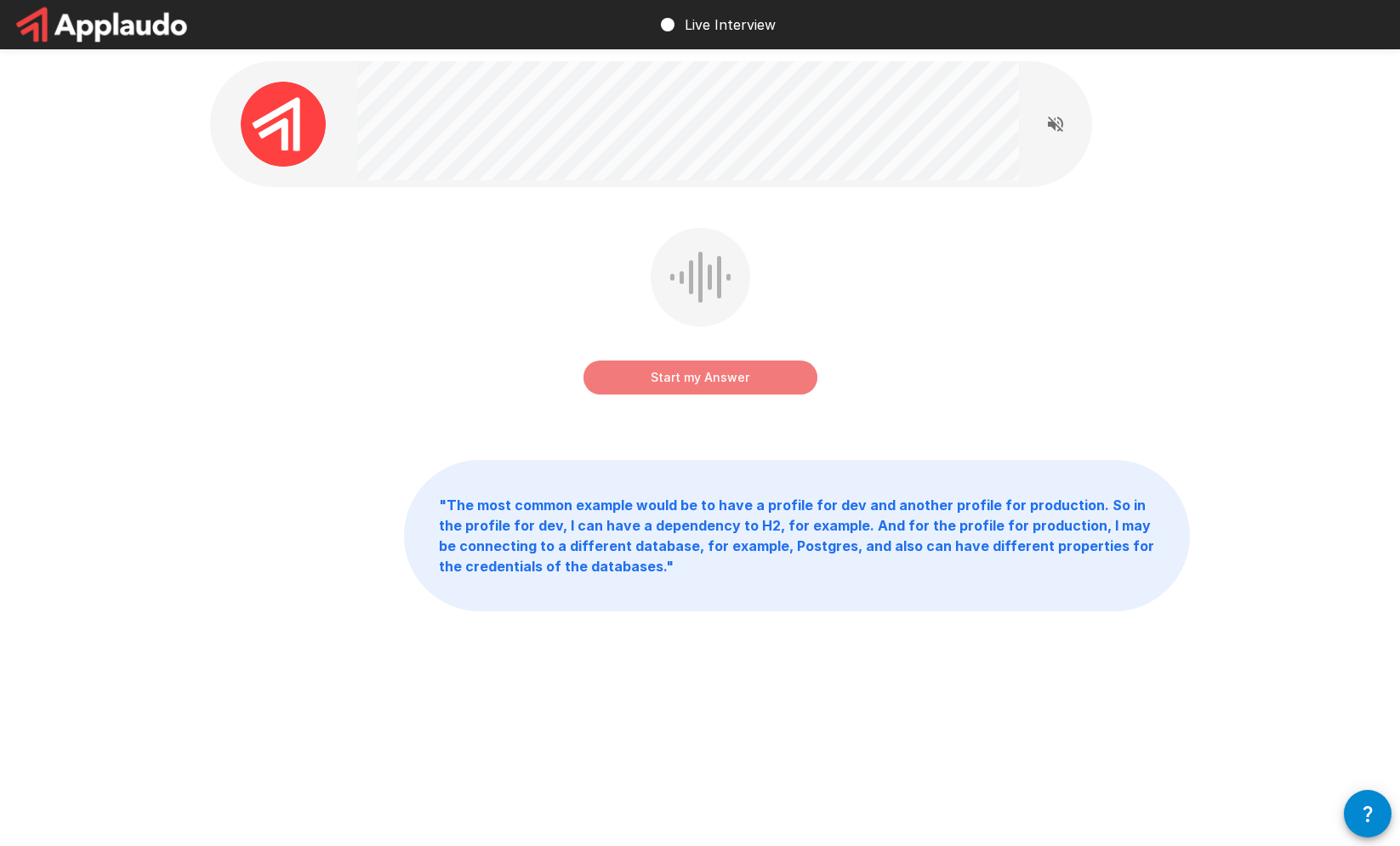
click at [713, 387] on button "Start my Answer" at bounding box center [700, 377] width 234 height 34
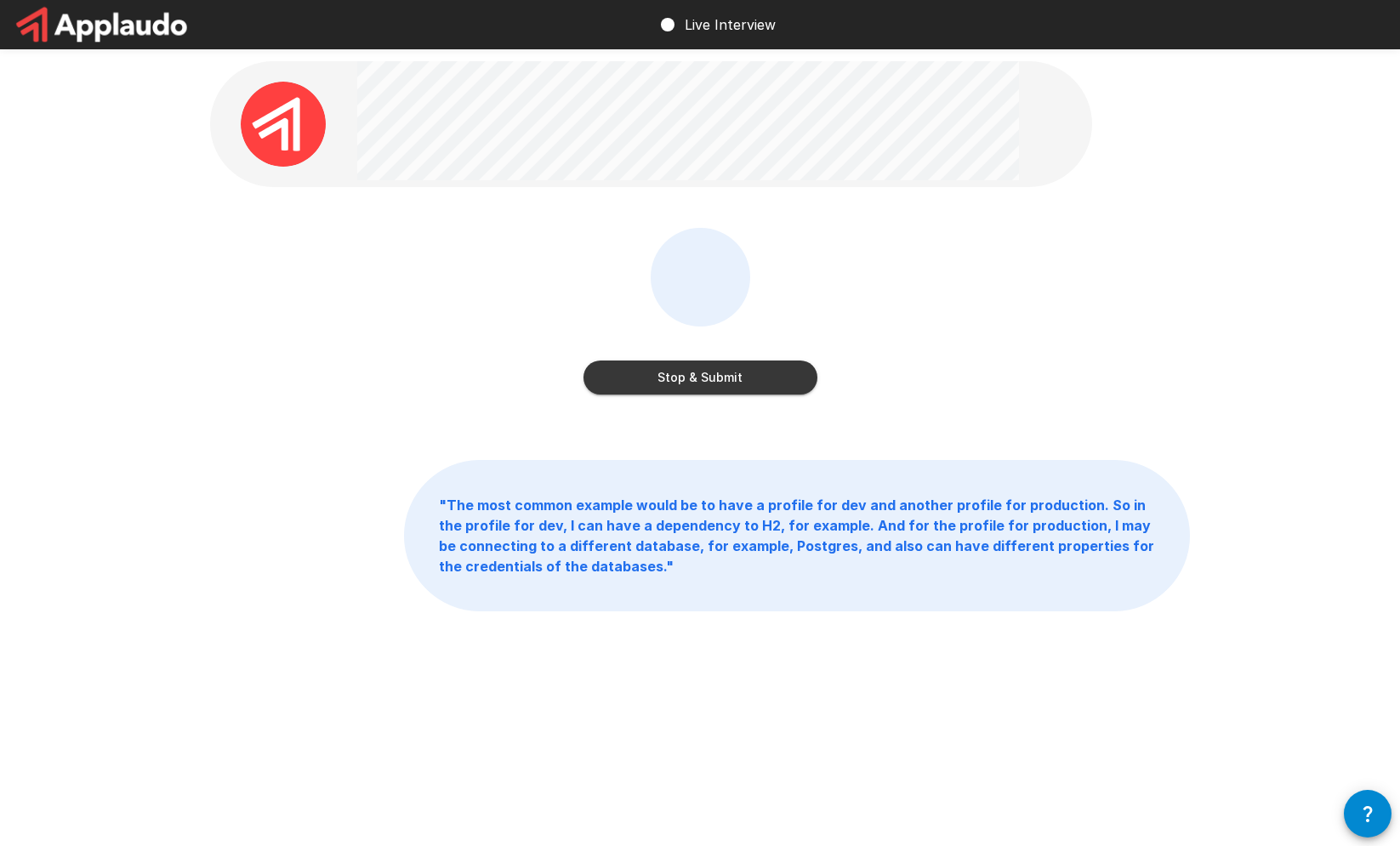
click at [713, 387] on button "Stop & Submit" at bounding box center [700, 377] width 234 height 34
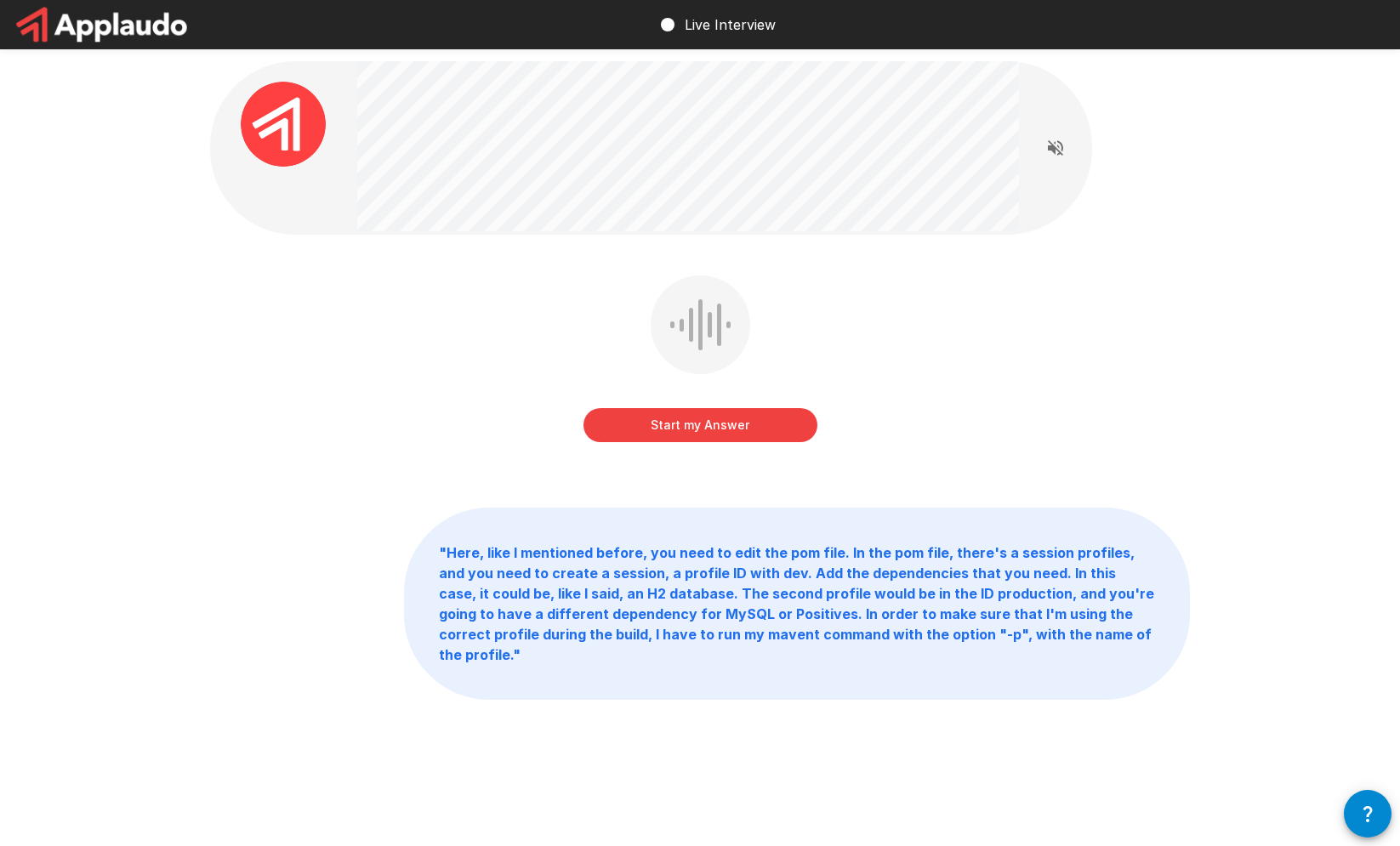
click at [723, 411] on button "Start my Answer" at bounding box center [700, 424] width 234 height 34
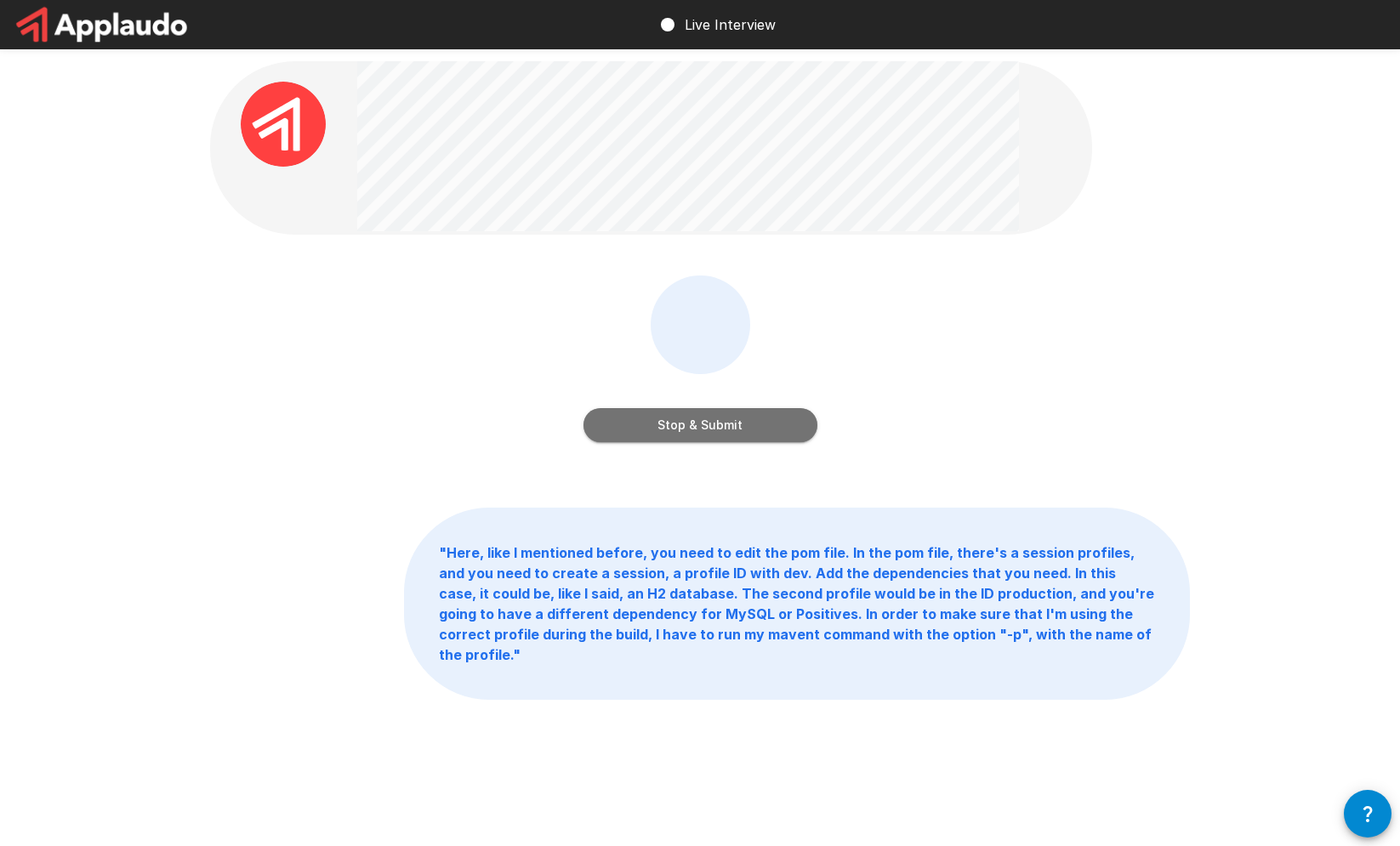
click at [729, 422] on button "Stop & Submit" at bounding box center [700, 424] width 234 height 34
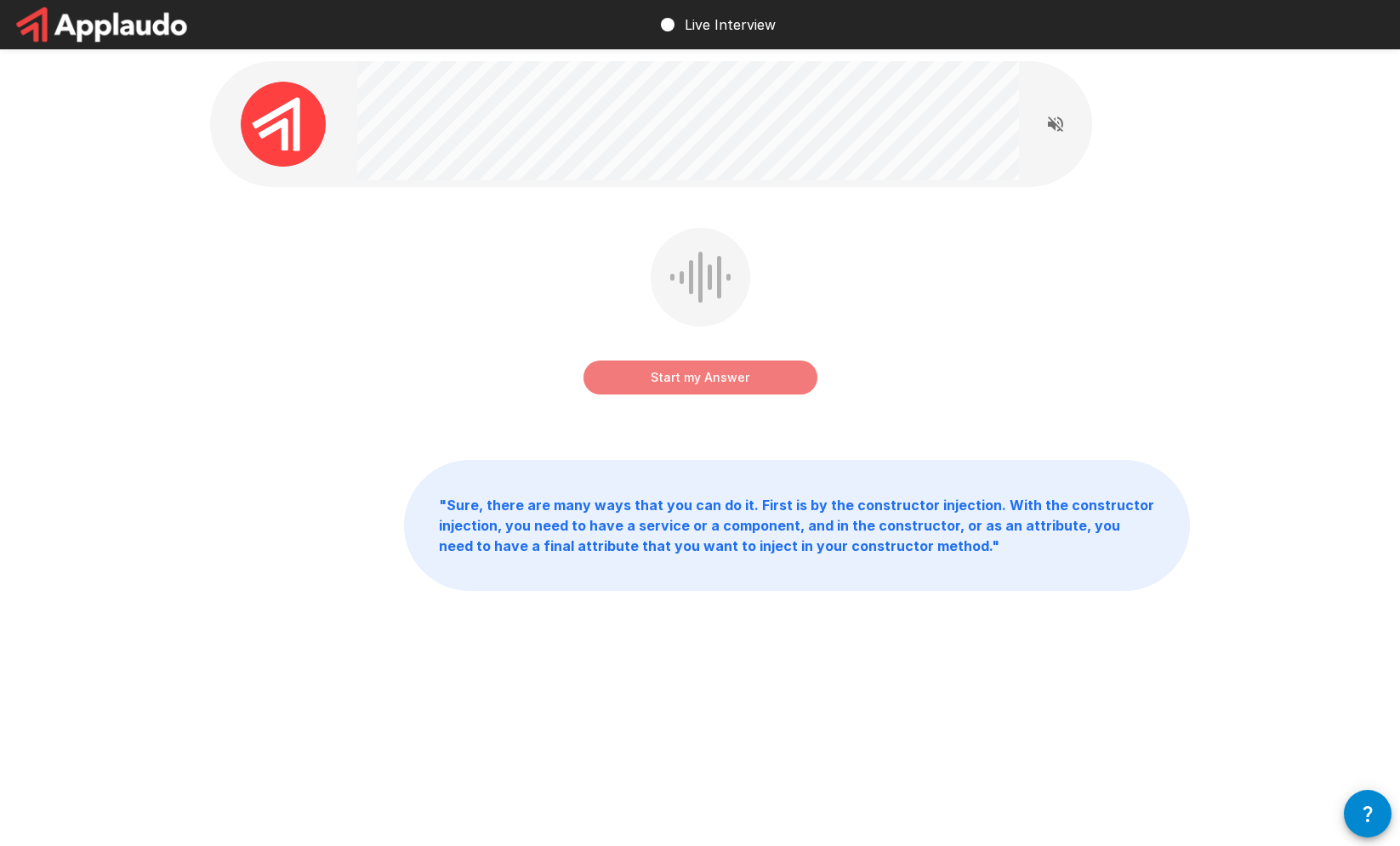
click at [728, 390] on button "Start my Answer" at bounding box center [700, 377] width 234 height 34
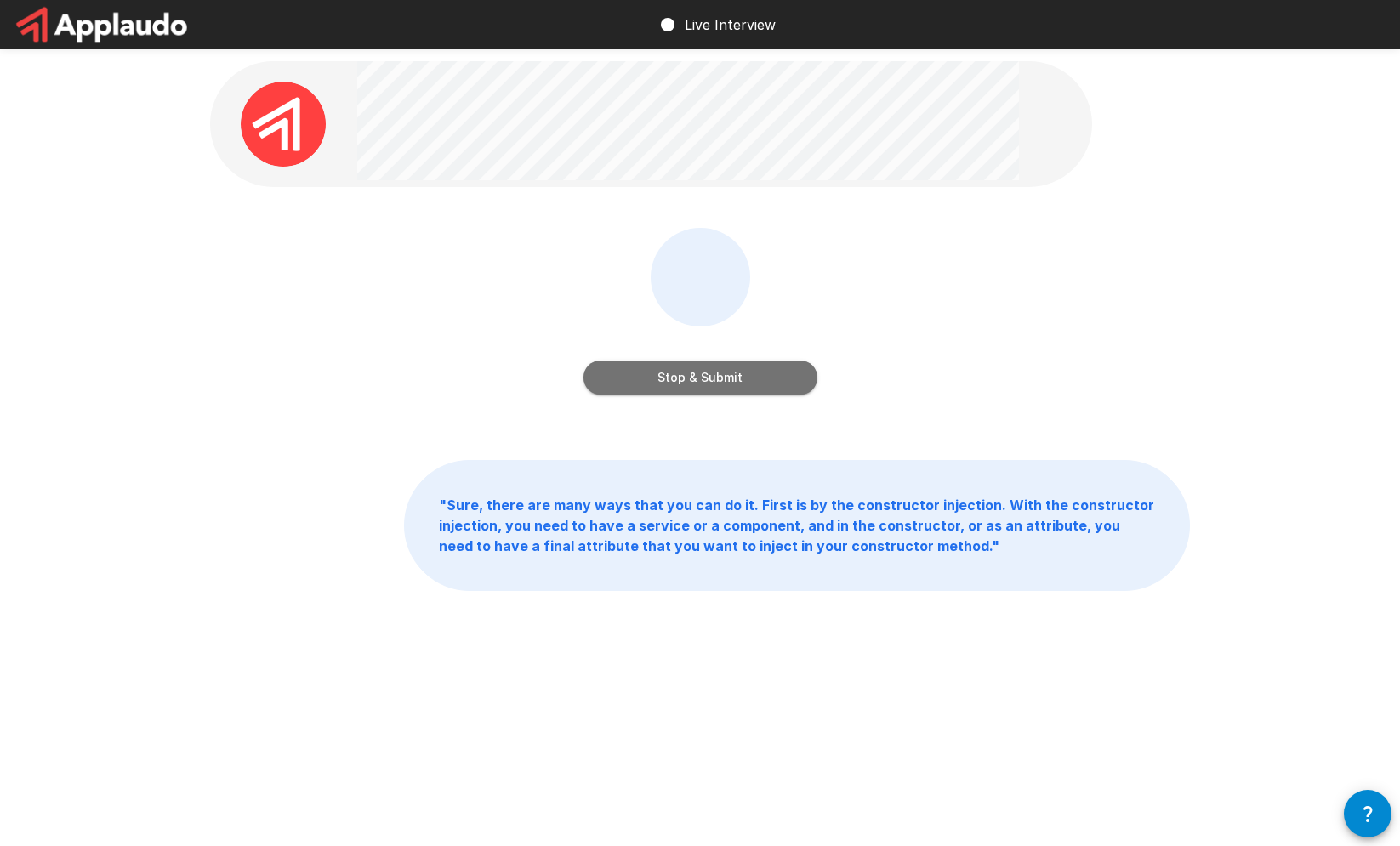
click at [728, 389] on button "Stop & Submit" at bounding box center [700, 377] width 234 height 34
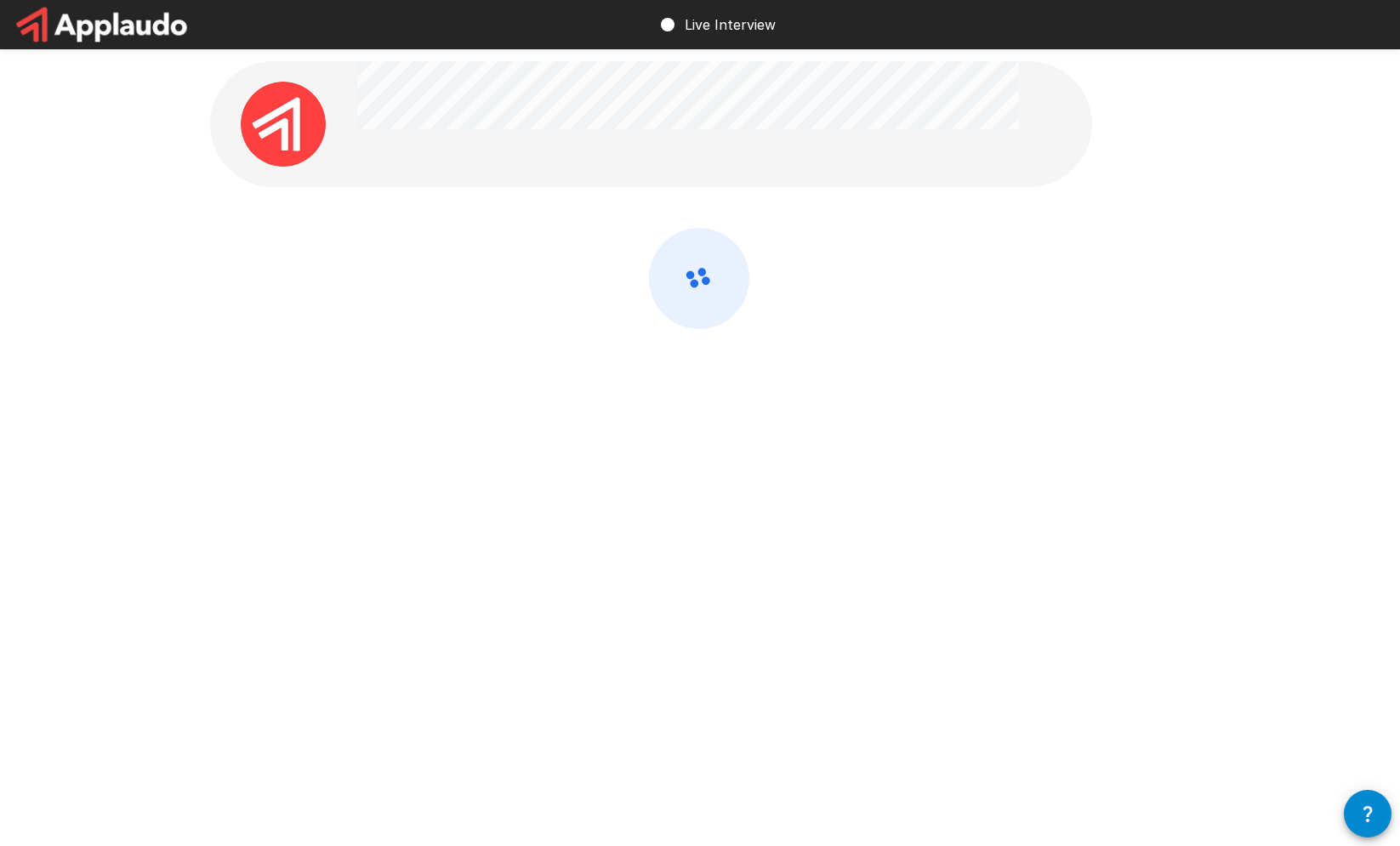
click at [721, 366] on div at bounding box center [700, 324] width 979 height 192
click at [699, 31] on p "Live Interview" at bounding box center [729, 24] width 91 height 20
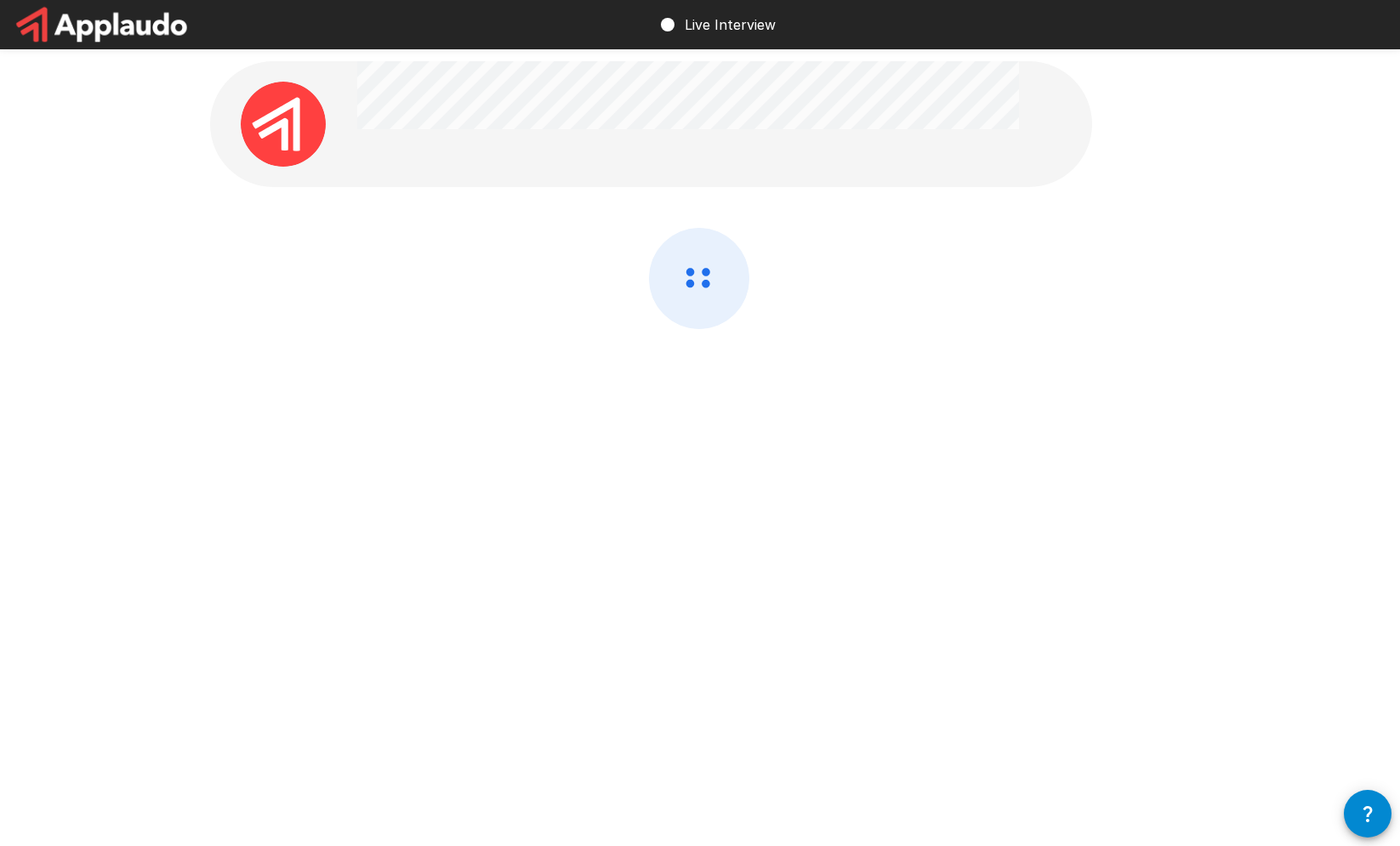
click at [699, 31] on p "Live Interview" at bounding box center [729, 24] width 91 height 20
click at [678, 221] on div at bounding box center [700, 277] width 1021 height 555
click at [682, 240] on icon at bounding box center [699, 279] width 99 height 100
click at [686, 244] on icon at bounding box center [699, 279] width 99 height 100
click at [1353, 819] on button "button" at bounding box center [1367, 813] width 48 height 48
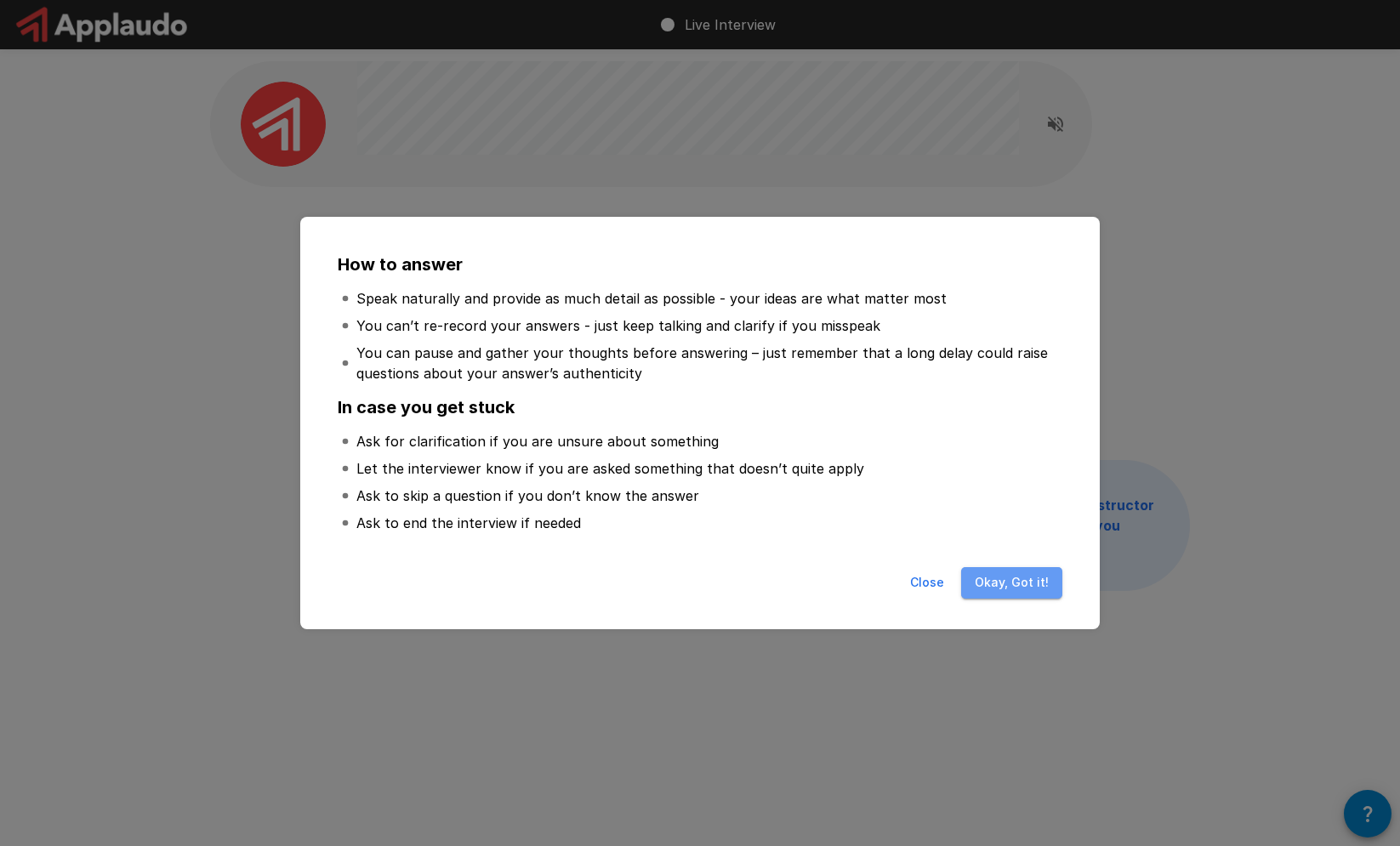
click at [1048, 579] on button "Okay, Got it!" at bounding box center [1012, 583] width 102 height 32
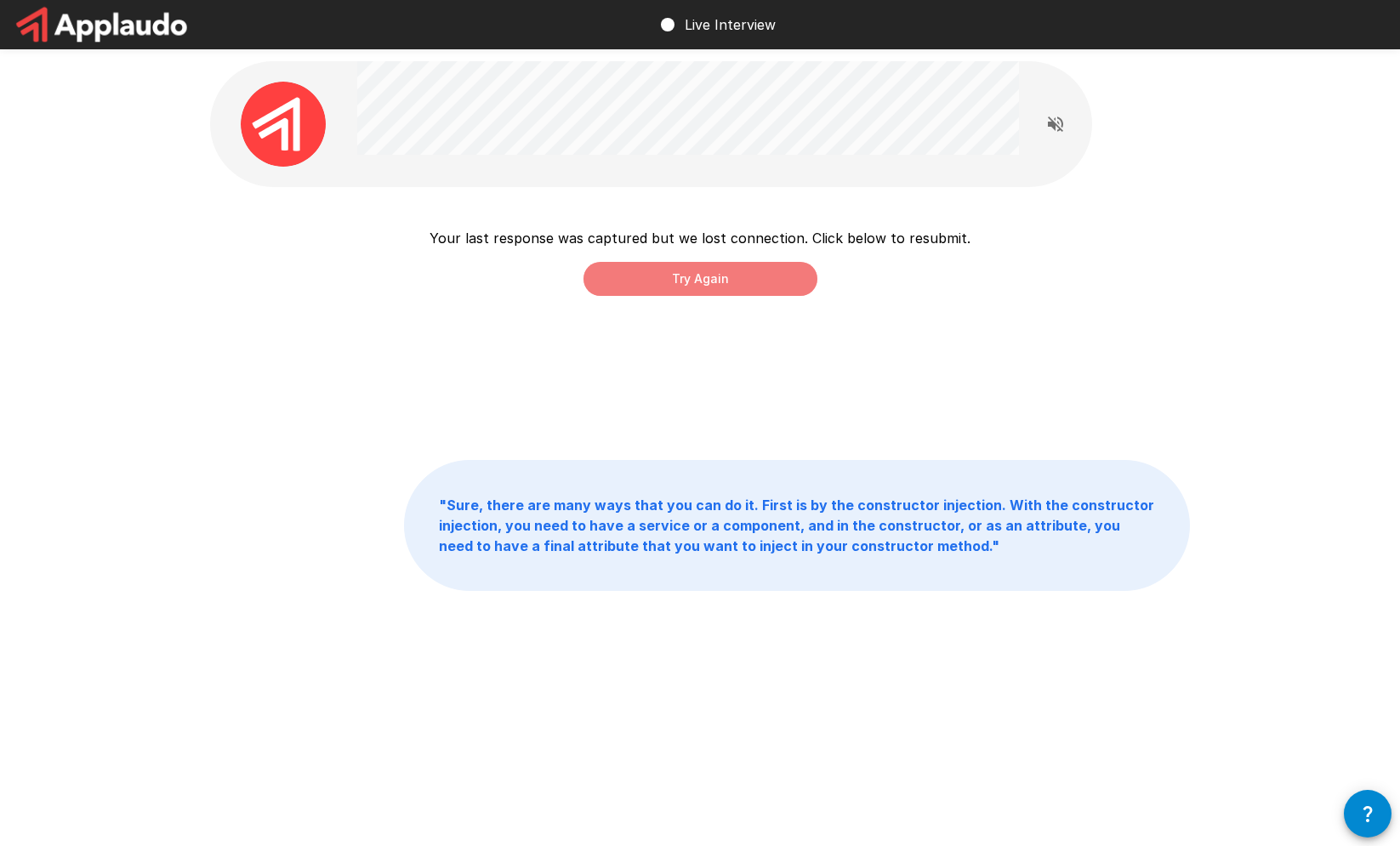
click at [752, 282] on button "Try Again" at bounding box center [700, 278] width 234 height 34
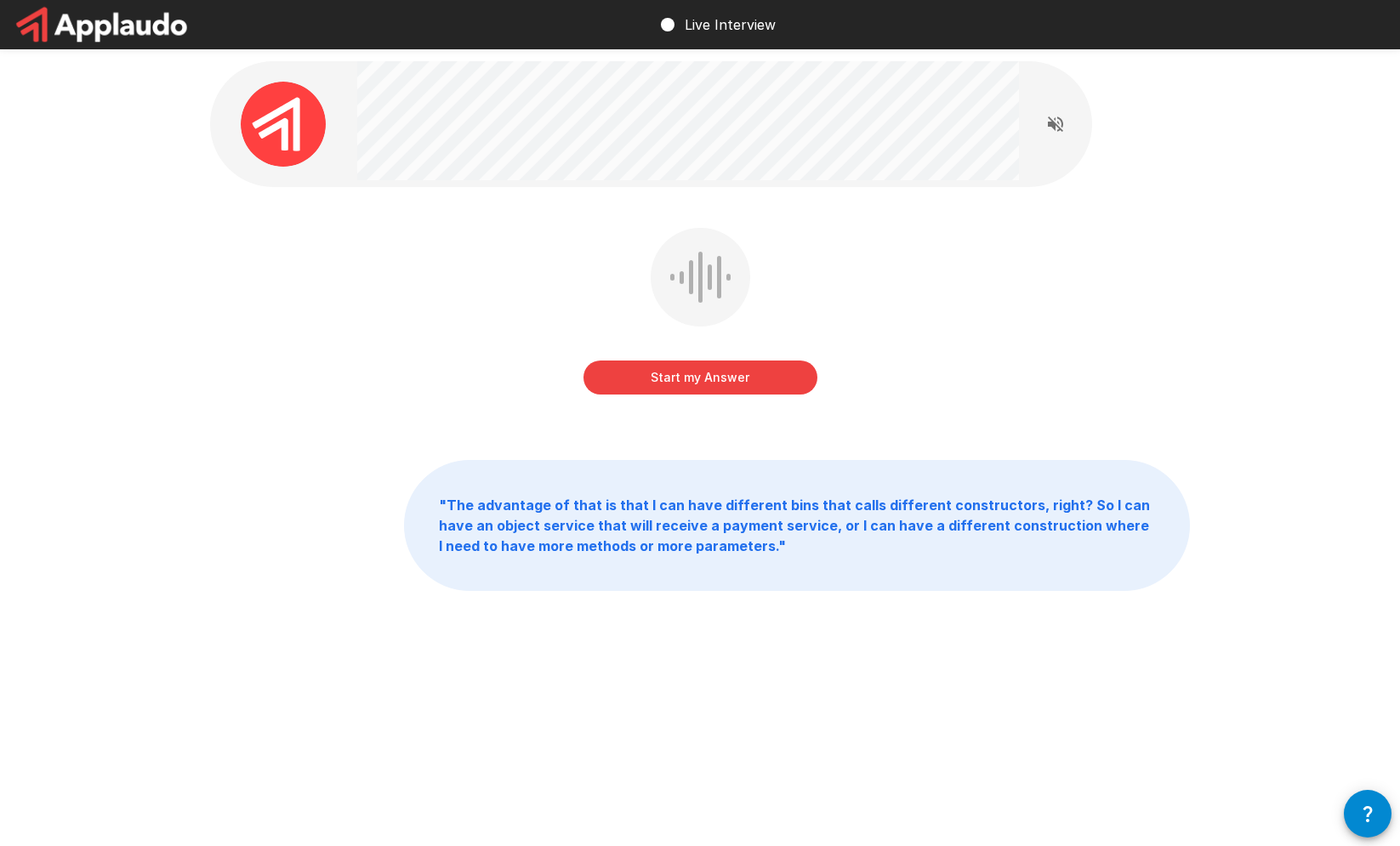
click at [739, 375] on button "Start my Answer" at bounding box center [700, 377] width 234 height 34
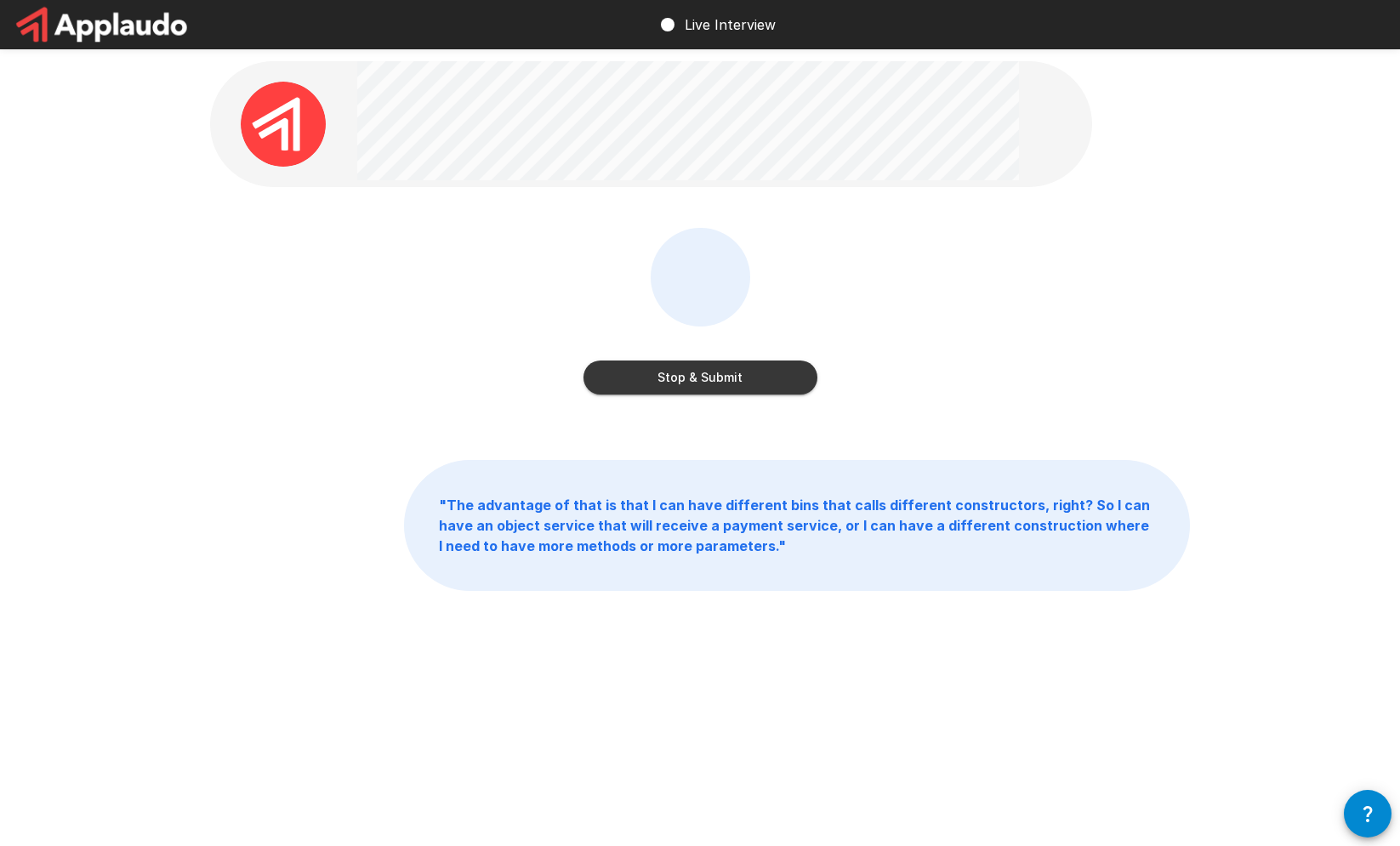
click at [739, 375] on button "Stop & Submit" at bounding box center [700, 377] width 234 height 34
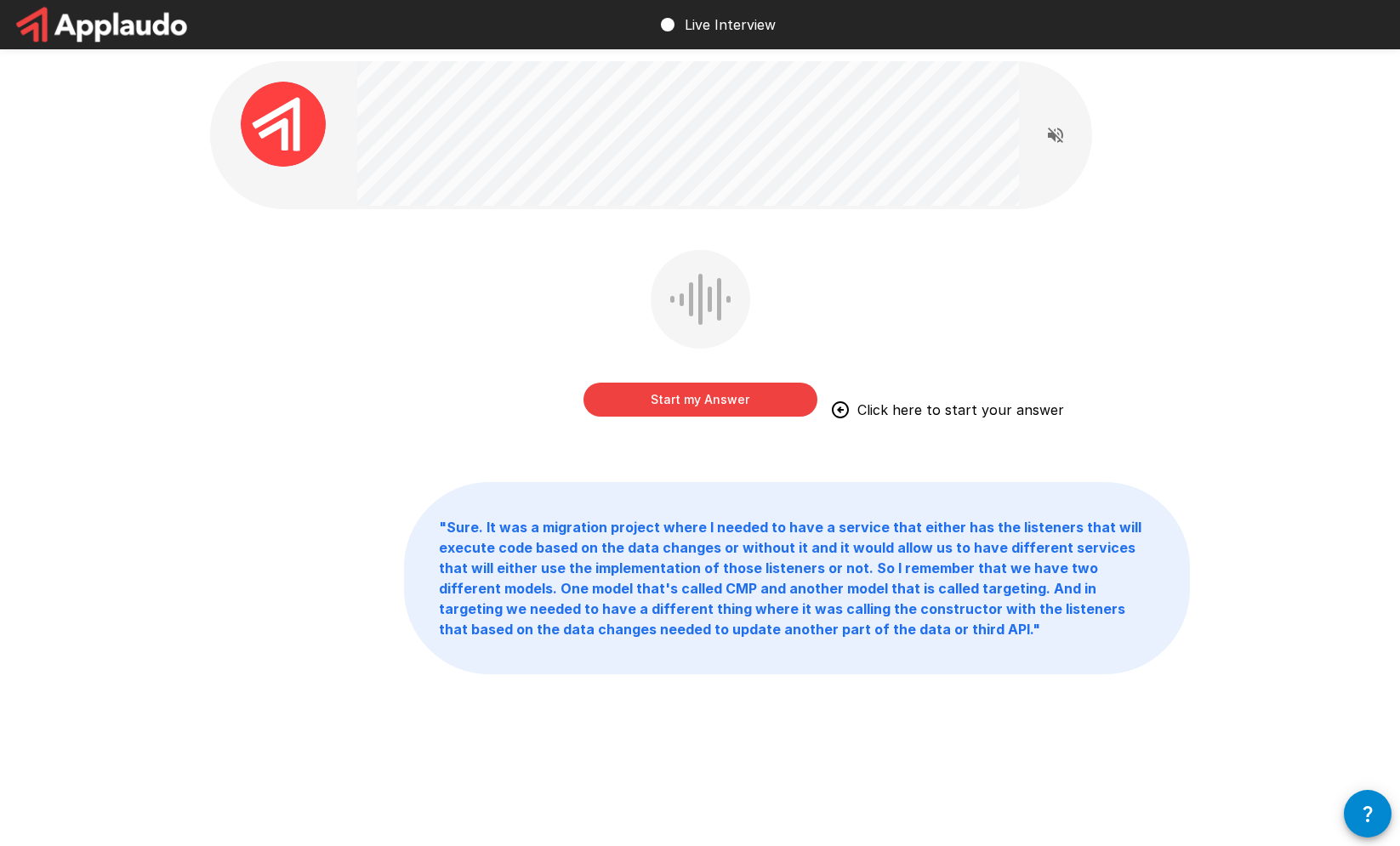
click at [741, 377] on div "Start my Answer Click here to start your answer" at bounding box center [700, 382] width 234 height 68
click at [748, 394] on button "Start my Answer" at bounding box center [700, 399] width 234 height 34
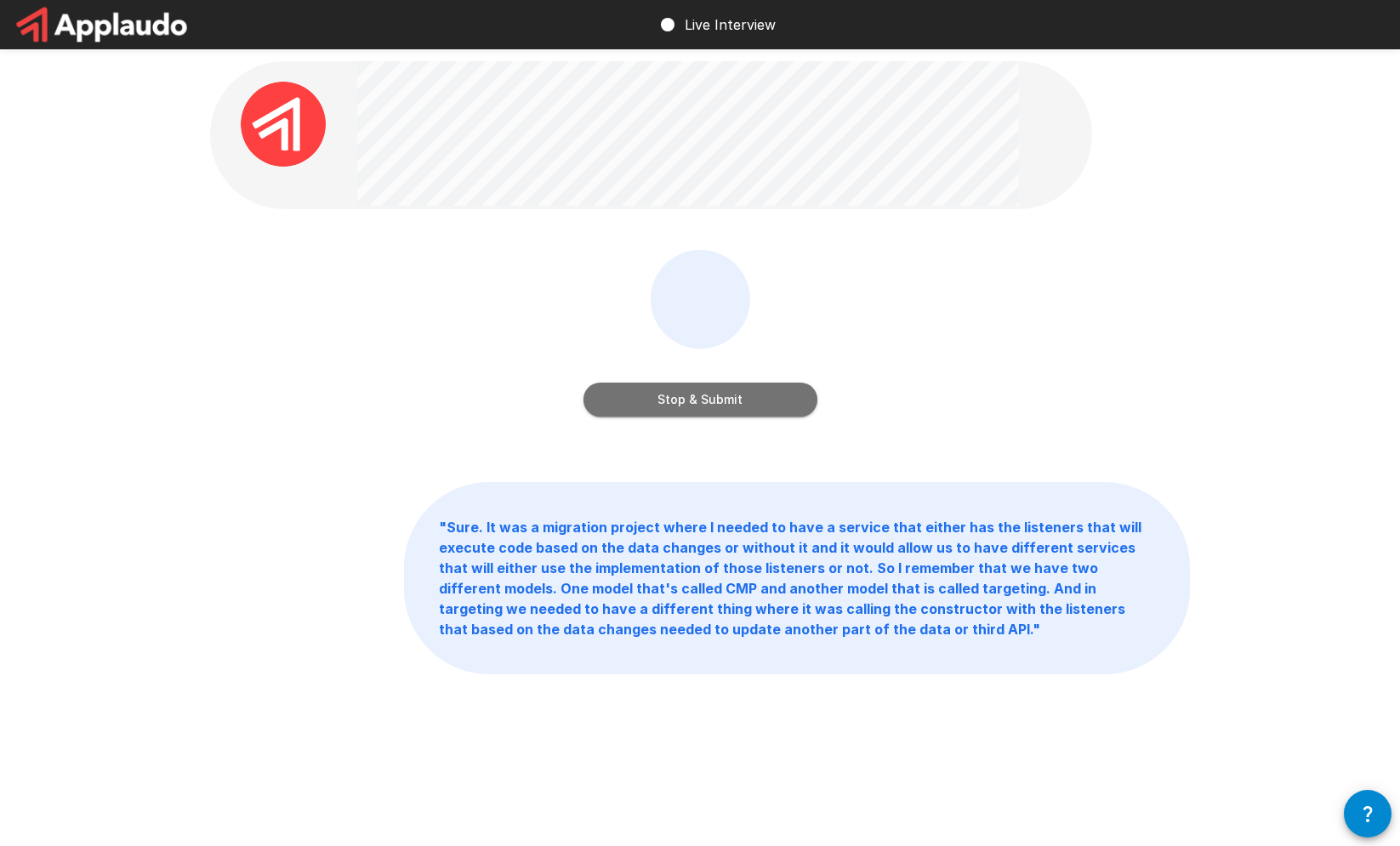
click at [748, 395] on button "Stop & Submit" at bounding box center [700, 399] width 234 height 34
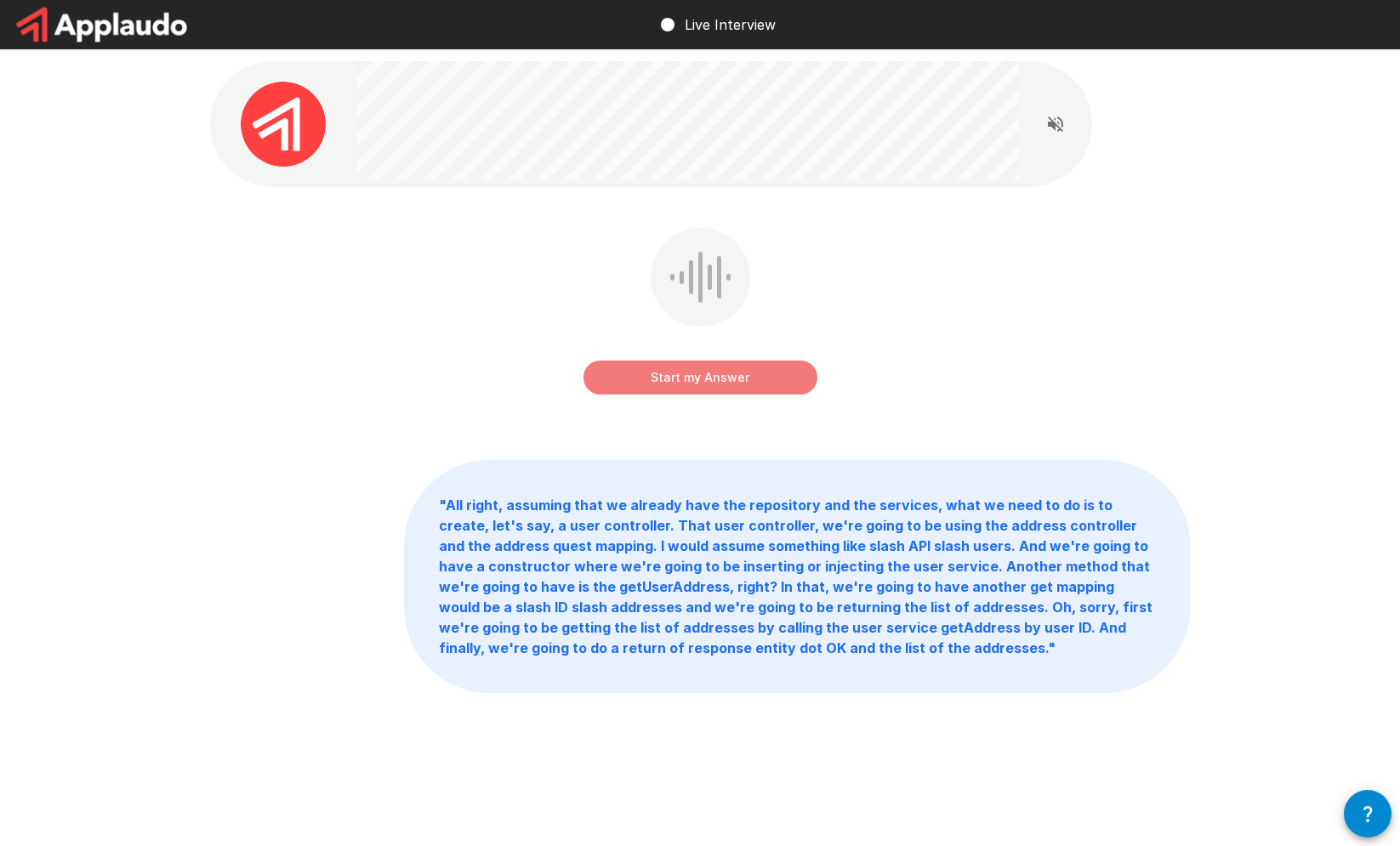
click at [746, 379] on button "Start my Answer" at bounding box center [700, 377] width 234 height 34
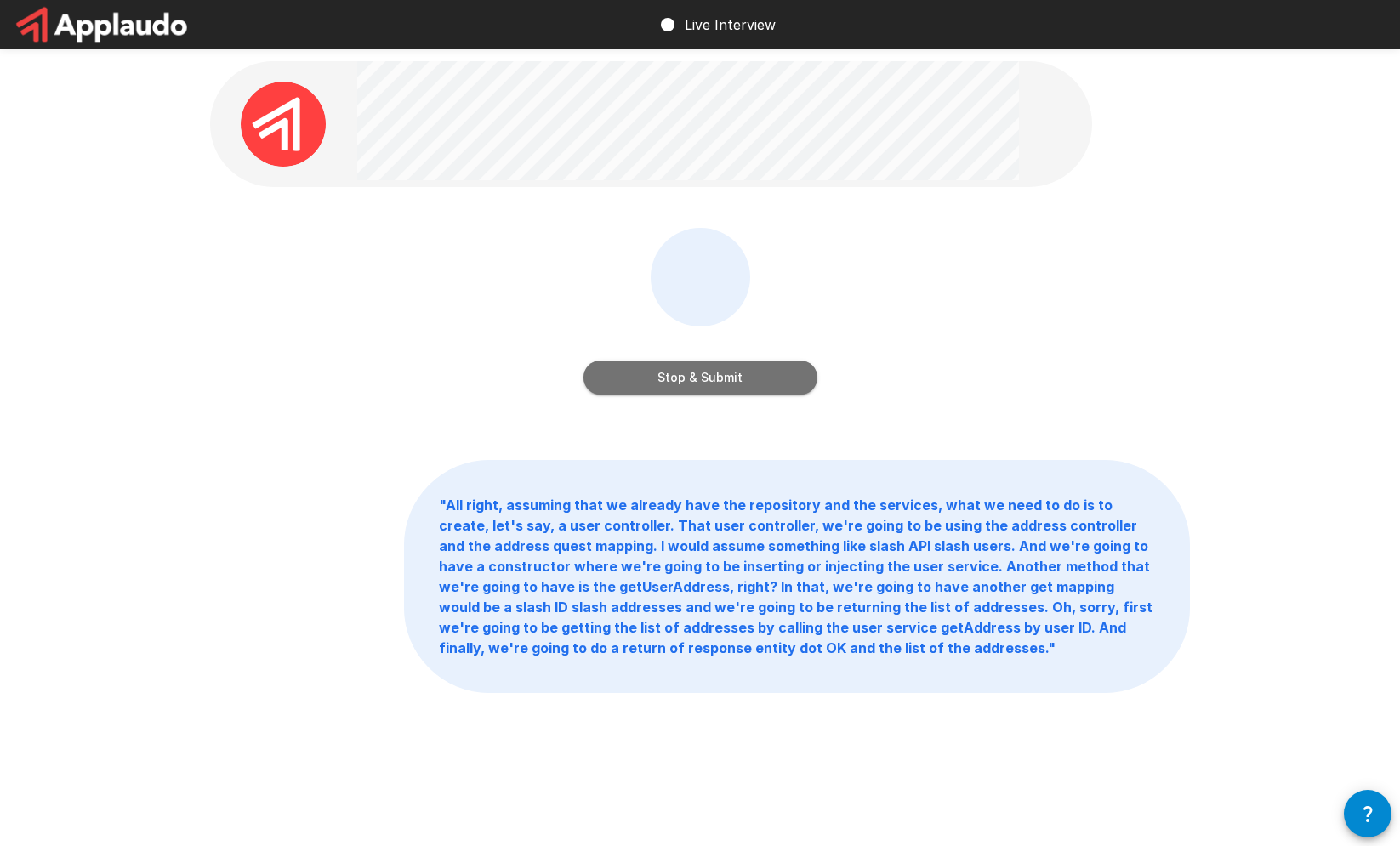
click at [746, 379] on button "Stop & Submit" at bounding box center [700, 377] width 234 height 34
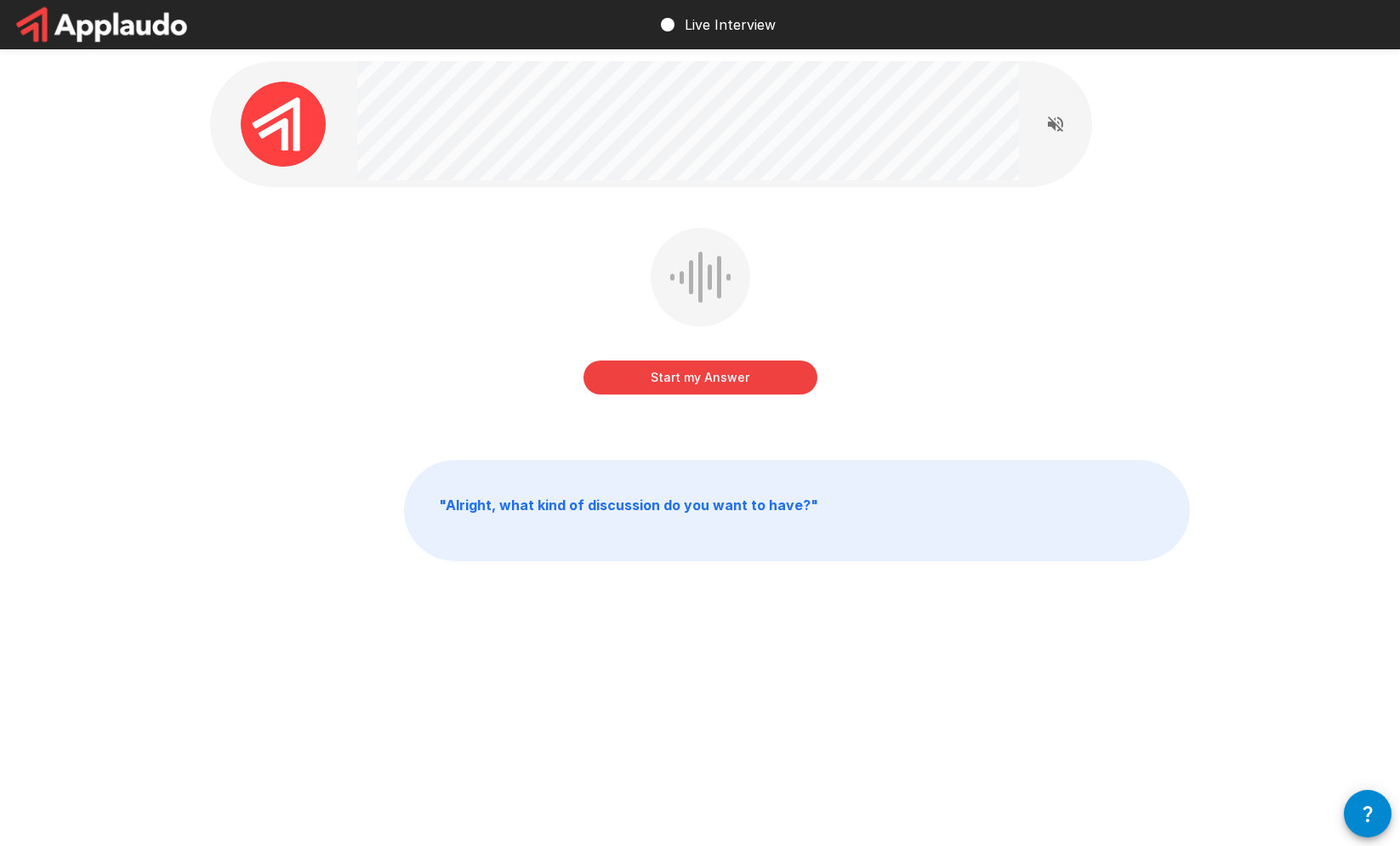
click at [746, 379] on button "Start my Answer" at bounding box center [700, 377] width 234 height 34
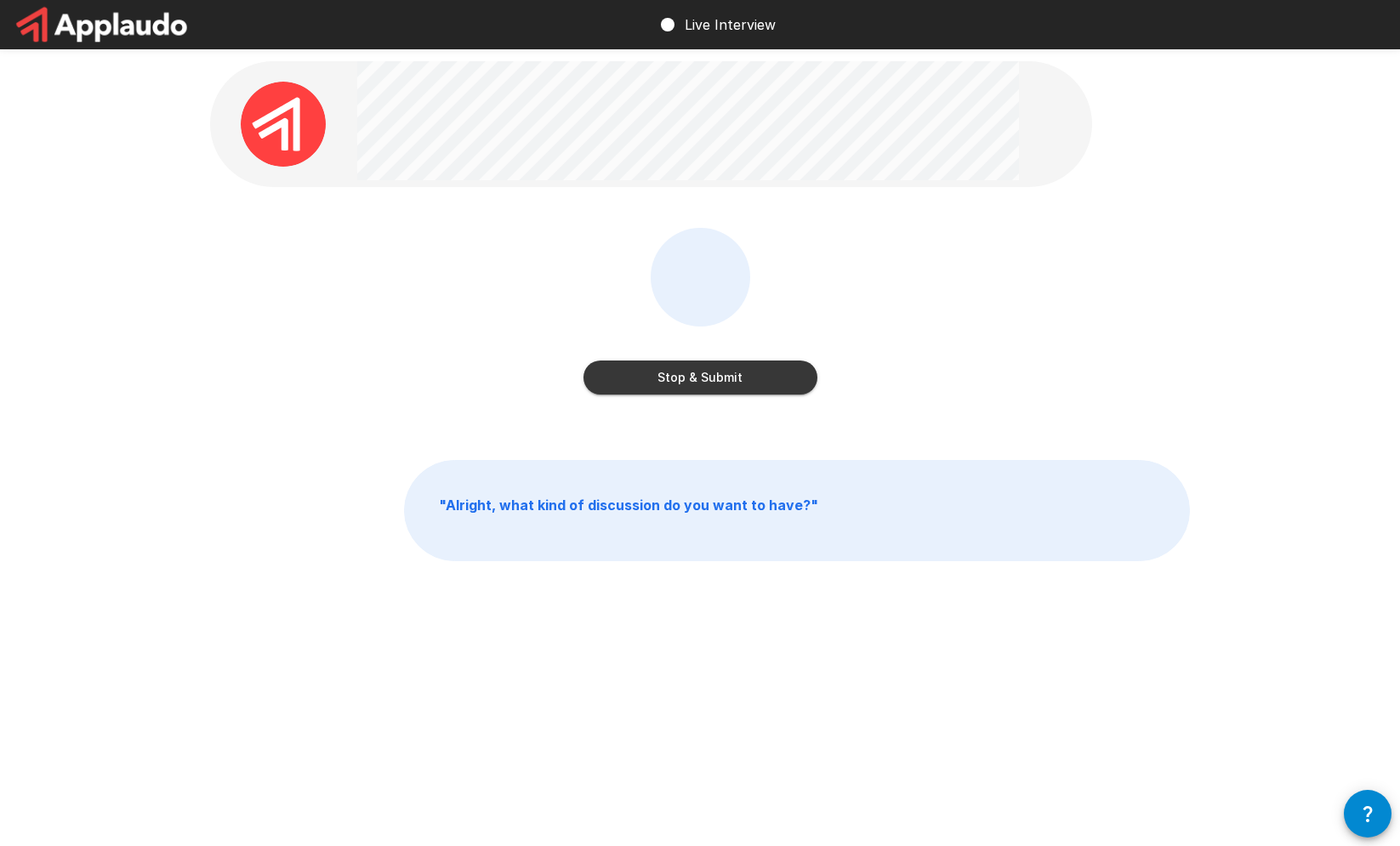
click at [746, 378] on button "Stop & Submit" at bounding box center [700, 377] width 234 height 34
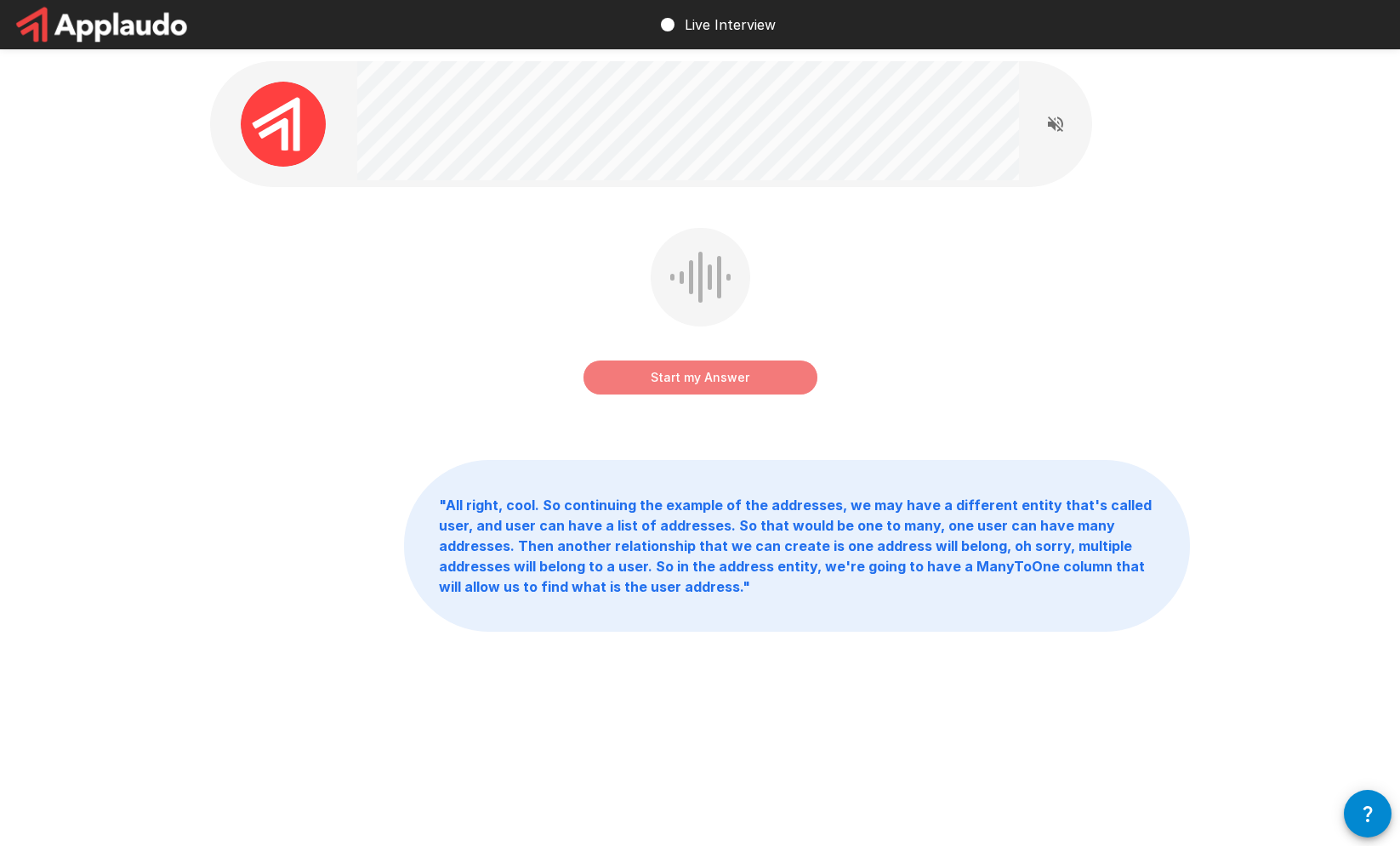
click at [746, 378] on button "Start my Answer" at bounding box center [700, 377] width 234 height 34
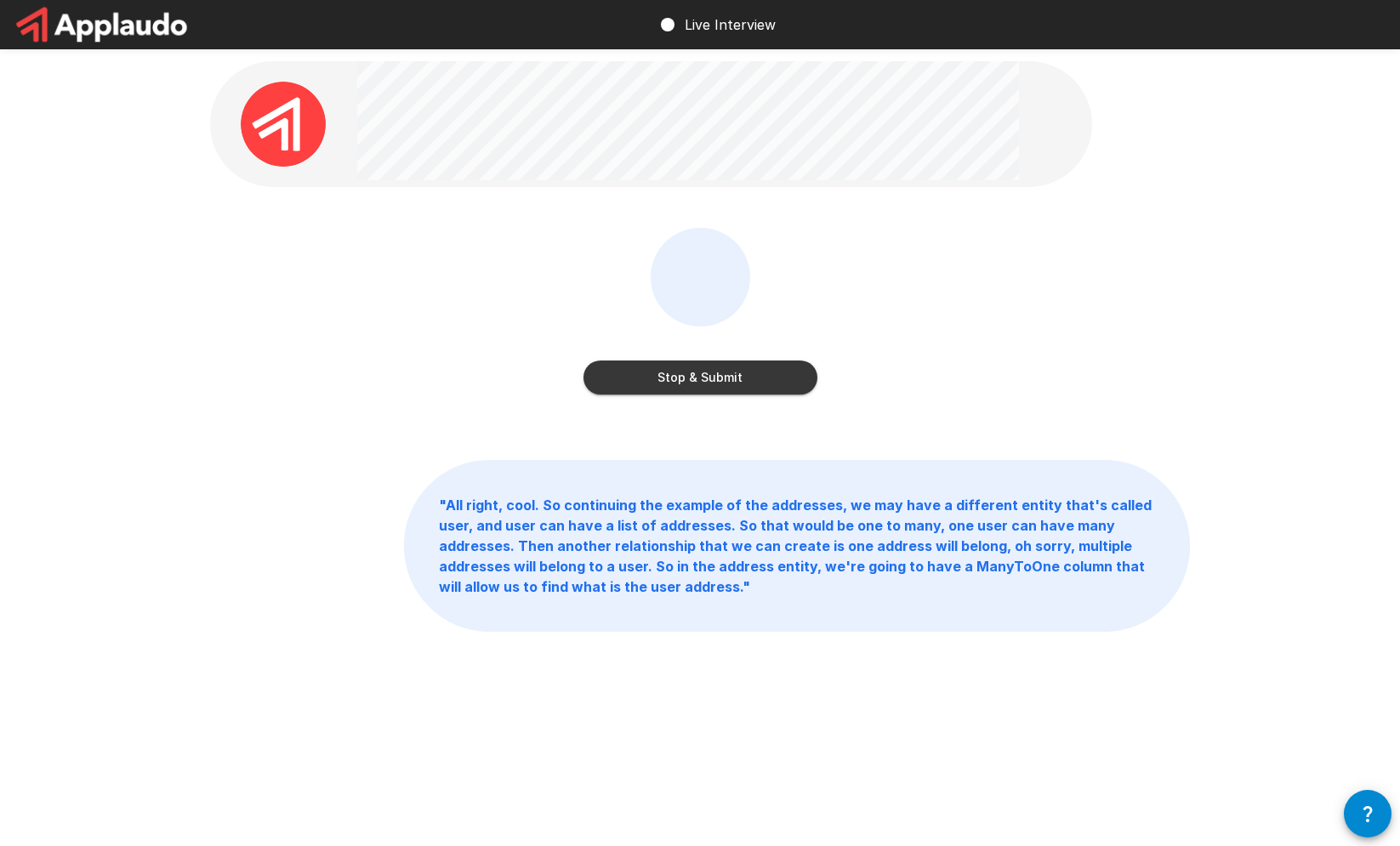
click at [746, 378] on button "Stop & Submit" at bounding box center [700, 377] width 234 height 34
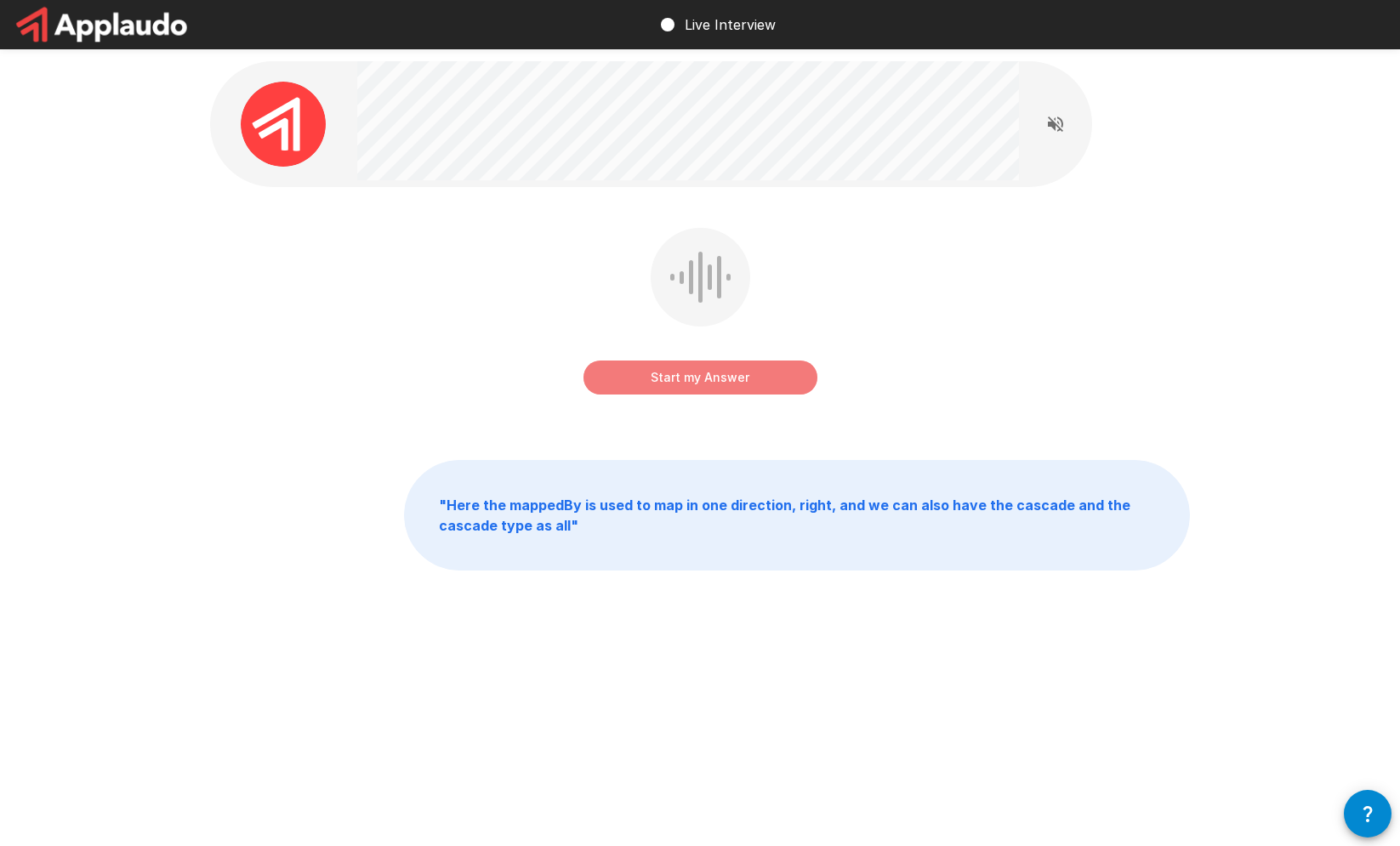
click at [746, 378] on button "Start my Answer" at bounding box center [700, 377] width 234 height 34
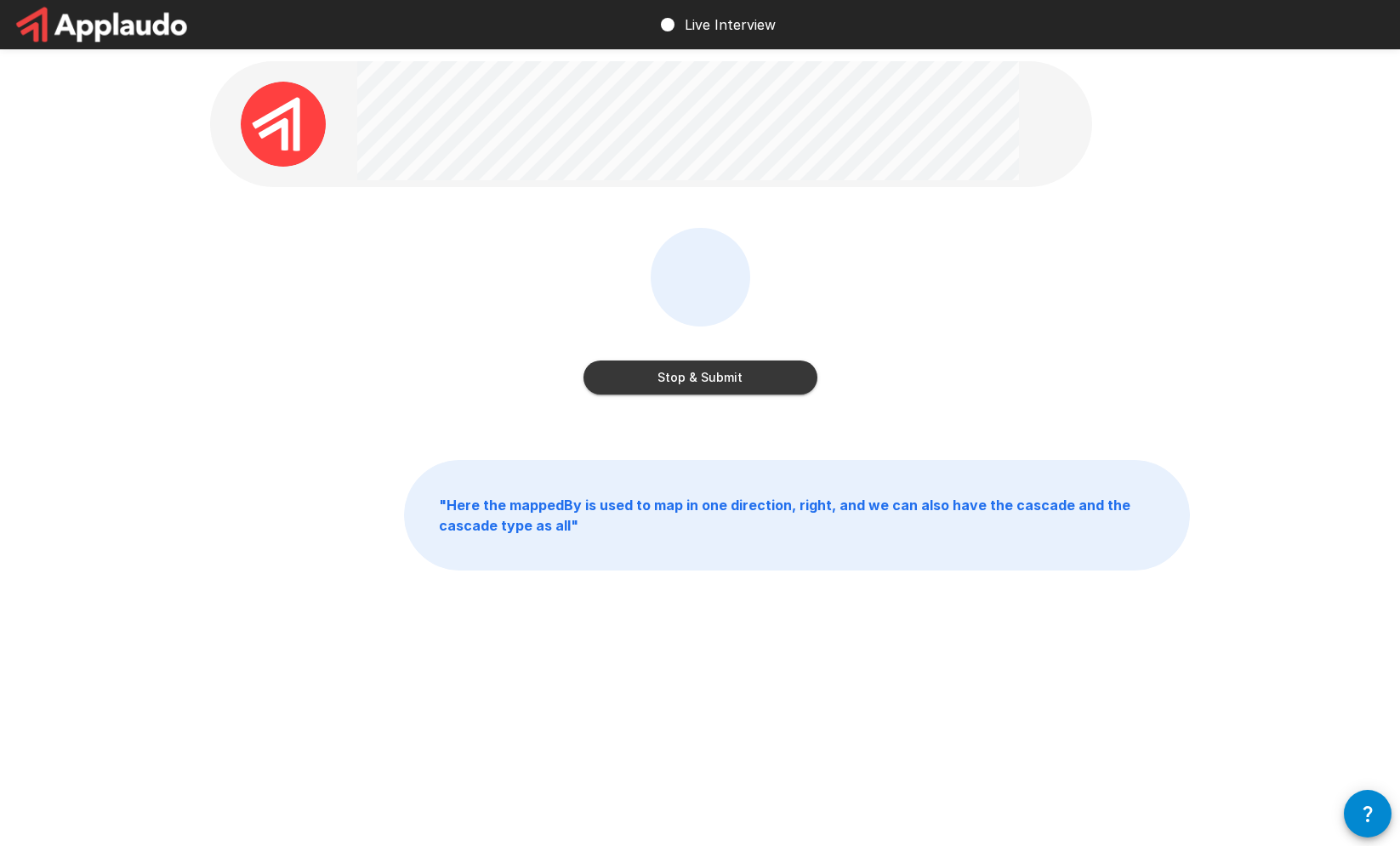
click at [746, 379] on button "Stop & Submit" at bounding box center [700, 377] width 234 height 34
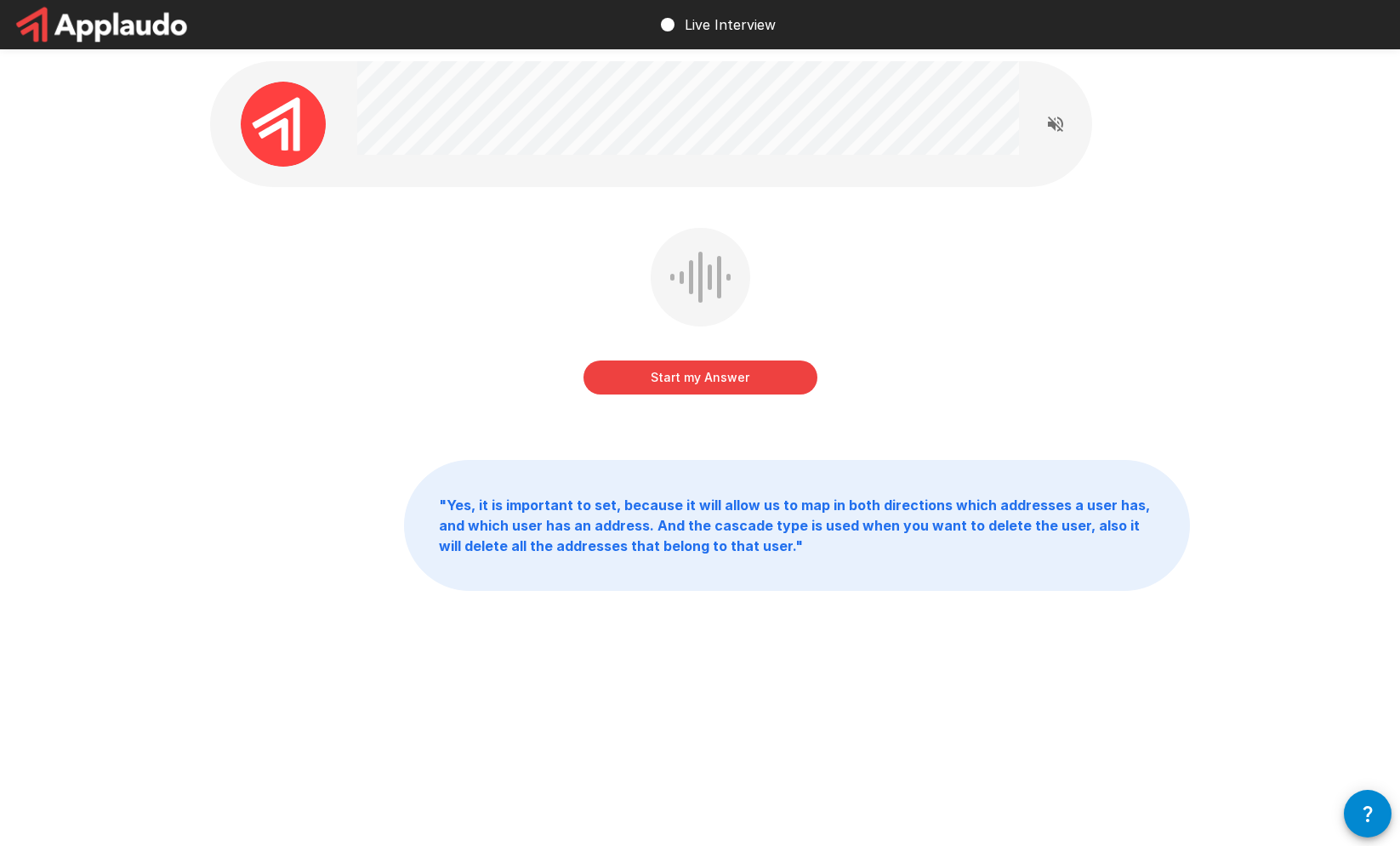
click at [790, 372] on button "Start my Answer" at bounding box center [700, 377] width 234 height 34
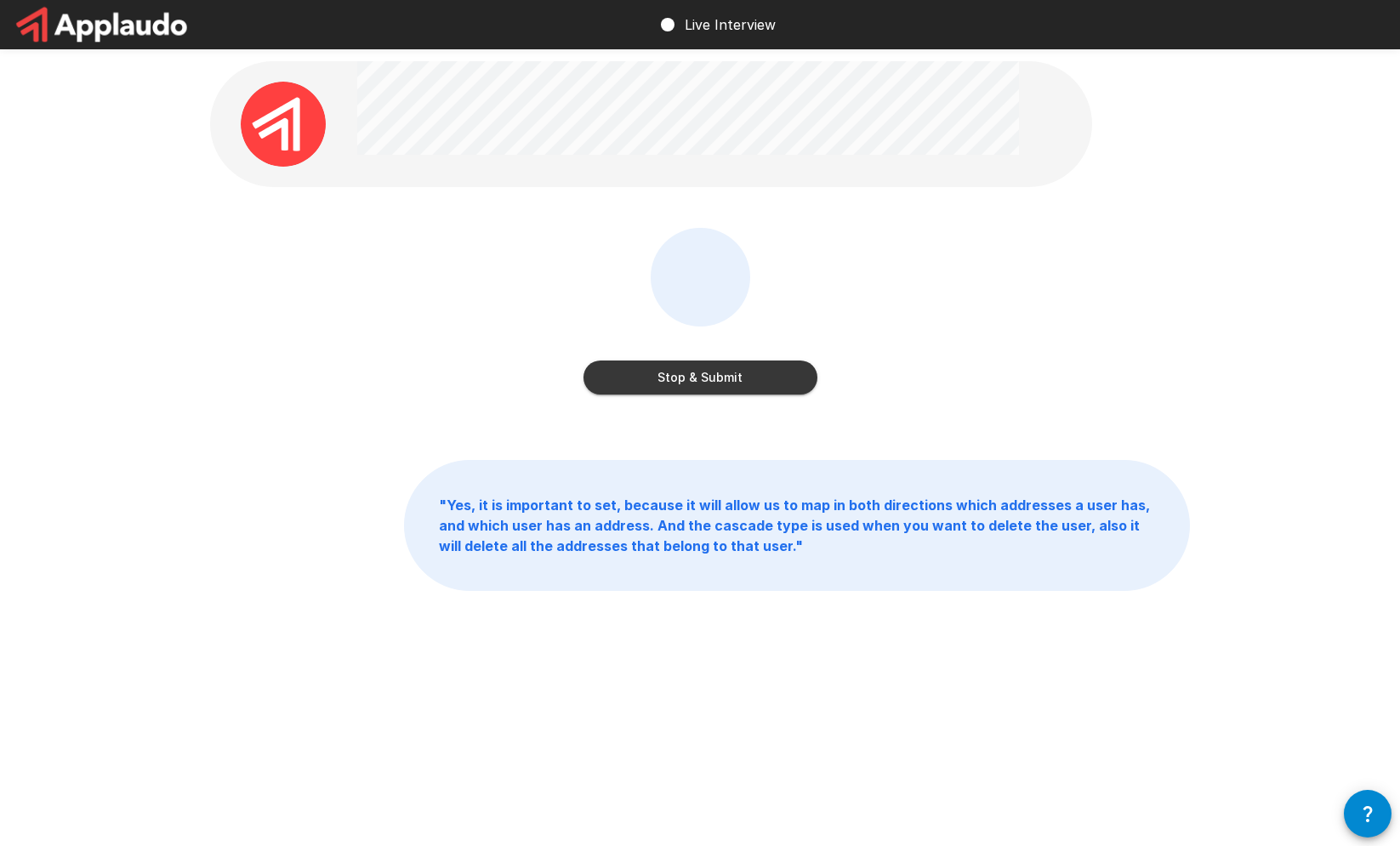
click at [790, 373] on button "Stop & Submit" at bounding box center [700, 377] width 234 height 34
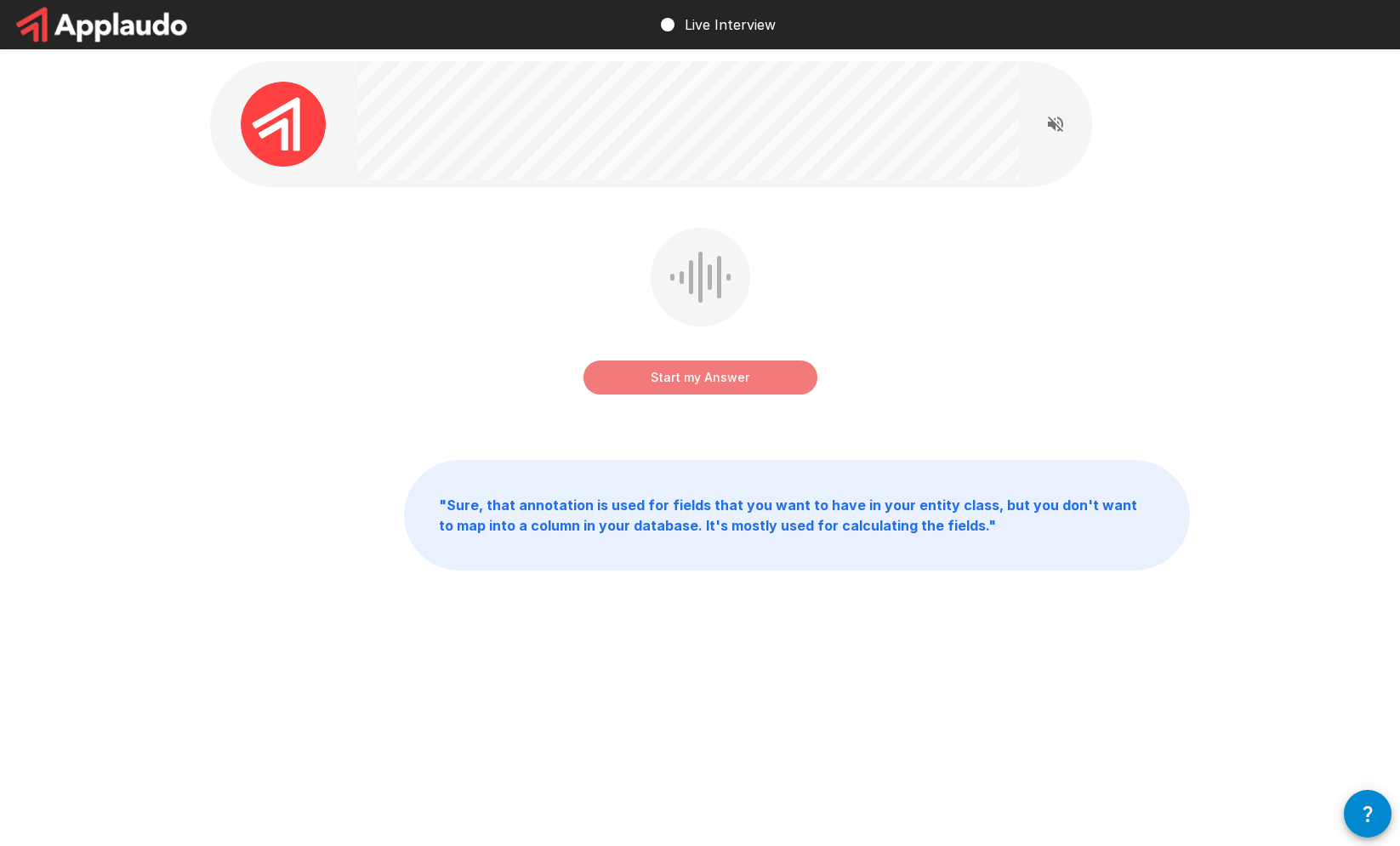
click at [790, 373] on button "Start my Answer" at bounding box center [700, 377] width 234 height 34
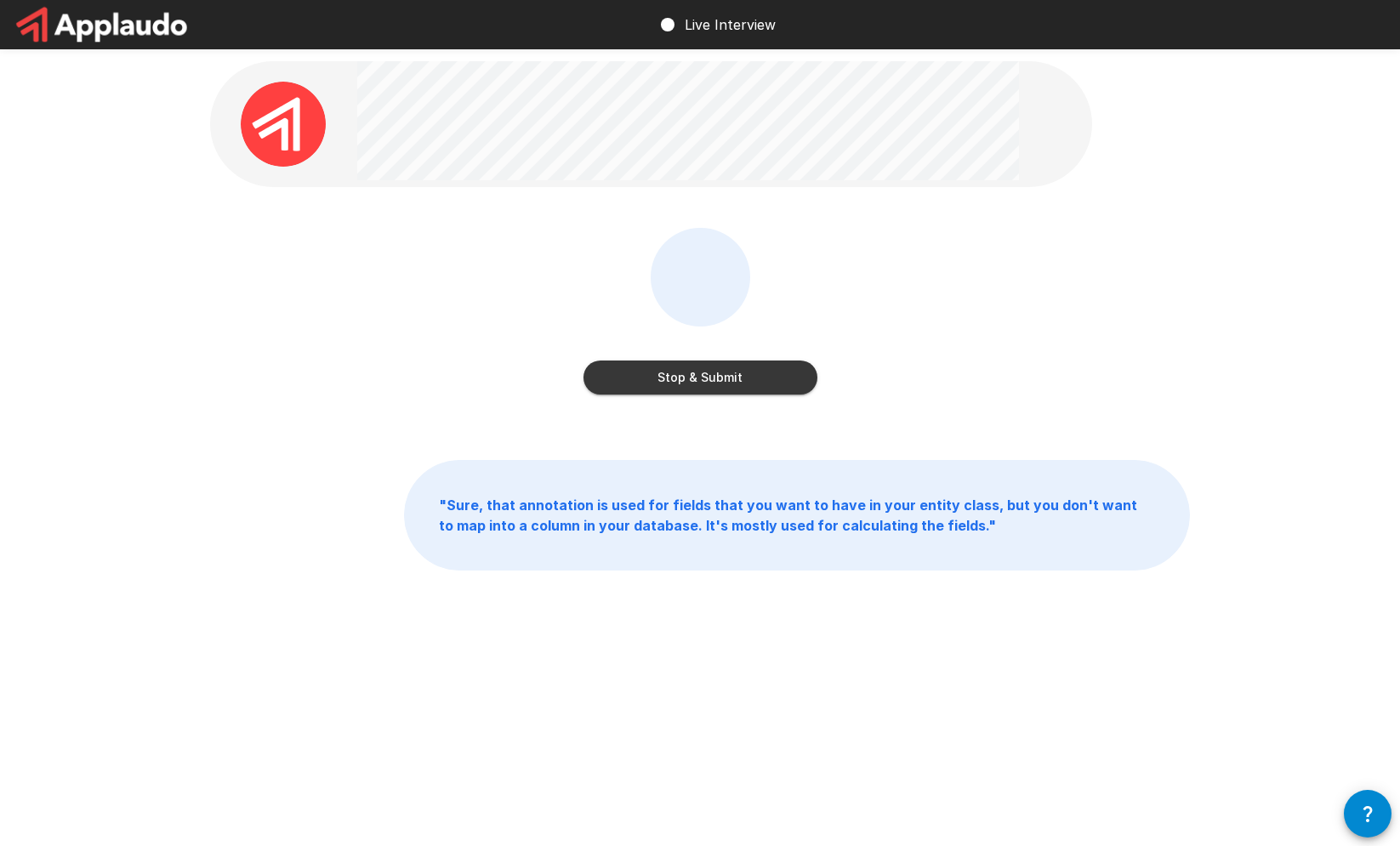
click at [790, 373] on button "Stop & Submit" at bounding box center [700, 377] width 234 height 34
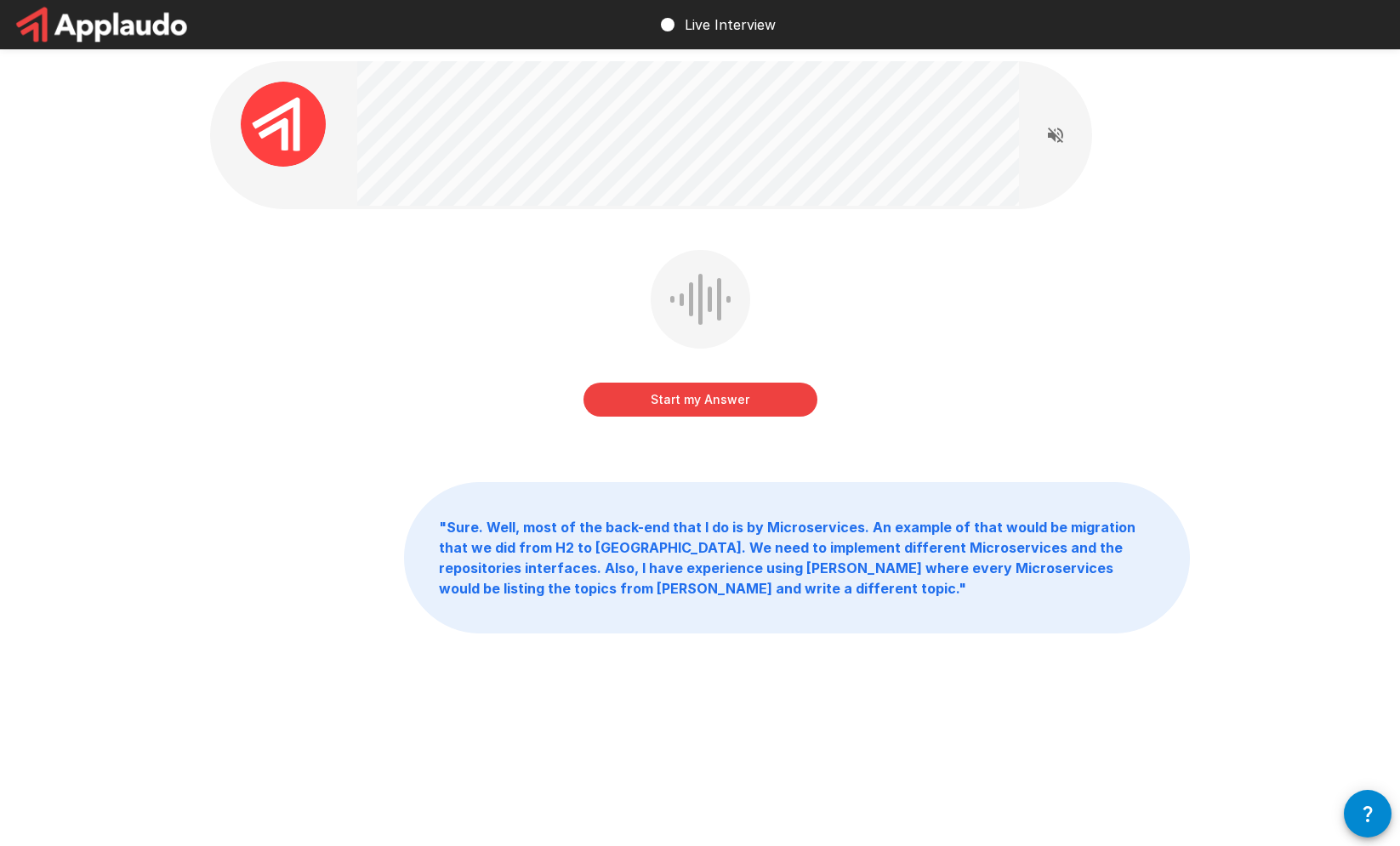
click at [767, 401] on button "Start my Answer" at bounding box center [700, 399] width 234 height 34
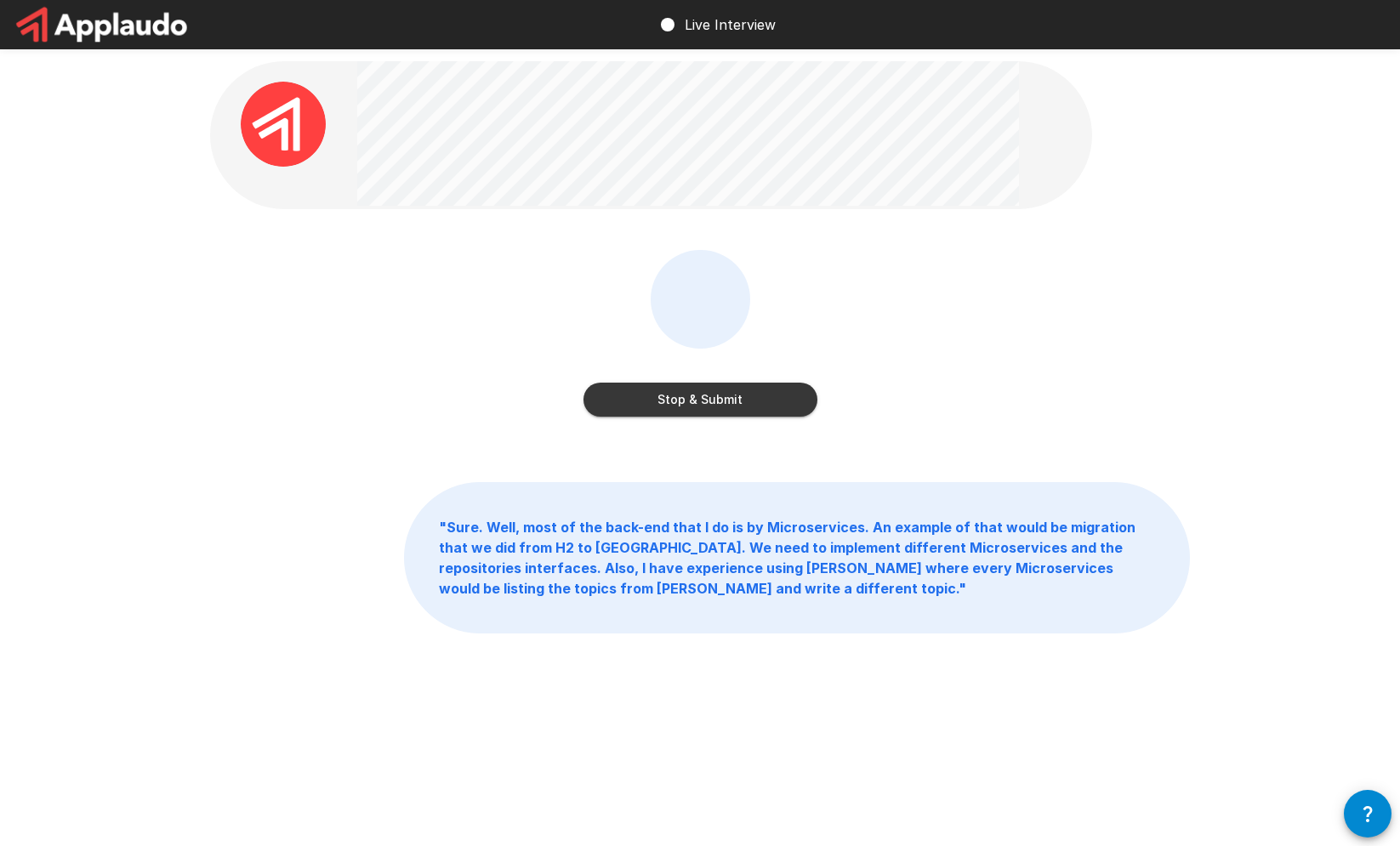
click at [767, 401] on button "Stop & Submit" at bounding box center [700, 399] width 234 height 34
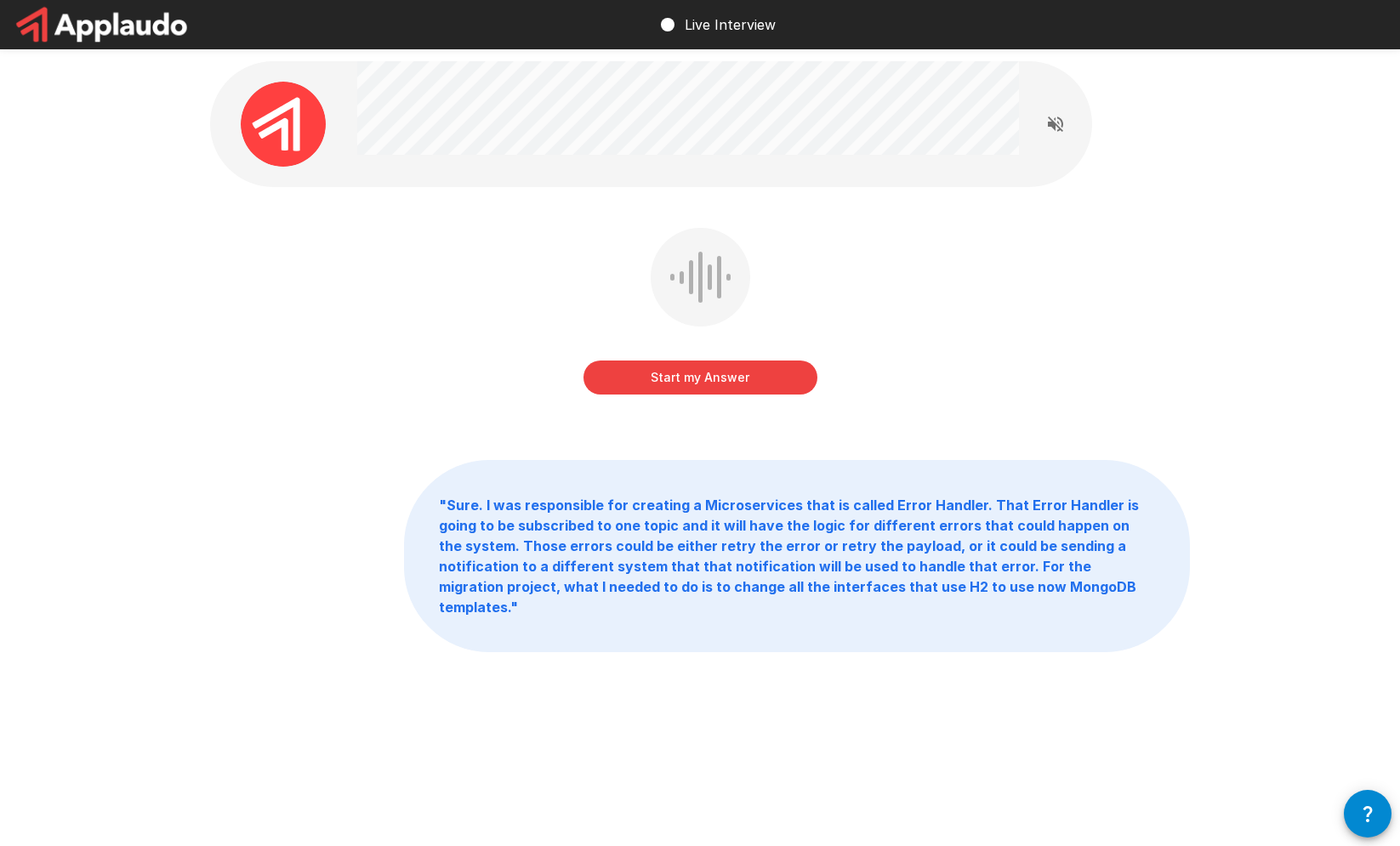
click at [762, 382] on button "Start my Answer" at bounding box center [700, 377] width 234 height 34
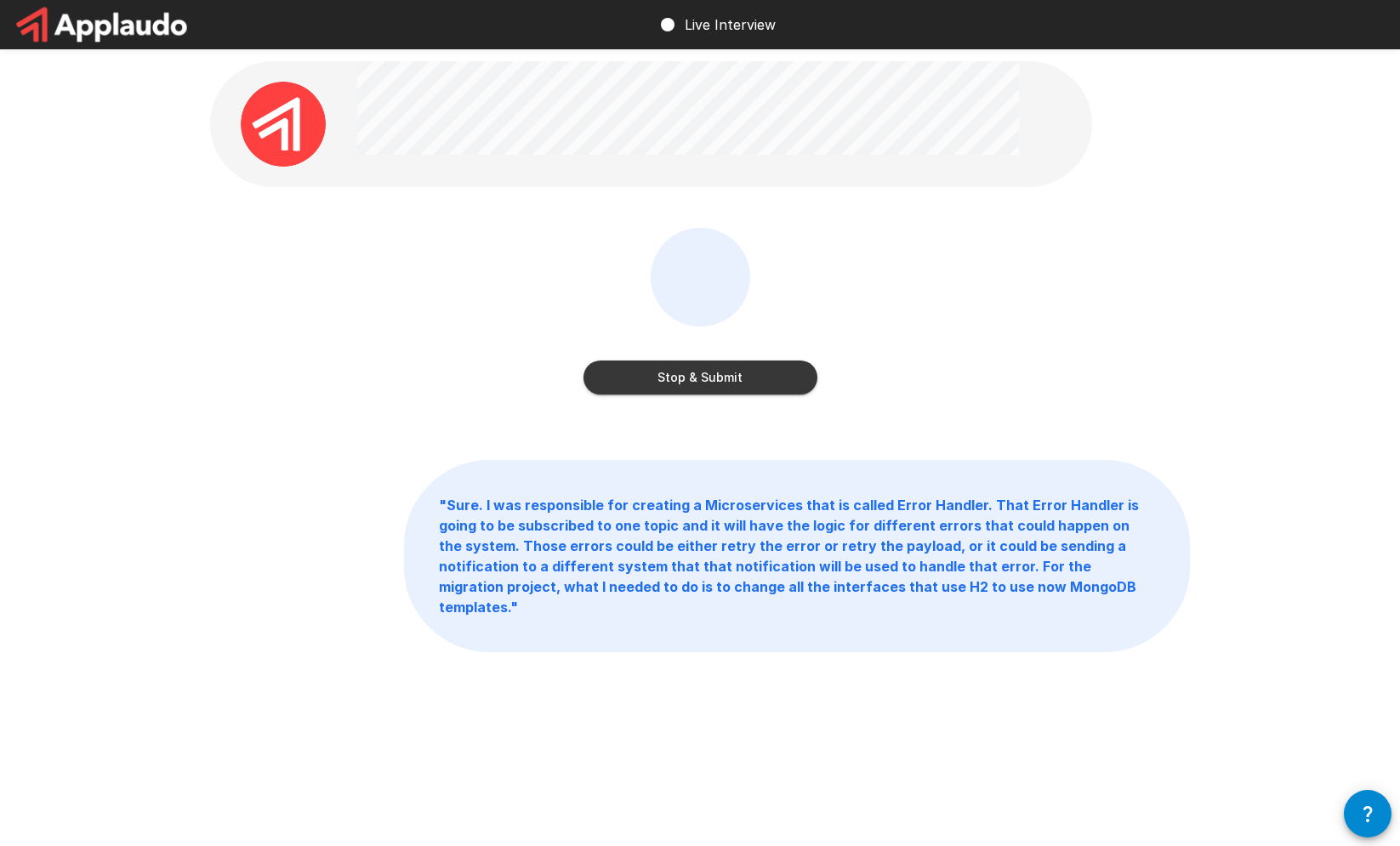
click at [763, 382] on button "Stop & Submit" at bounding box center [700, 377] width 234 height 34
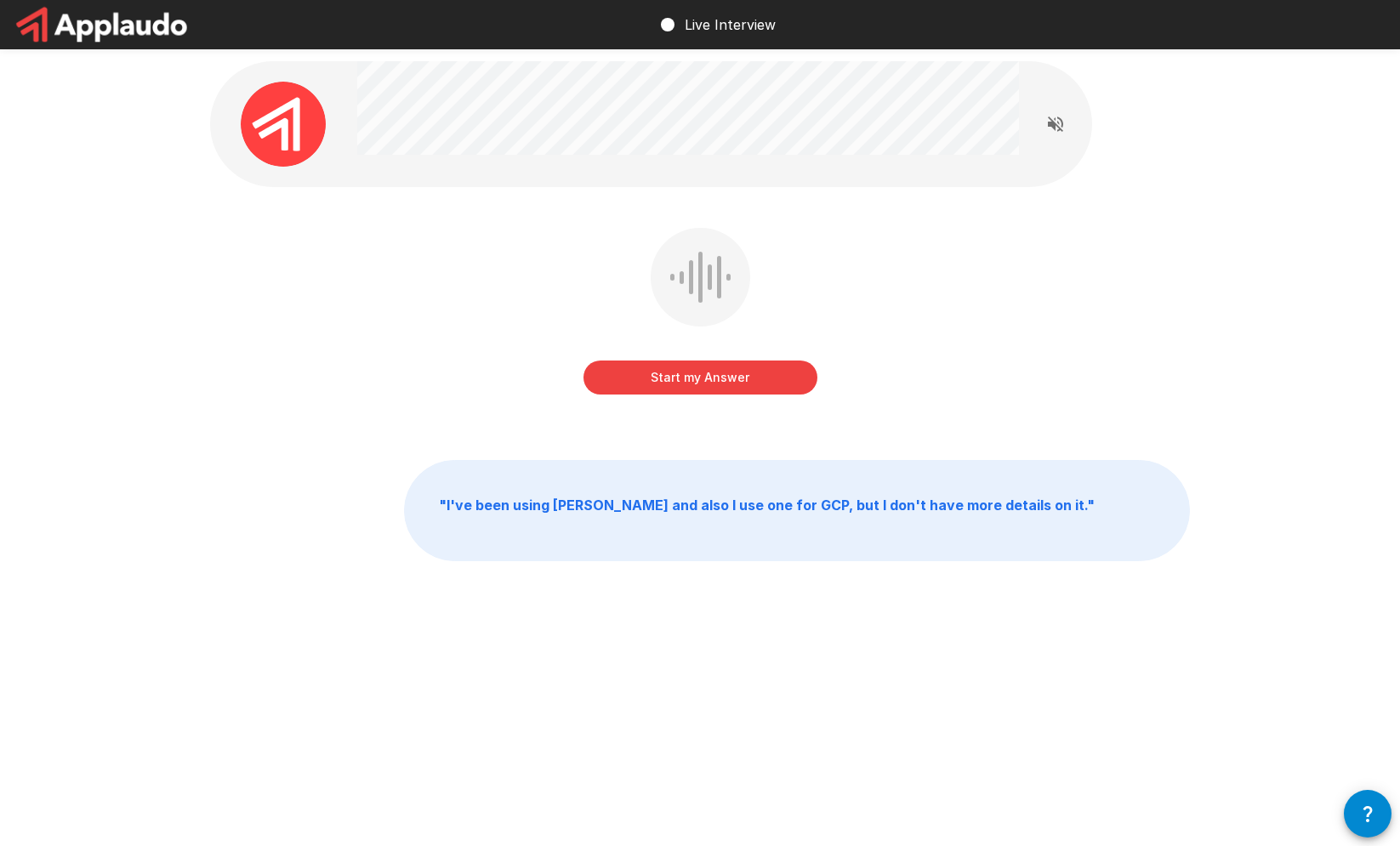
click at [763, 382] on button "Start my Answer" at bounding box center [700, 377] width 234 height 34
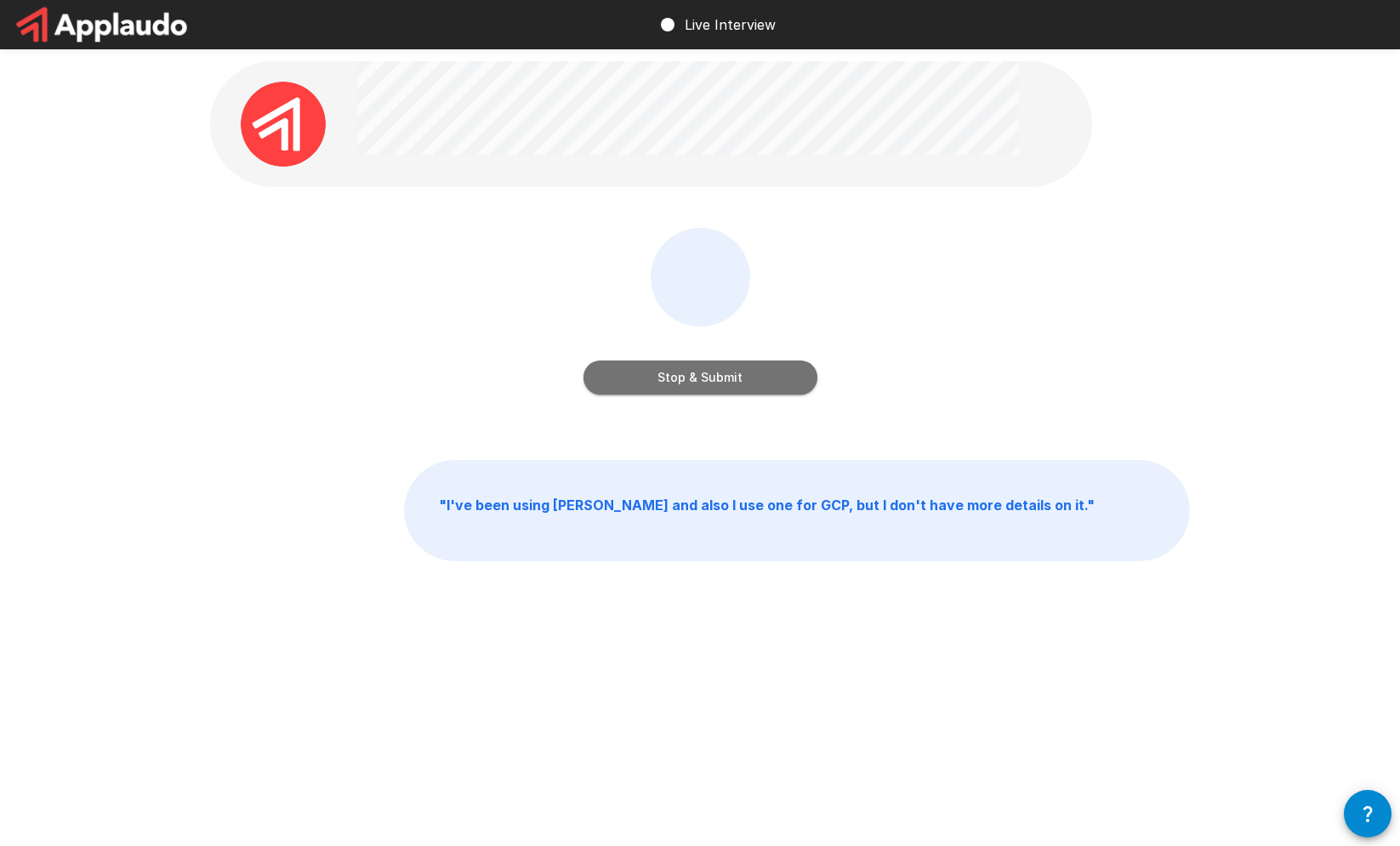
click at [763, 382] on button "Stop & Submit" at bounding box center [700, 377] width 234 height 34
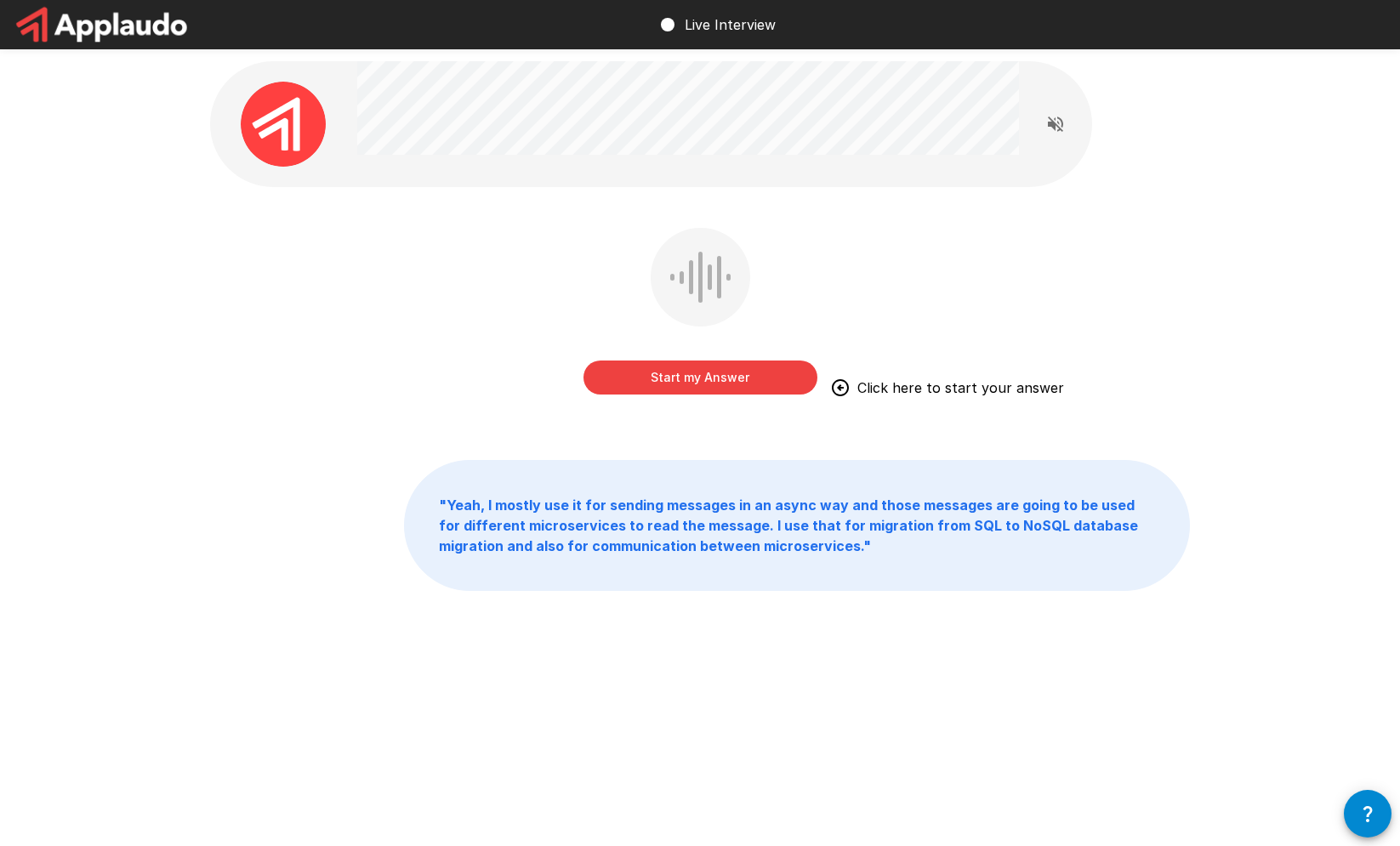
click at [763, 382] on button "Start my Answer" at bounding box center [700, 377] width 234 height 34
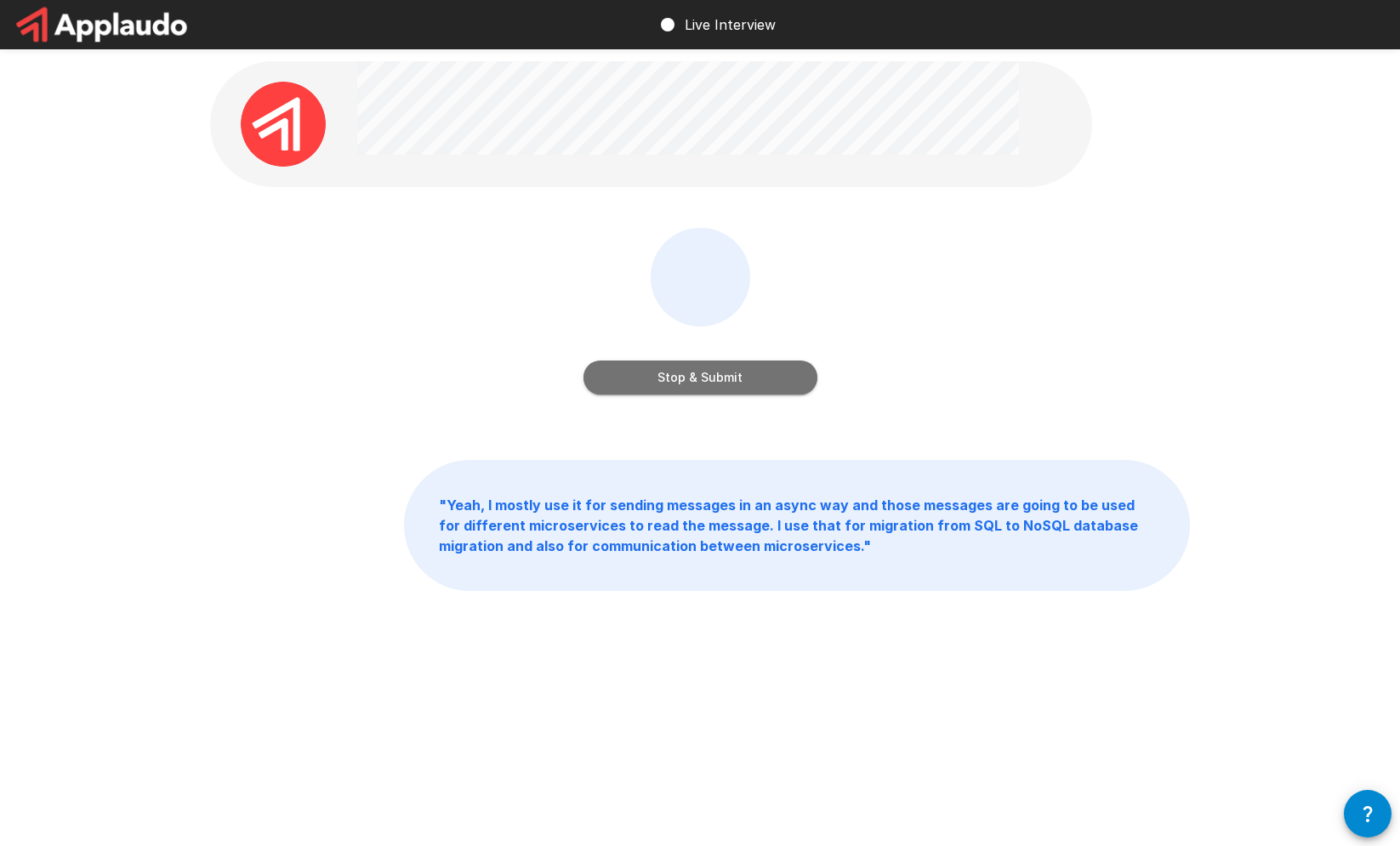
drag, startPoint x: 762, startPoint y: 382, endPoint x: 782, endPoint y: 405, distance: 30.5
click at [765, 385] on button "Stop & Submit" at bounding box center [700, 377] width 234 height 34
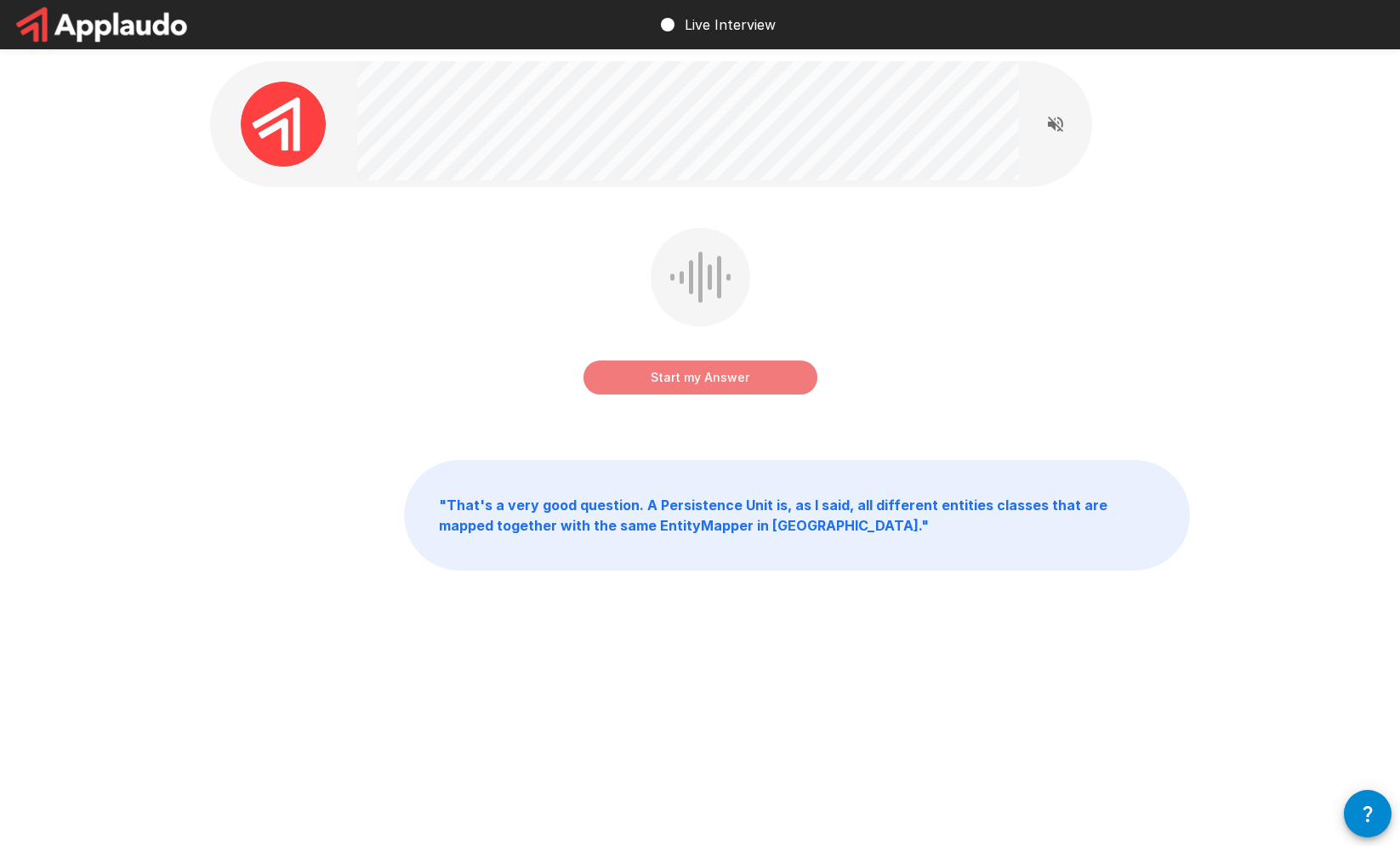
click at [770, 380] on button "Start my Answer" at bounding box center [700, 377] width 234 height 34
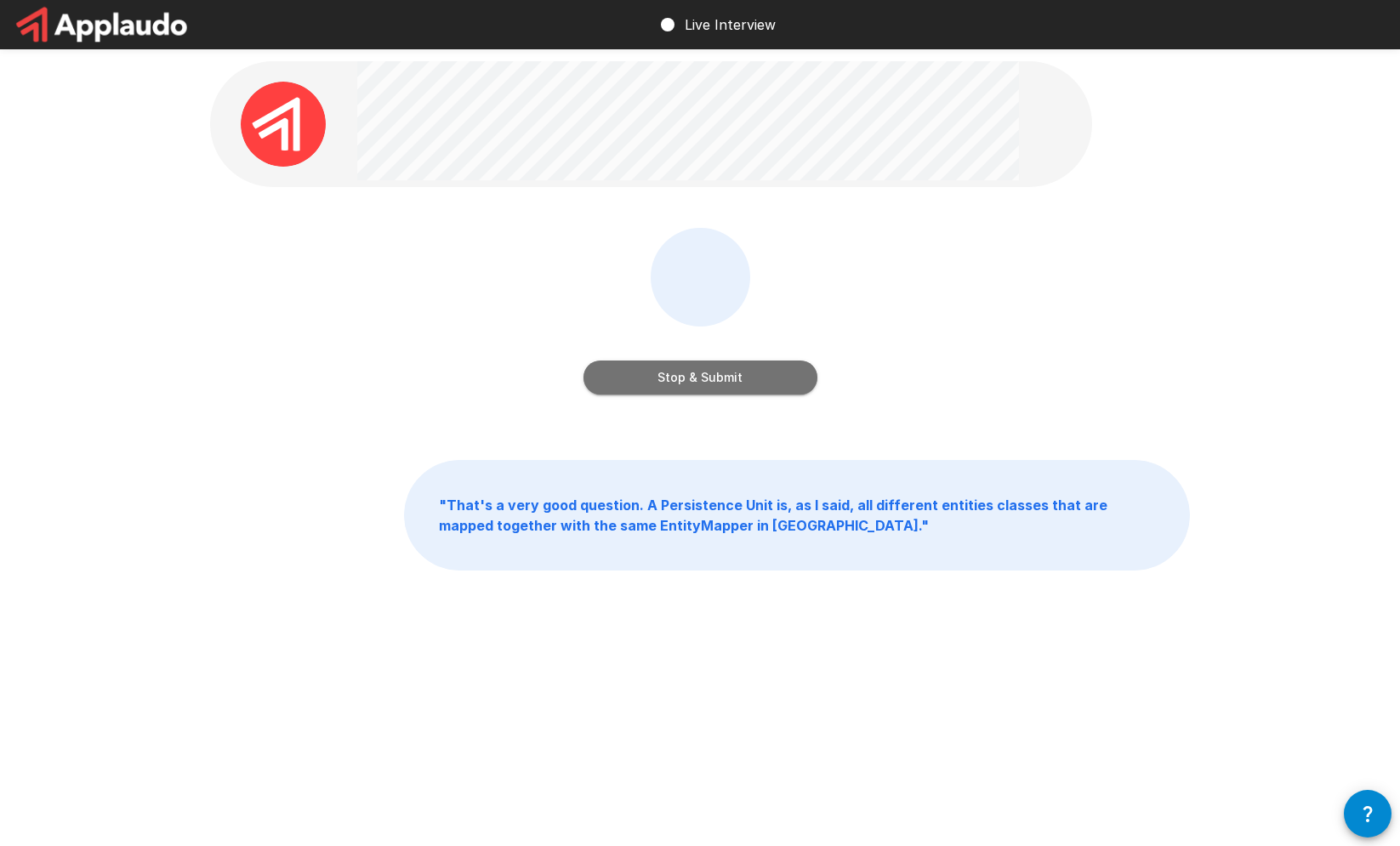
click at [770, 380] on button "Stop & Submit" at bounding box center [700, 377] width 234 height 34
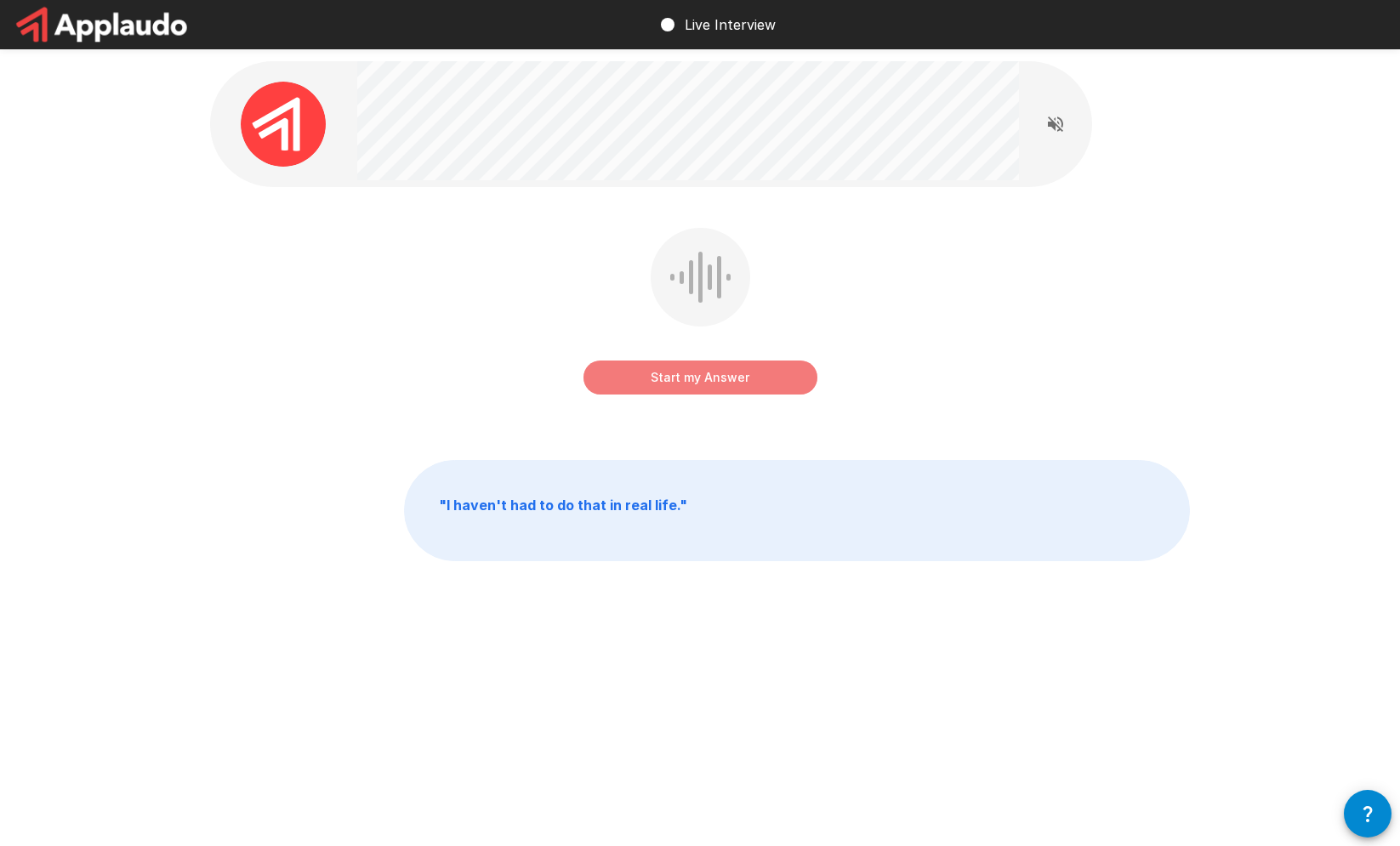
click at [770, 380] on button "Start my Answer" at bounding box center [700, 377] width 234 height 34
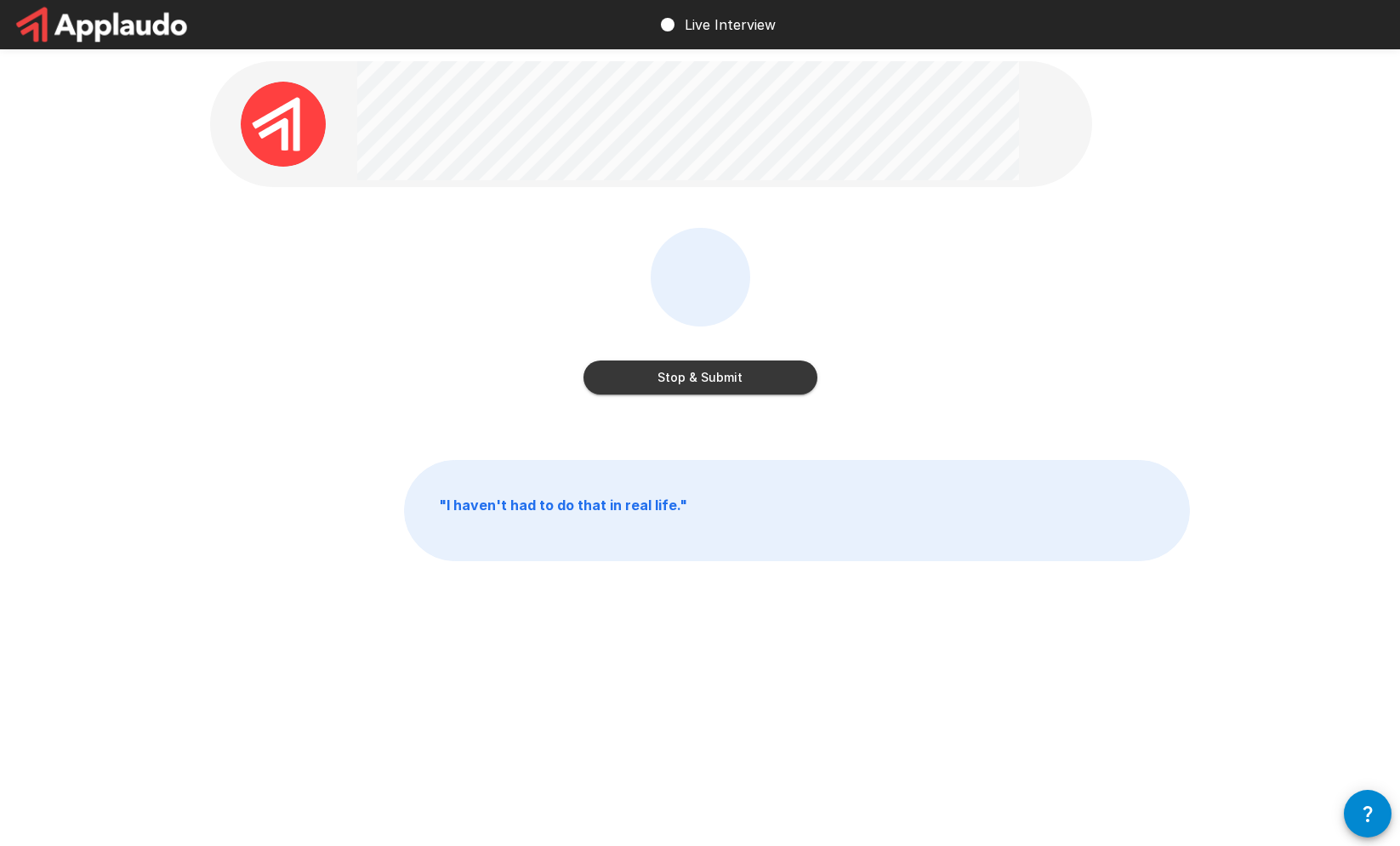
click at [770, 380] on button "Stop & Submit" at bounding box center [700, 377] width 234 height 34
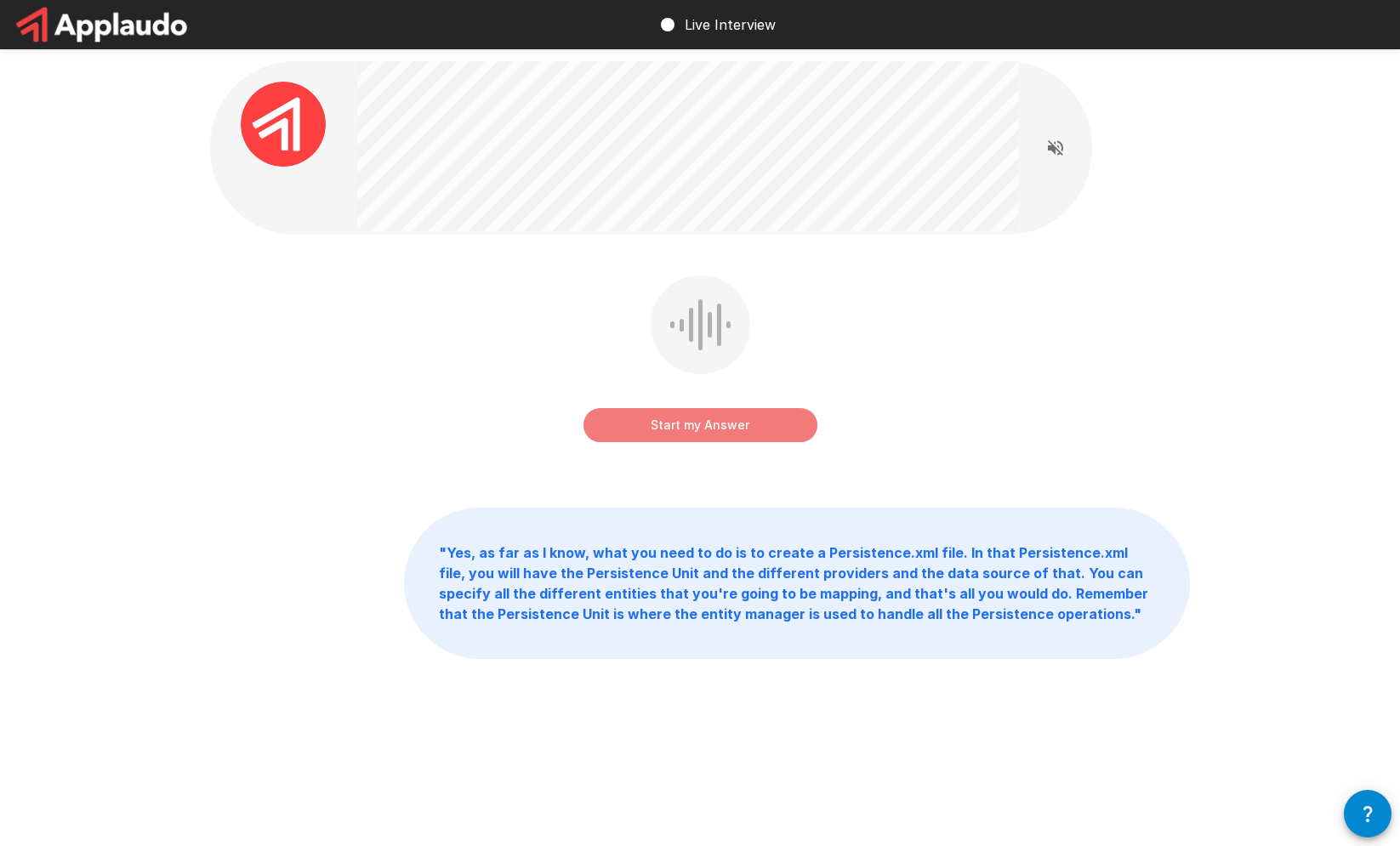
click at [677, 441] on button "Start my Answer" at bounding box center [700, 424] width 234 height 34
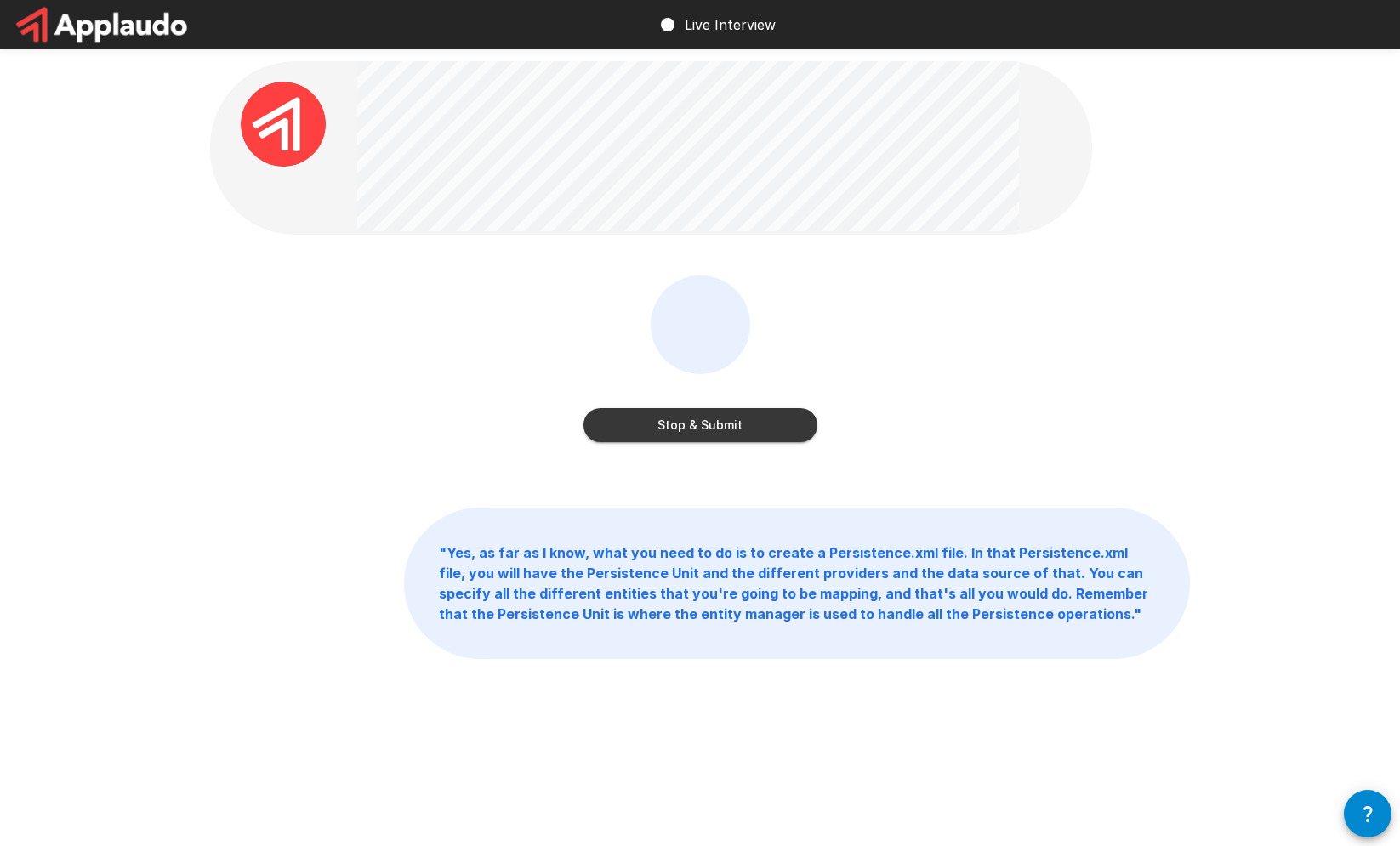
click at [677, 440] on button "Stop & Submit" at bounding box center [700, 424] width 234 height 34
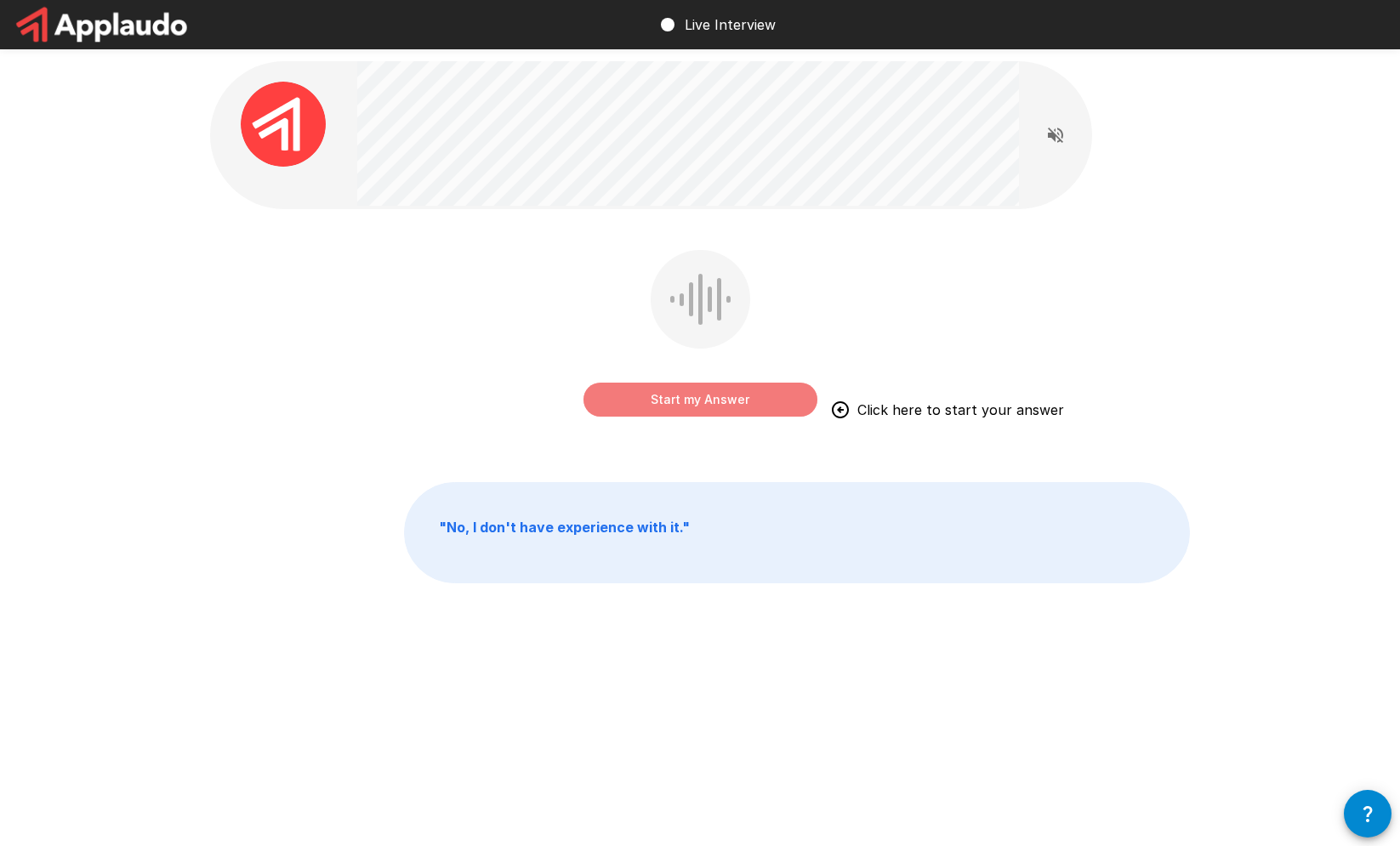
click at [639, 411] on button "Start my Answer" at bounding box center [700, 399] width 234 height 34
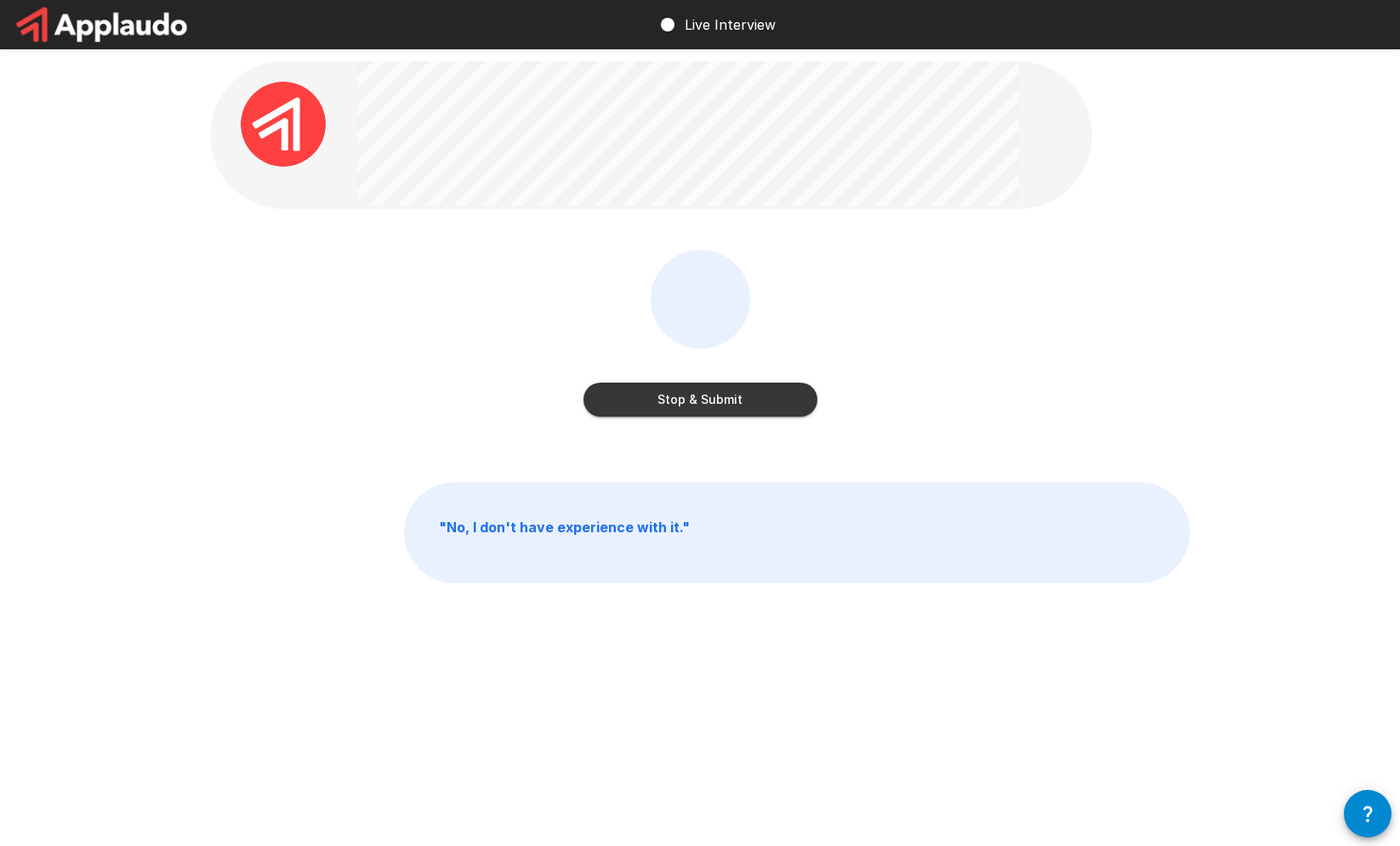
click at [639, 410] on button "Stop & Submit" at bounding box center [700, 399] width 234 height 34
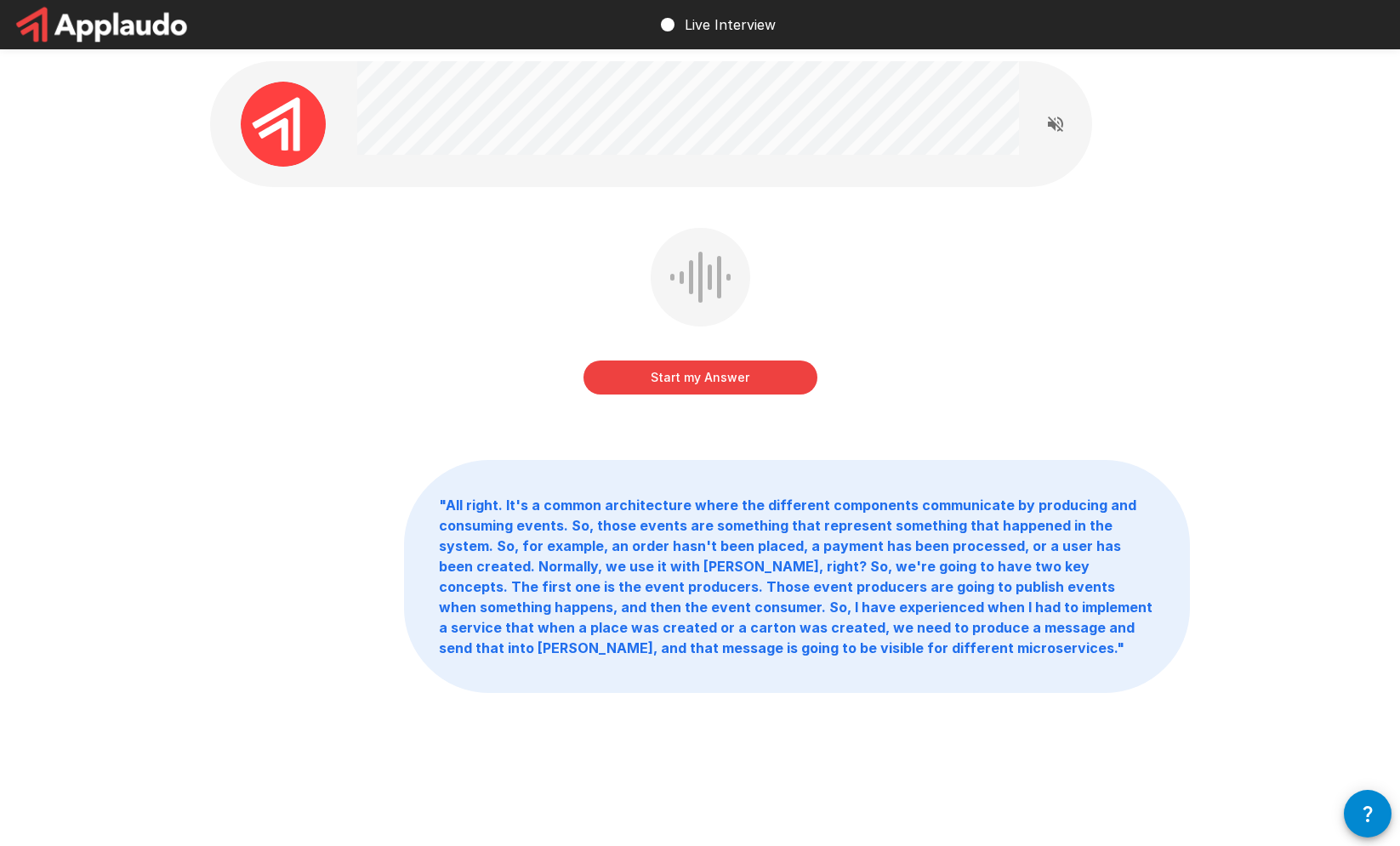
click at [653, 388] on button "Start my Answer" at bounding box center [700, 377] width 234 height 34
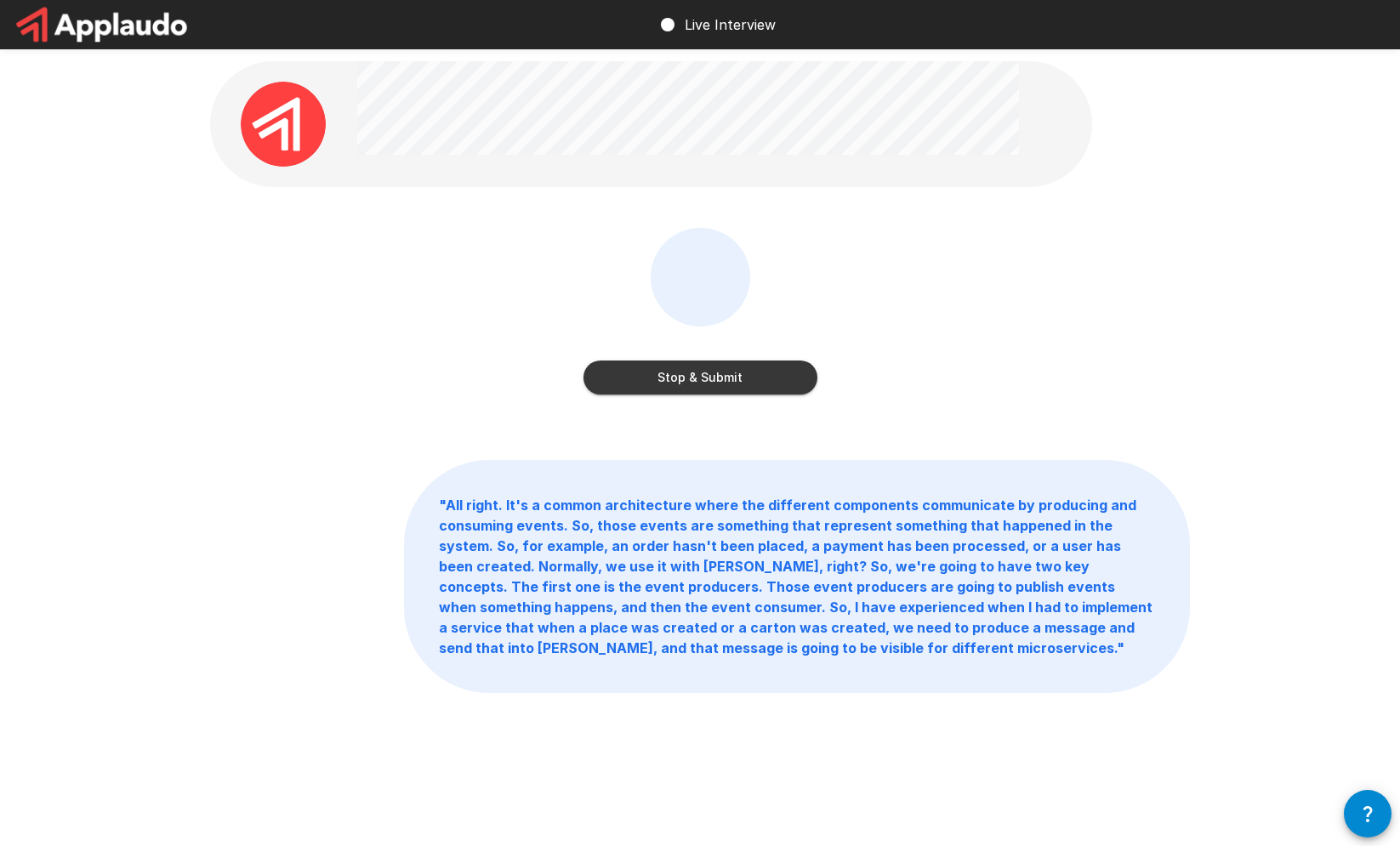
click at [653, 387] on button "Stop & Submit" at bounding box center [700, 377] width 234 height 34
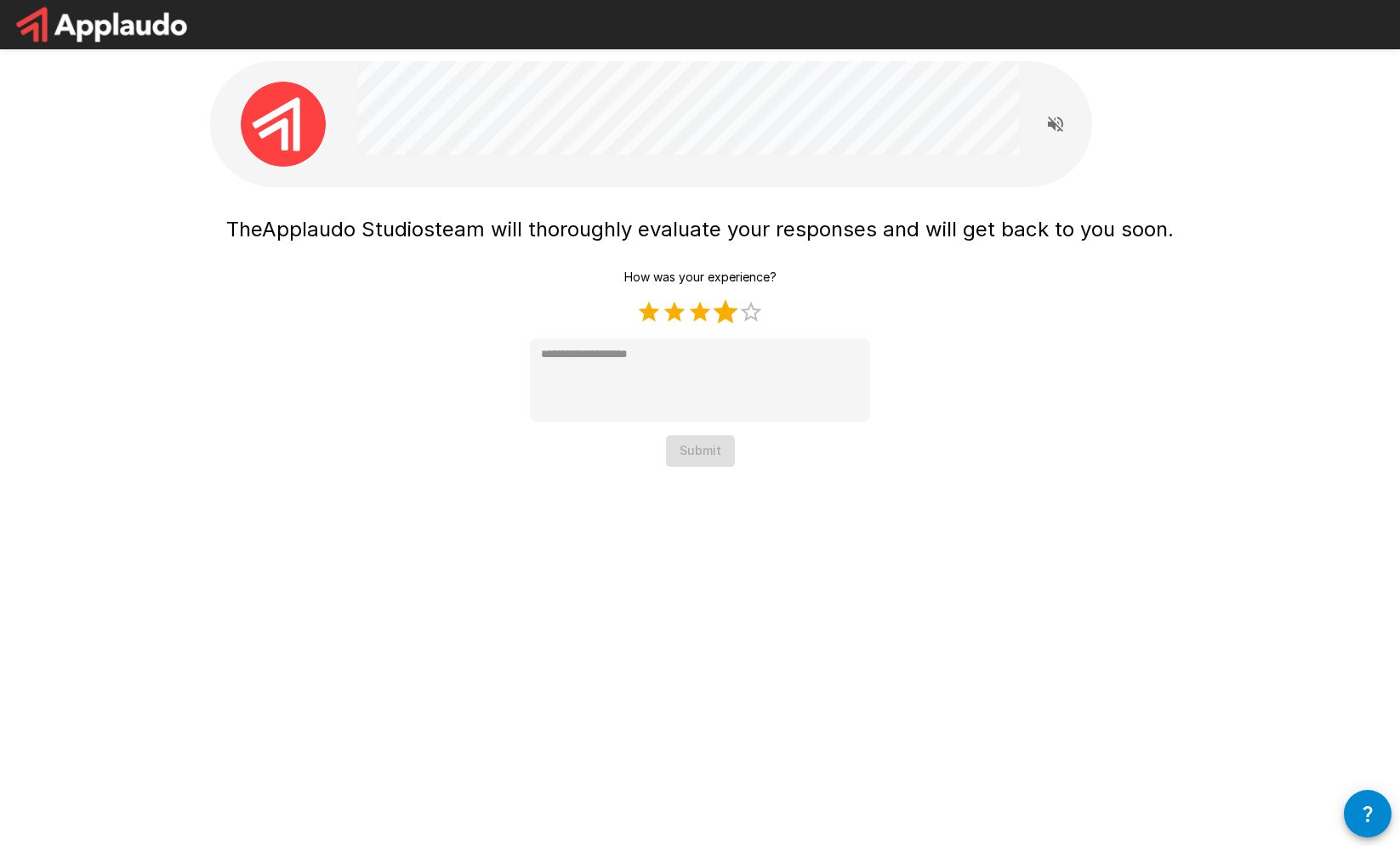
click at [728, 311] on label "4 Stars" at bounding box center [725, 311] width 26 height 26
type textarea "*"
click at [699, 440] on button "Submit" at bounding box center [700, 450] width 69 height 32
